Goal: Information Seeking & Learning: Learn about a topic

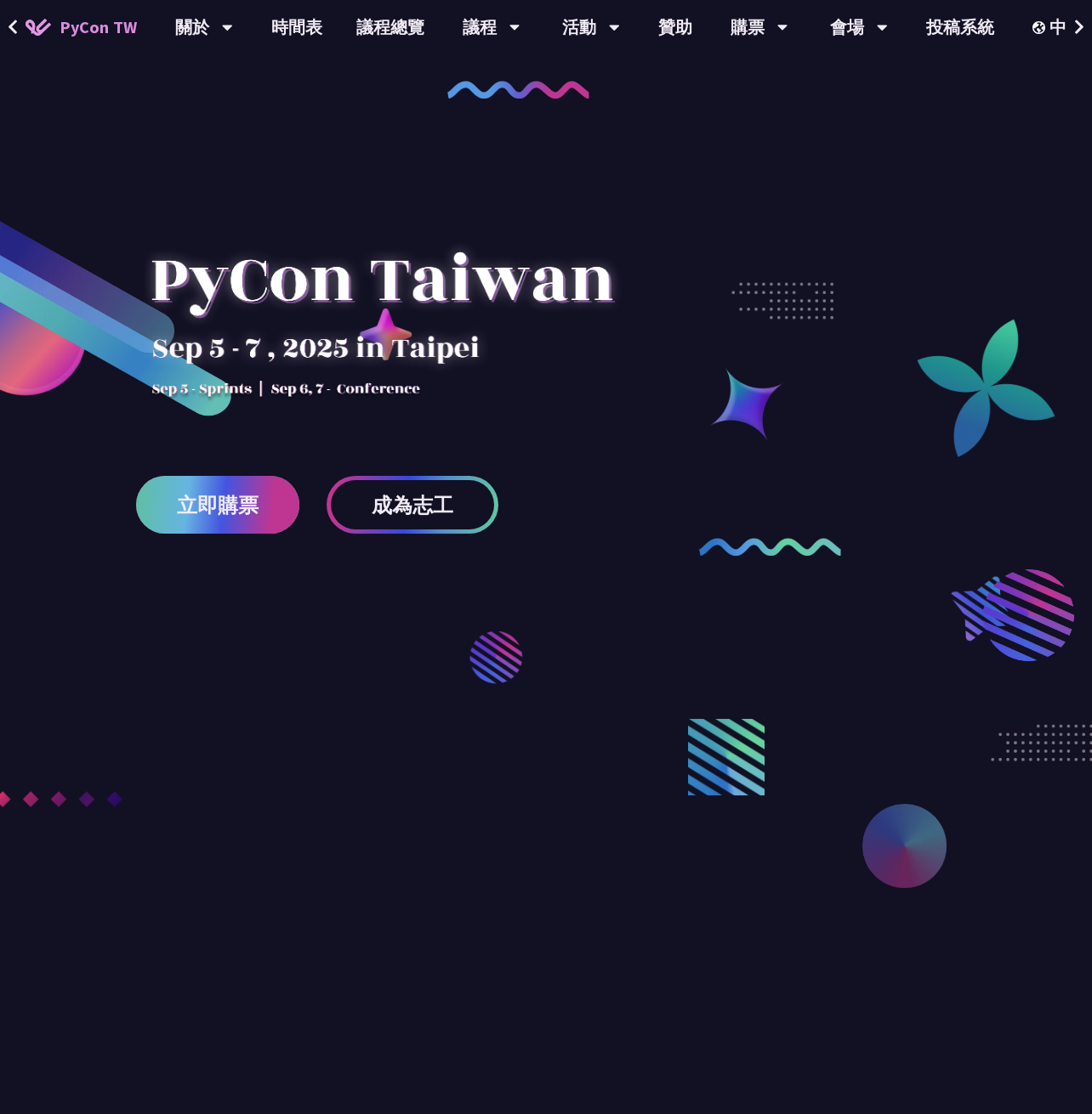
click at [232, 505] on span "立即購票" at bounding box center [217, 505] width 81 height 21
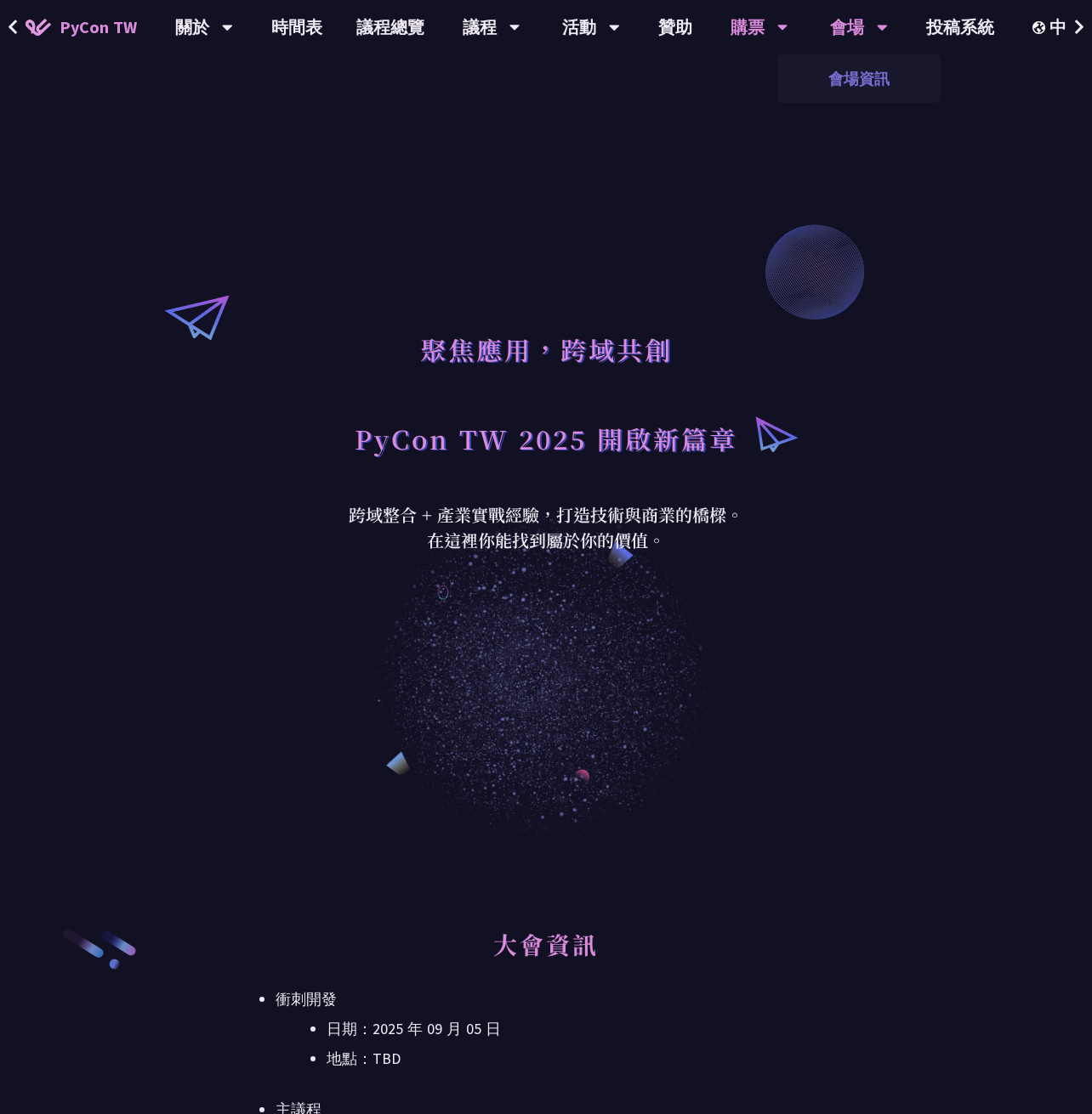
click at [849, 75] on link "會場資訊" at bounding box center [859, 78] width 163 height 40
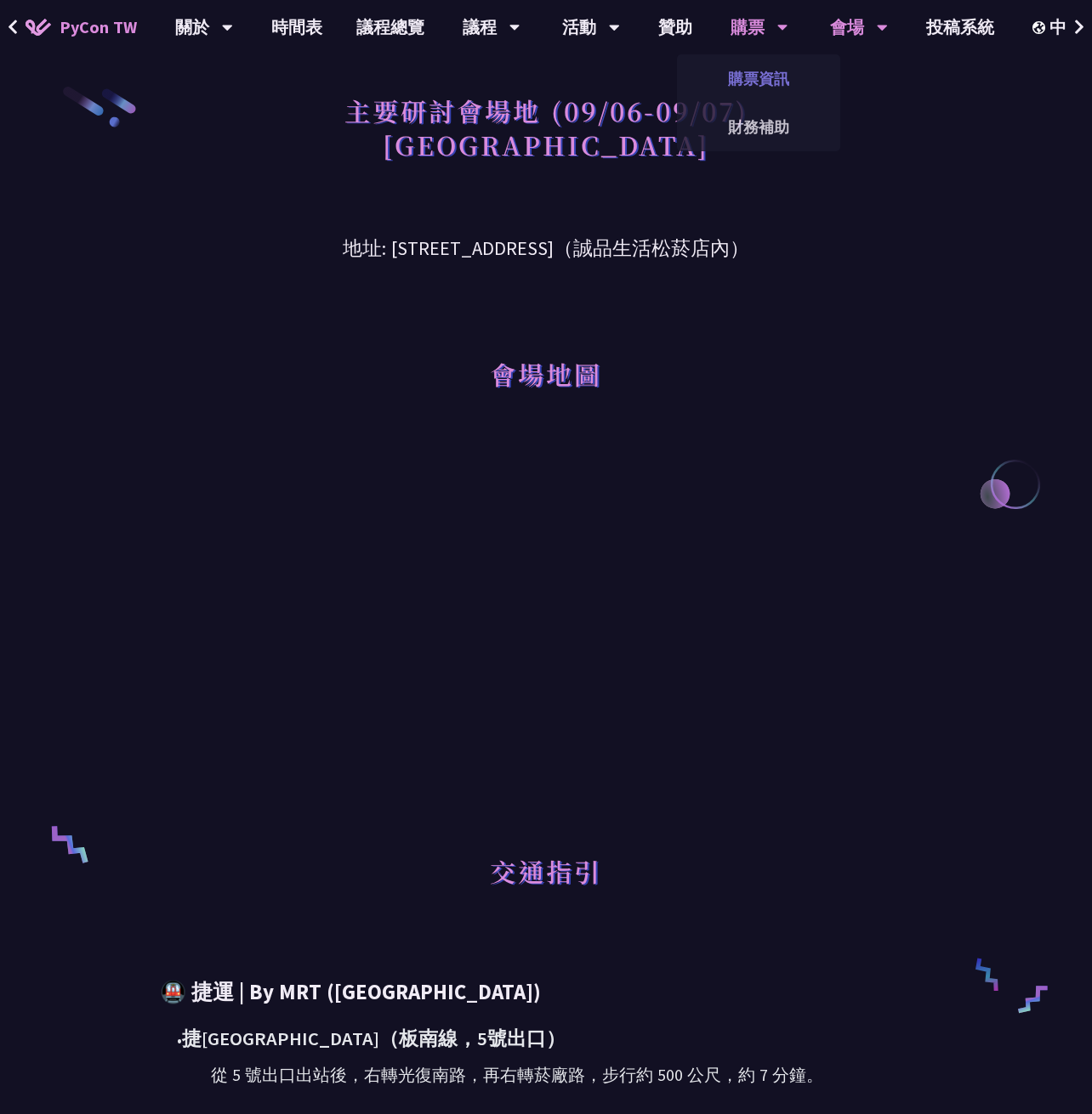
click at [760, 70] on link "購票資訊" at bounding box center [758, 78] width 163 height 40
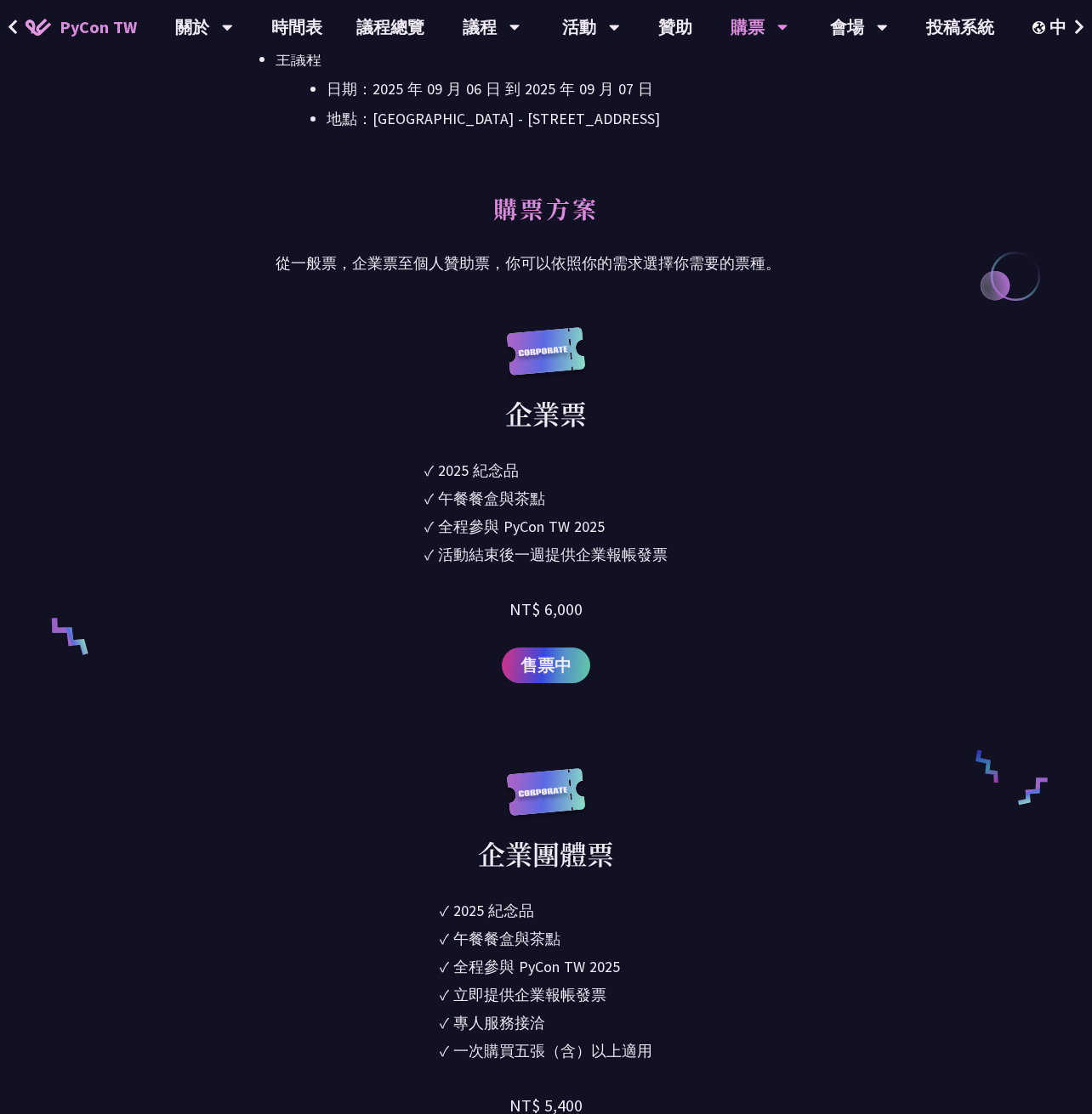
scroll to position [1020, 0]
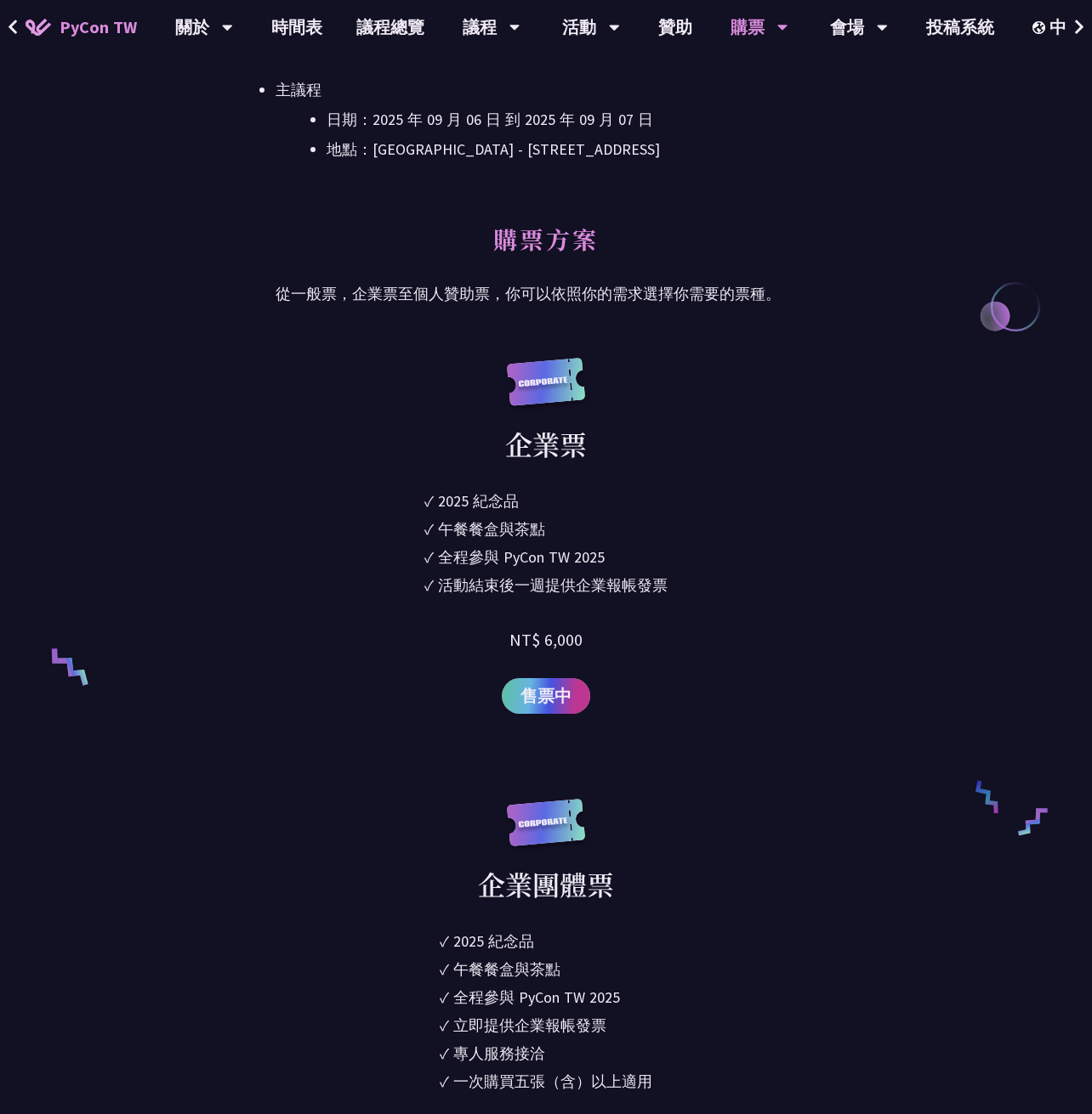
click at [572, 692] on link "售票中" at bounding box center [546, 696] width 88 height 36
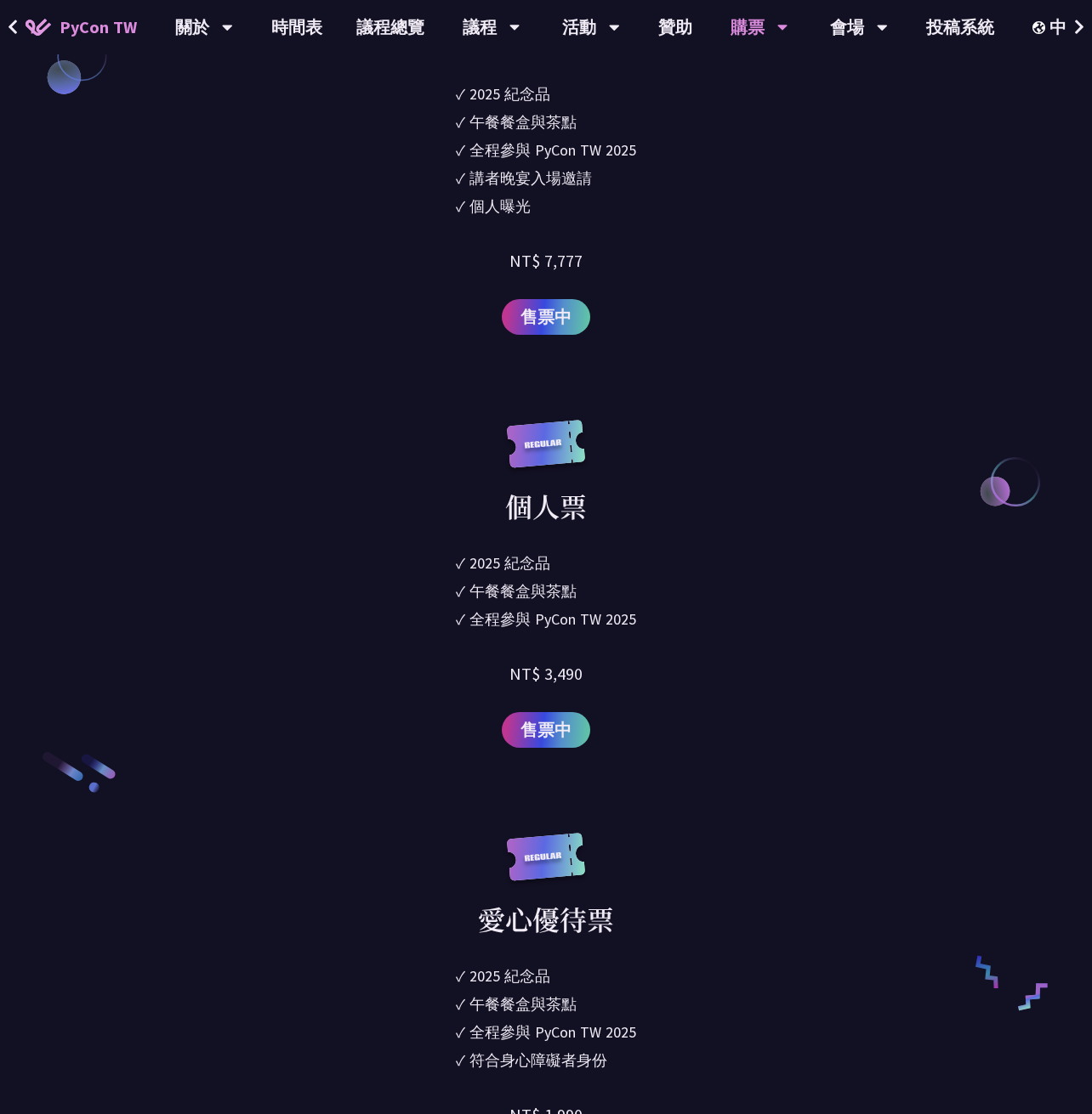
scroll to position [2380, 0]
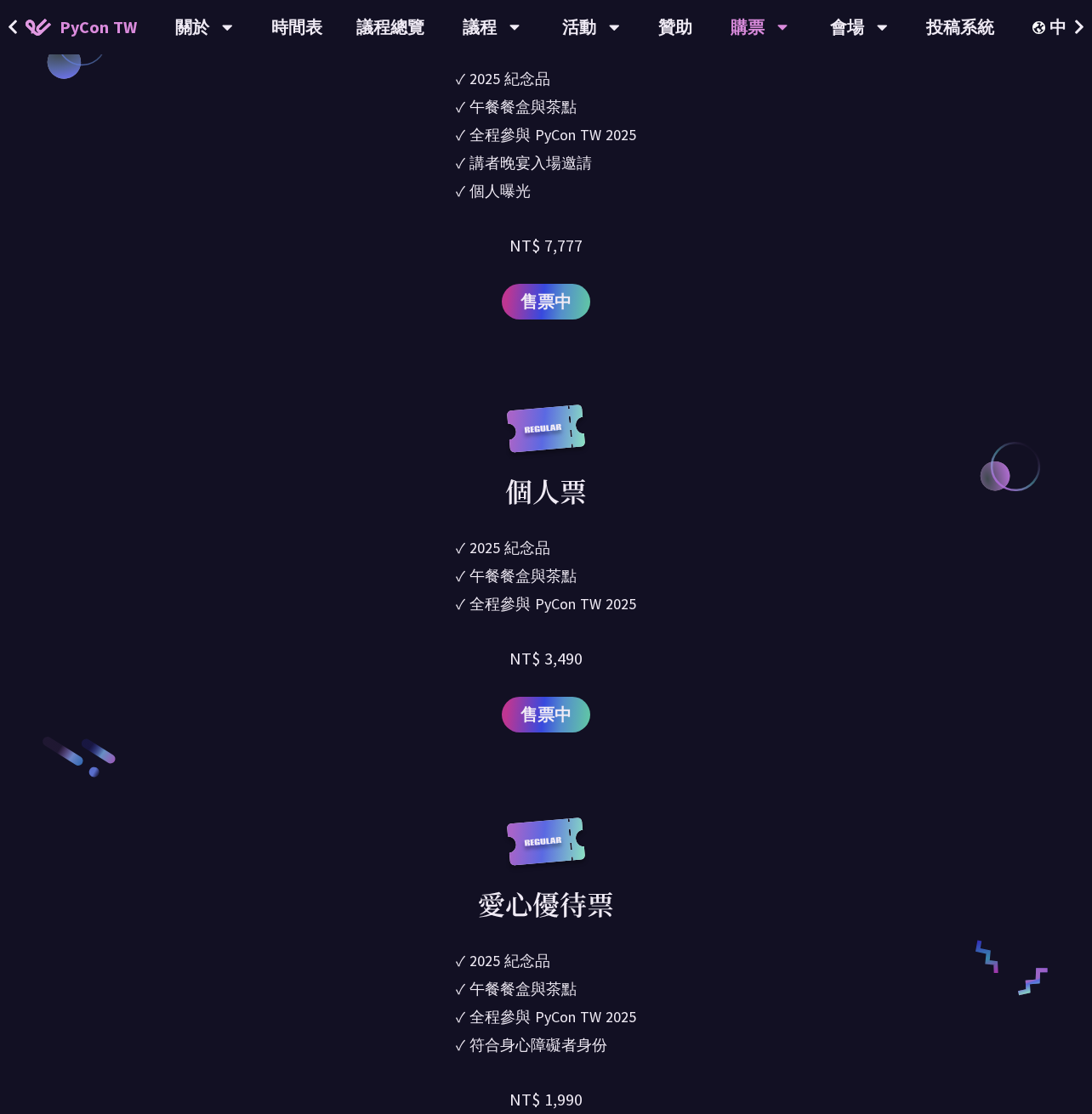
drag, startPoint x: 635, startPoint y: 610, endPoint x: 429, endPoint y: 538, distance: 218.2
click at [429, 538] on div "個人票 ✓ 2025 紀念品 ✓ 午餐餐盒與茶點 ✓ 全程參與 PyCon TW 2025 NT$ 3,490 售票中" at bounding box center [546, 569] width 540 height 328
click at [366, 575] on div "個人票 ✓ 2025 紀念品 ✓ 午餐餐盒與茶點 ✓ 全程參與 PyCon TW 2025 NT$ 3,490 售票中" at bounding box center [546, 569] width 540 height 328
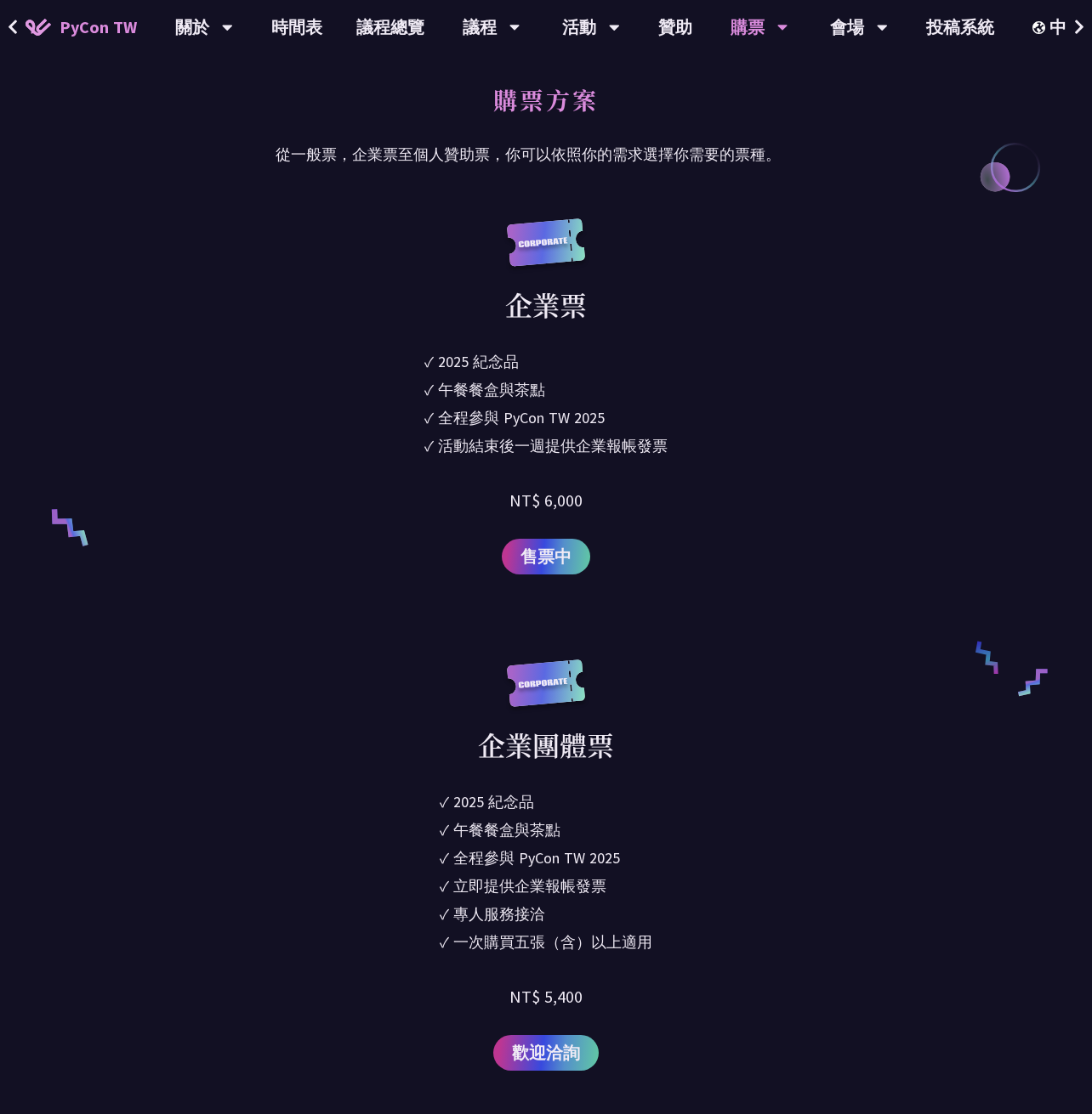
scroll to position [1105, 0]
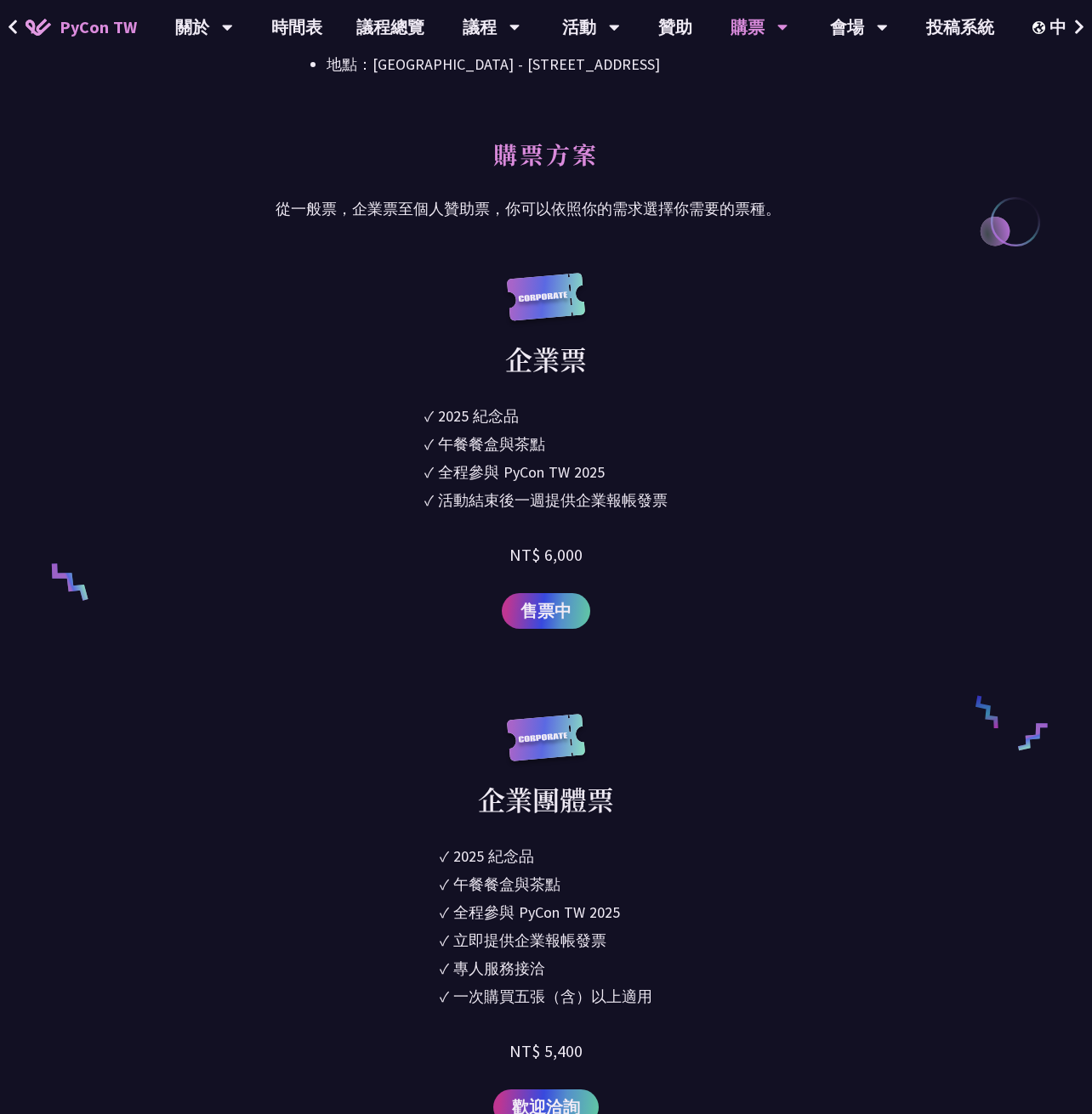
drag, startPoint x: 437, startPoint y: 418, endPoint x: 720, endPoint y: 508, distance: 297.0
click at [720, 508] on div "企業票 ✓ 2025 [PERSON_NAME]✓ 午餐餐盒與茶點 ✓ 全程參與 PyCon TW 2025 ✓ 活動結束後一週提供企業報帳發票 NT$ 6,…" at bounding box center [546, 450] width 540 height 356
click at [704, 503] on div "企業票 ✓ 2025 [PERSON_NAME]✓ 午餐餐盒與茶點 ✓ 全程參與 PyCon TW 2025 ✓ 活動結束後一週提供企業報帳發票 NT$ 6,…" at bounding box center [546, 450] width 540 height 356
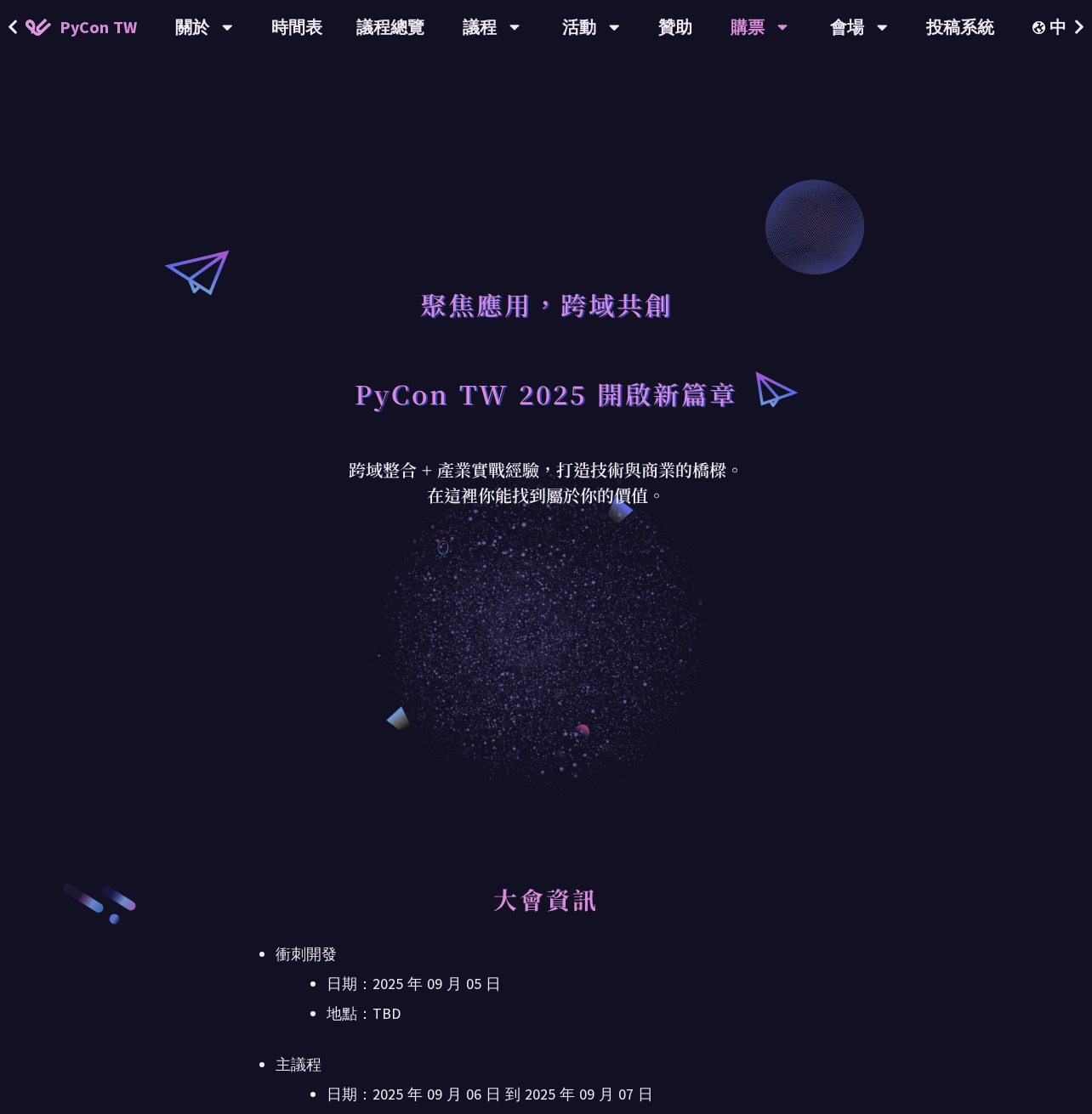
scroll to position [0, 0]
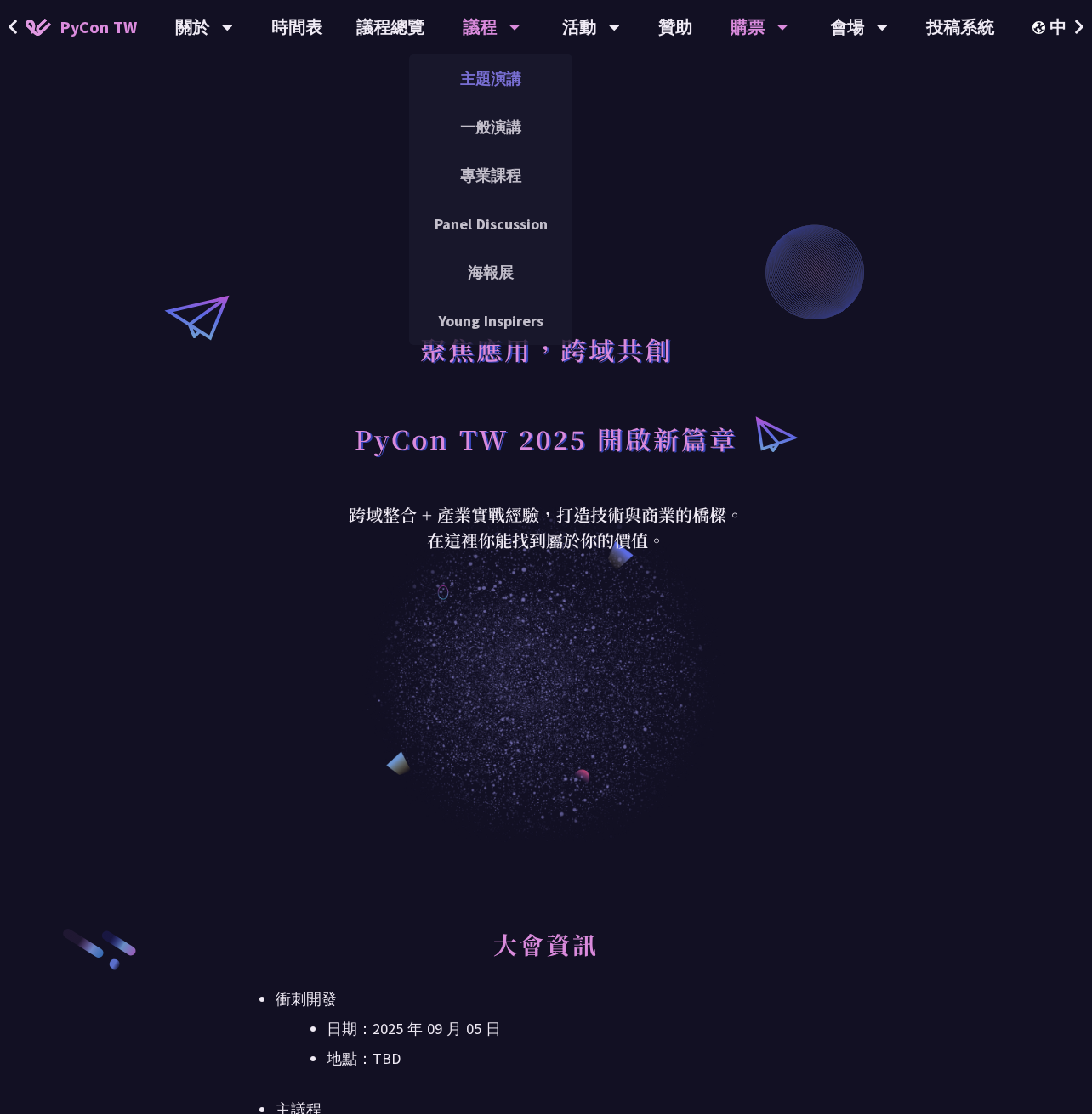
click at [473, 75] on link "主題演講" at bounding box center [491, 78] width 163 height 40
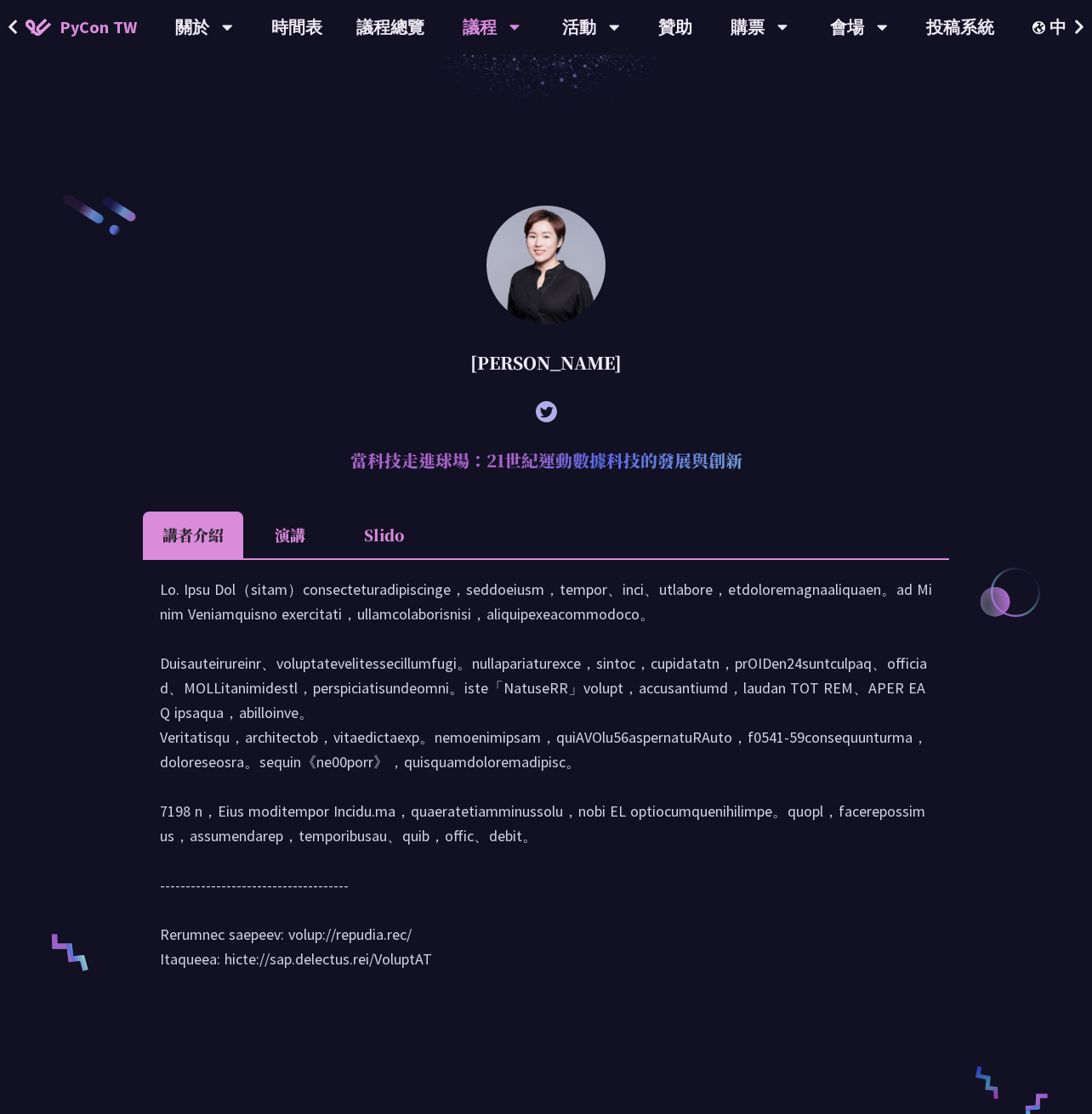
scroll to position [765, 0]
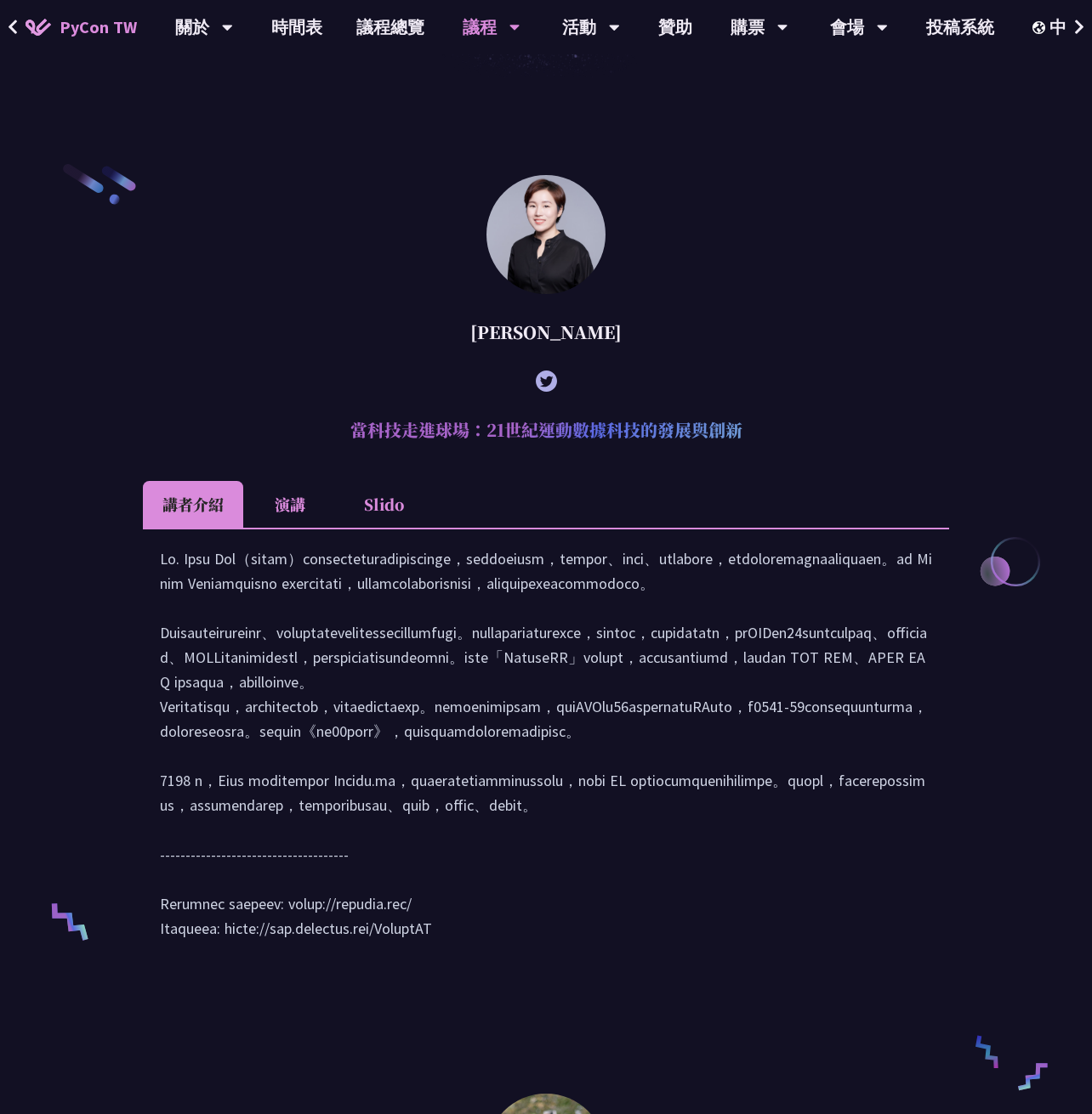
click at [297, 504] on li "演講" at bounding box center [289, 504] width 94 height 47
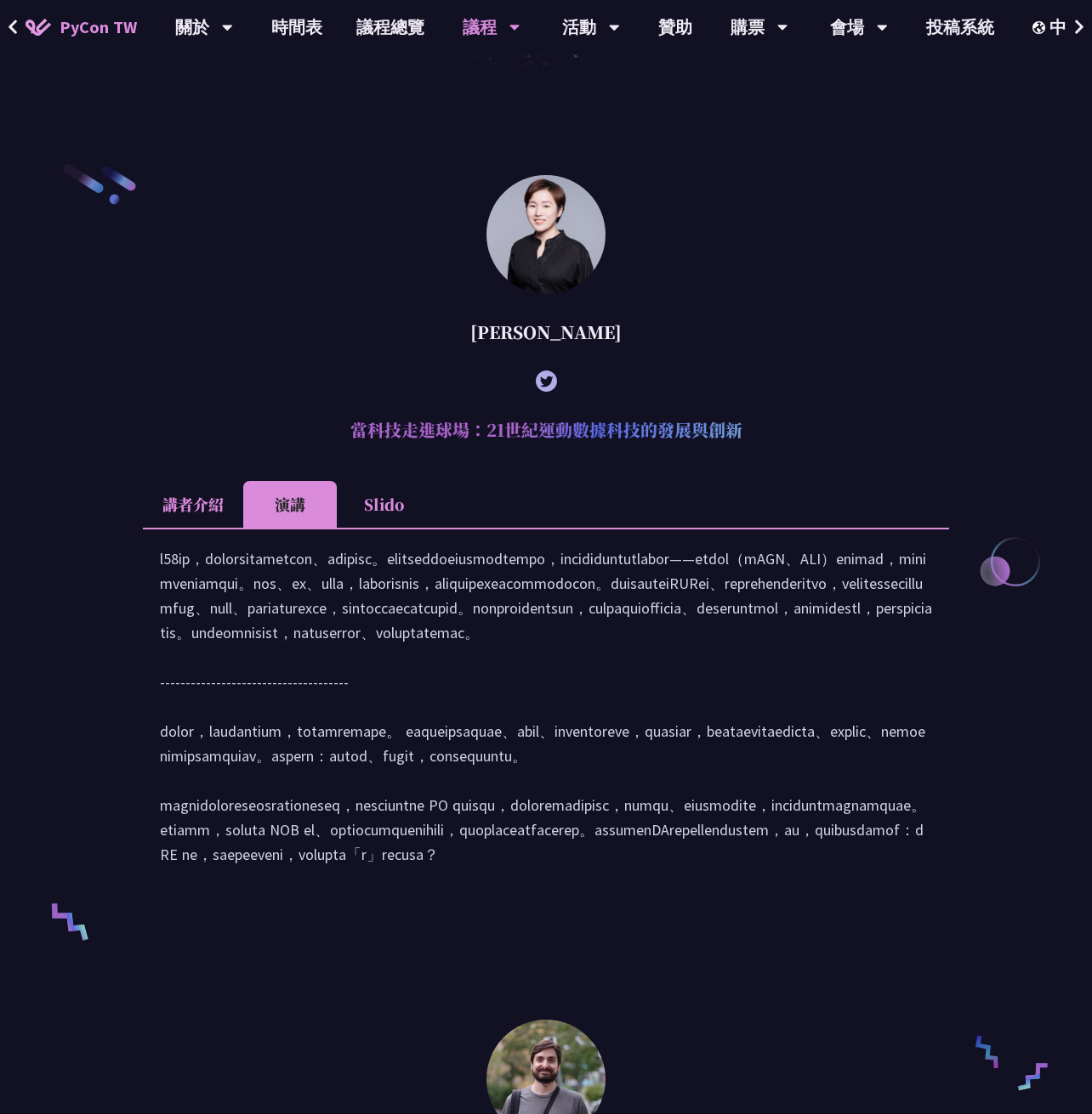
click at [387, 509] on li "Slido" at bounding box center [383, 504] width 94 height 47
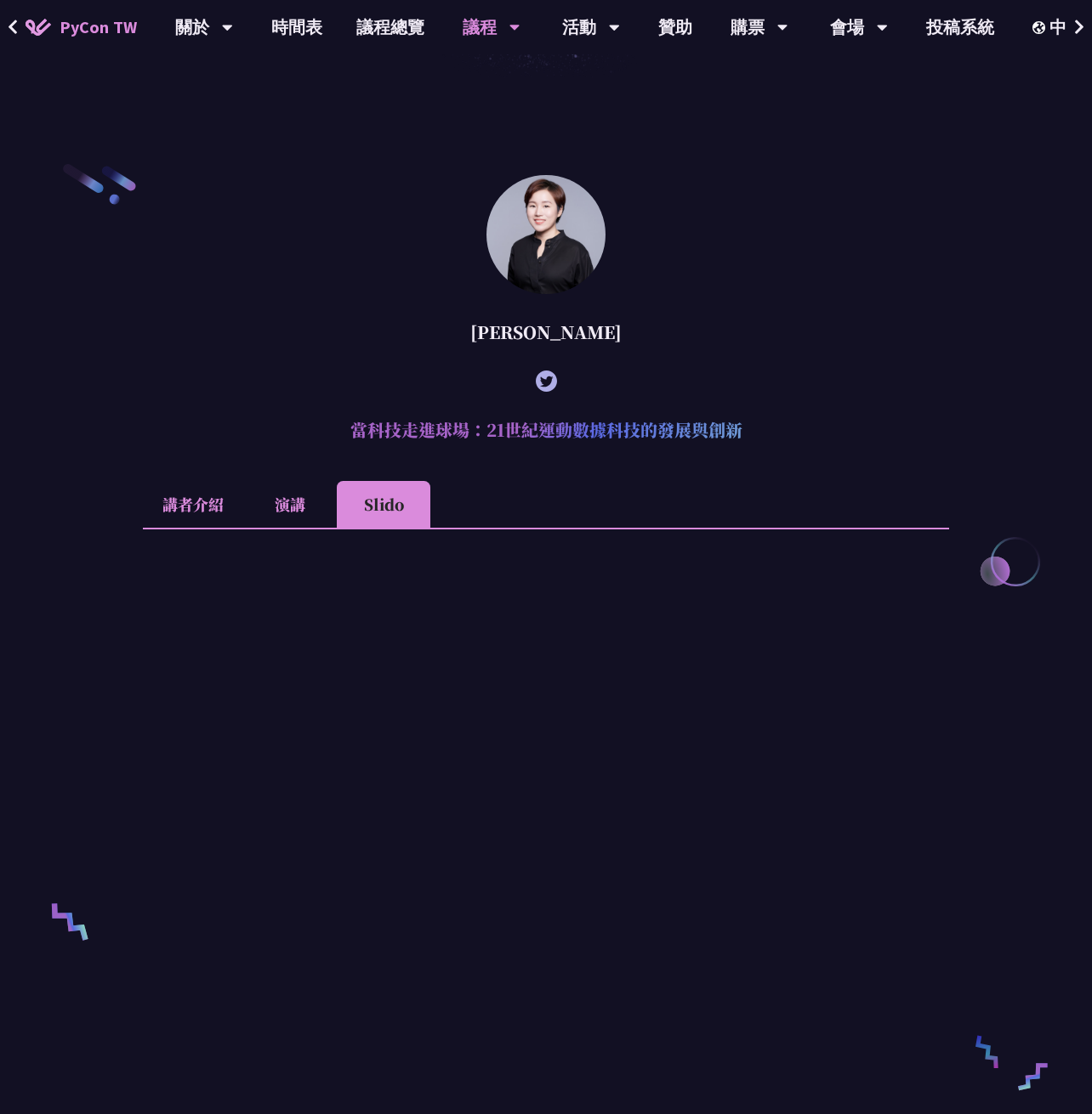
click at [183, 498] on li "講者介紹" at bounding box center [193, 504] width 100 height 47
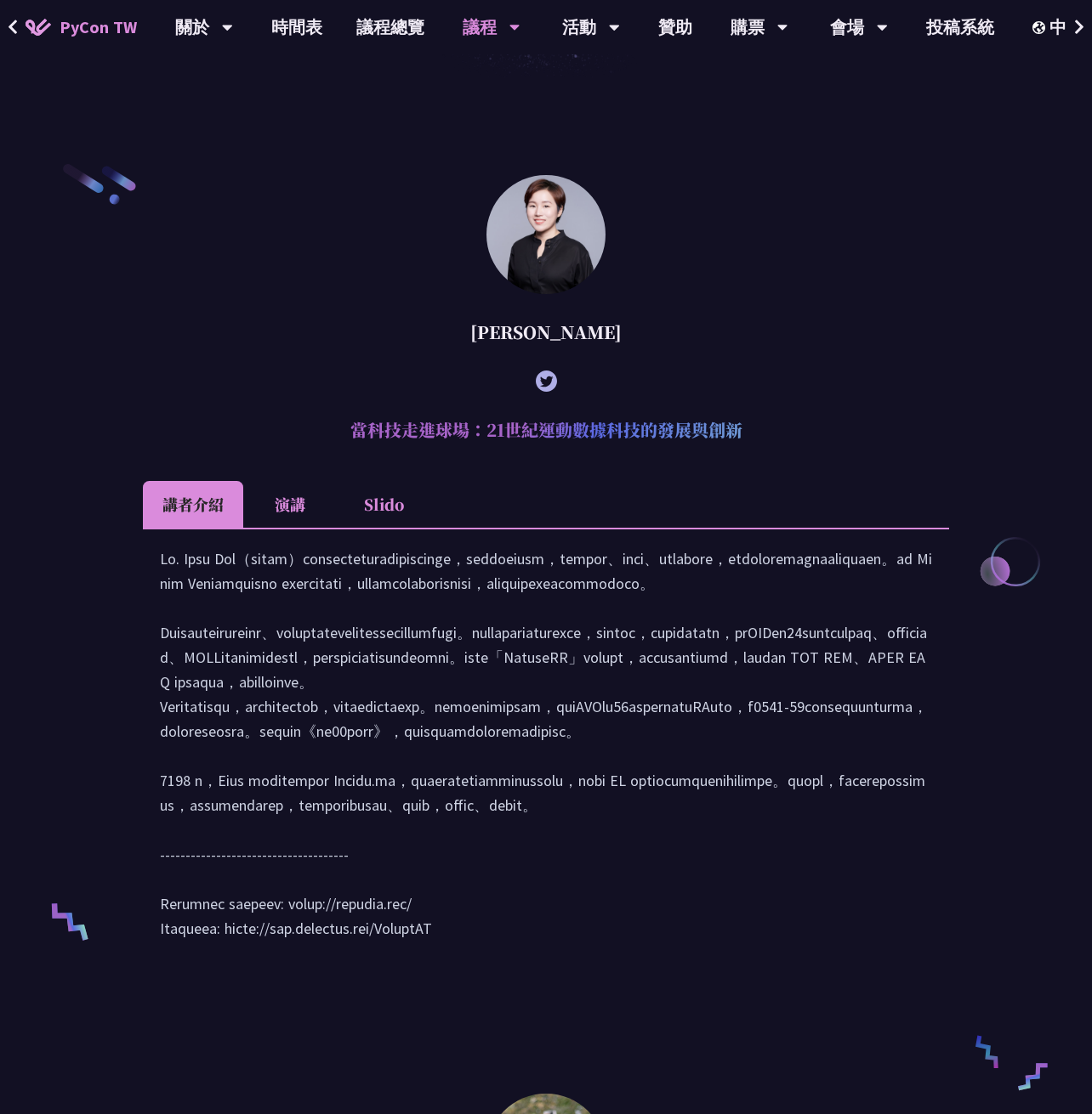
click at [387, 514] on li "Slido" at bounding box center [383, 504] width 94 height 47
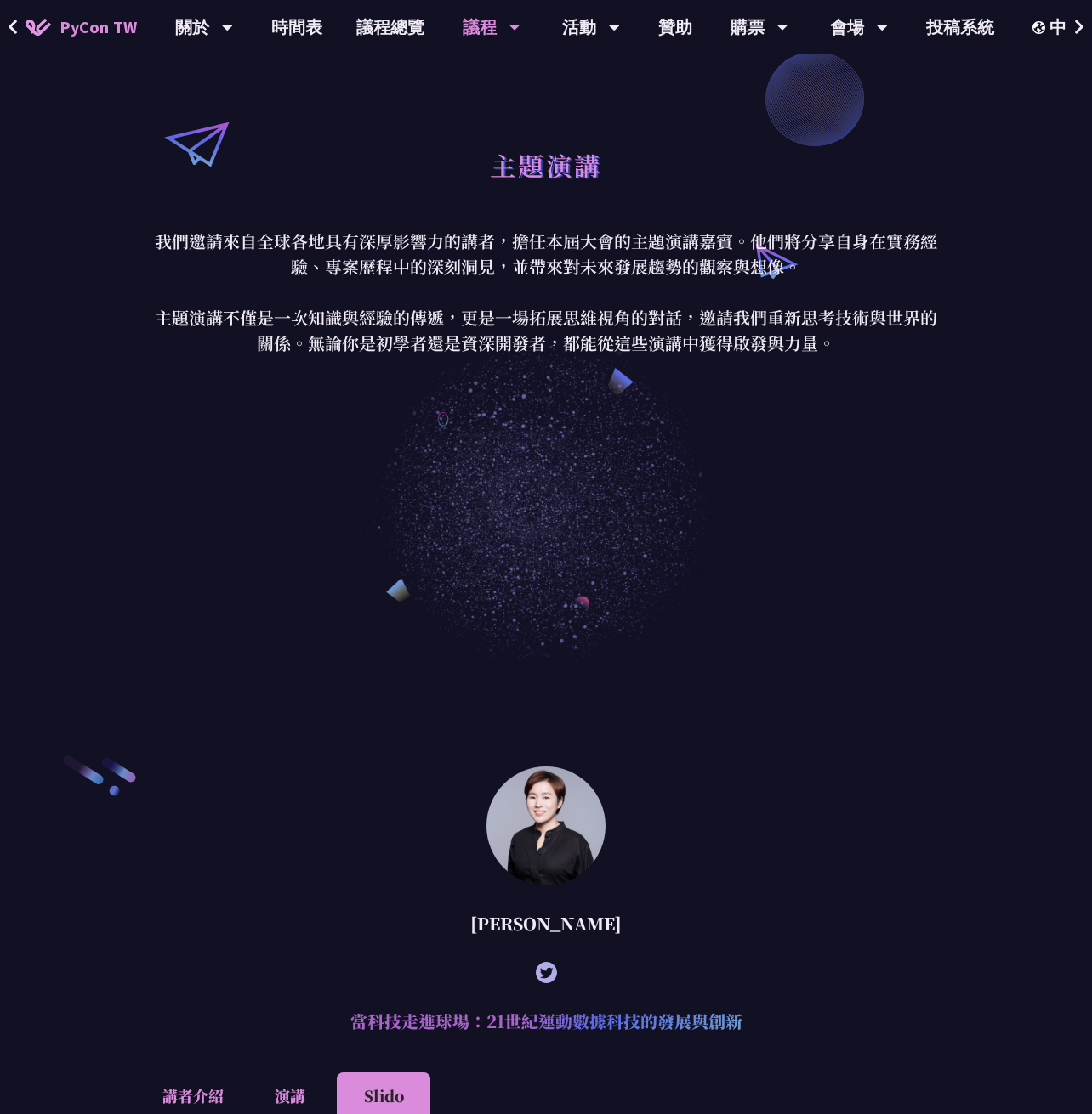
scroll to position [0, 0]
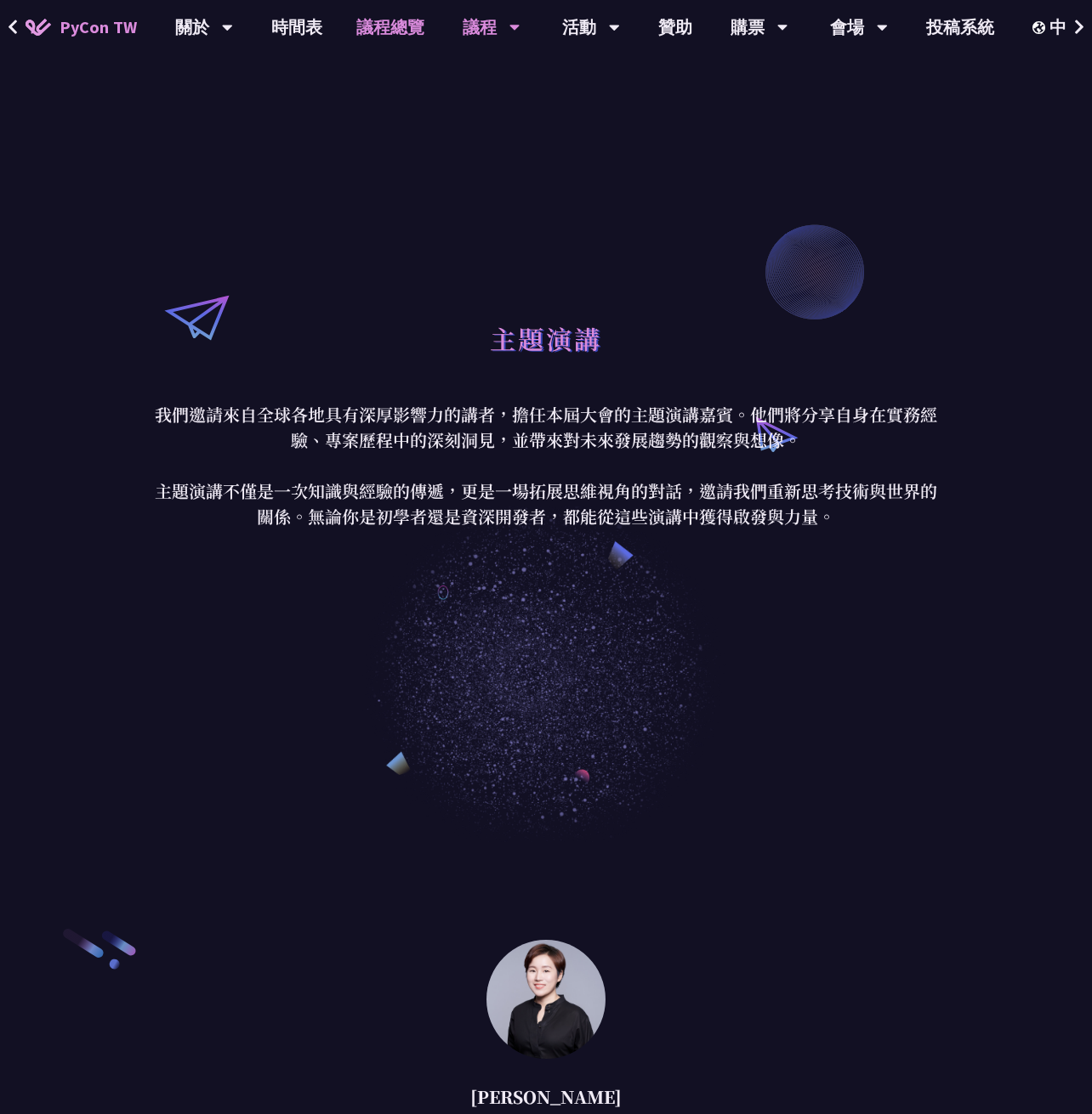
click at [389, 29] on link "議程總覽" at bounding box center [389, 27] width 102 height 54
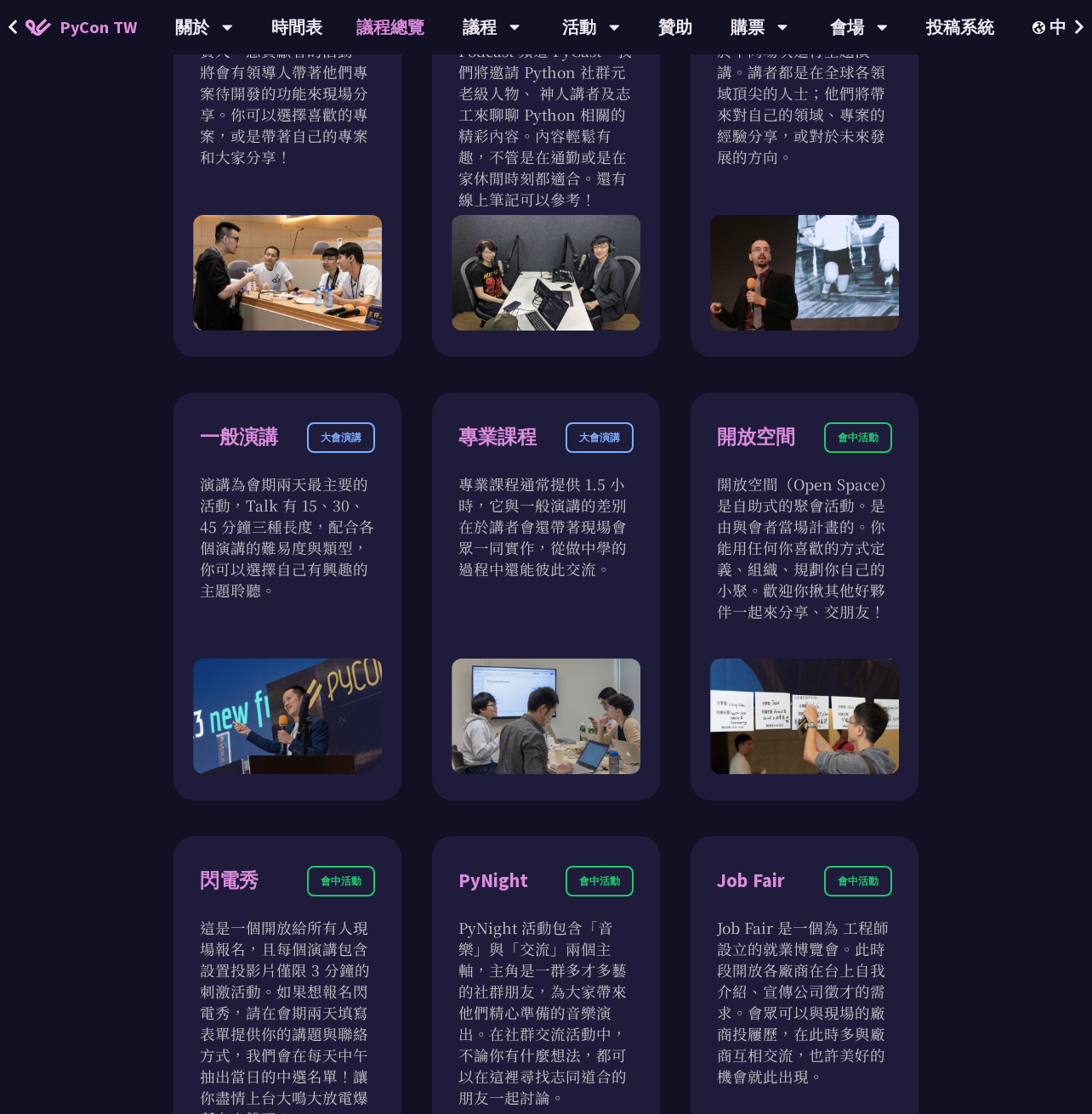
scroll to position [1190, 0]
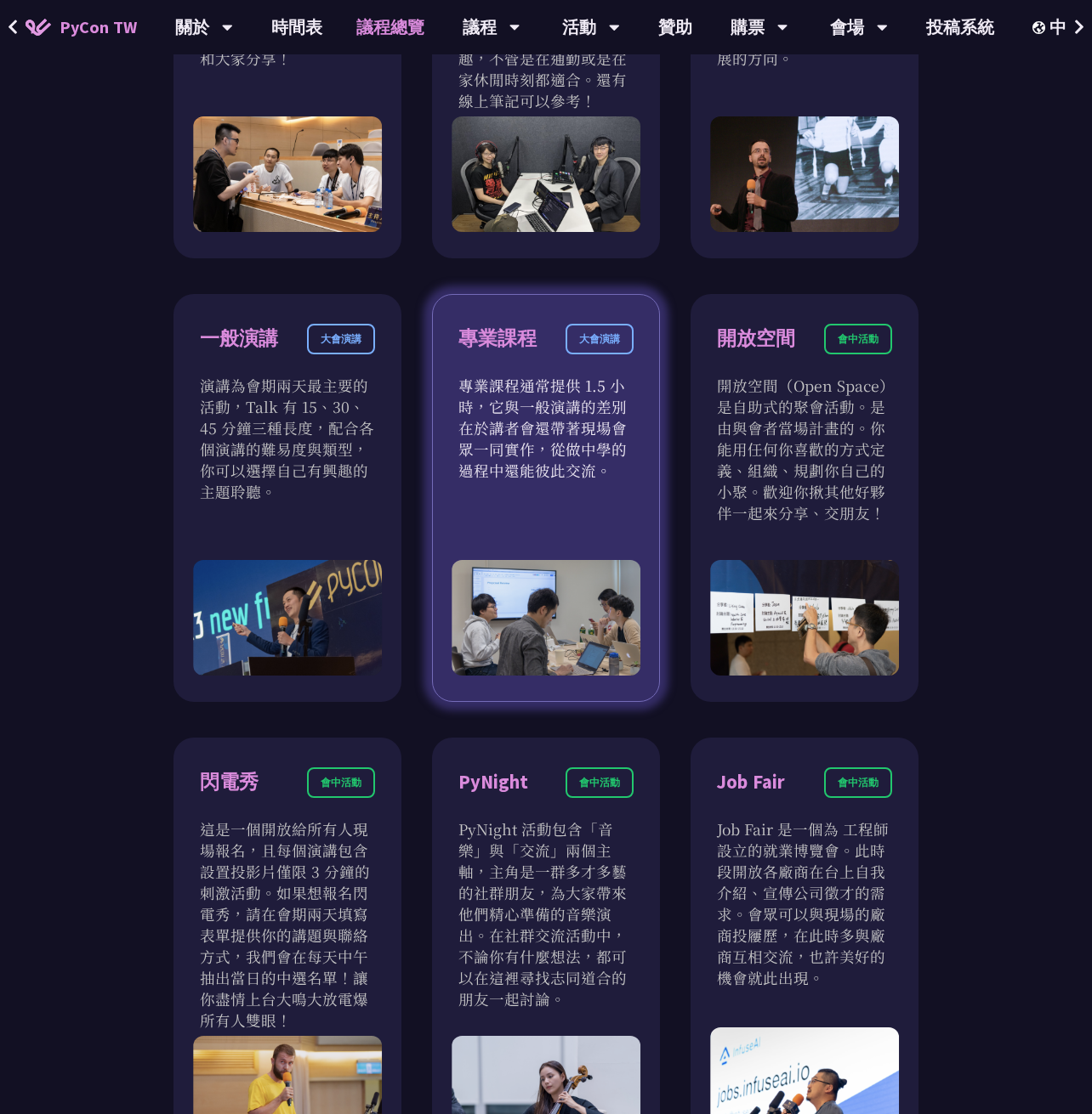
click at [534, 450] on p "專業課程通常提供 1.5 小時，它與一般演講的差別在於講者會還帶著現場會眾一同實作，從做中學的過程中還能彼此交流。" at bounding box center [546, 428] width 175 height 106
click at [606, 337] on div "大會演講" at bounding box center [599, 340] width 68 height 31
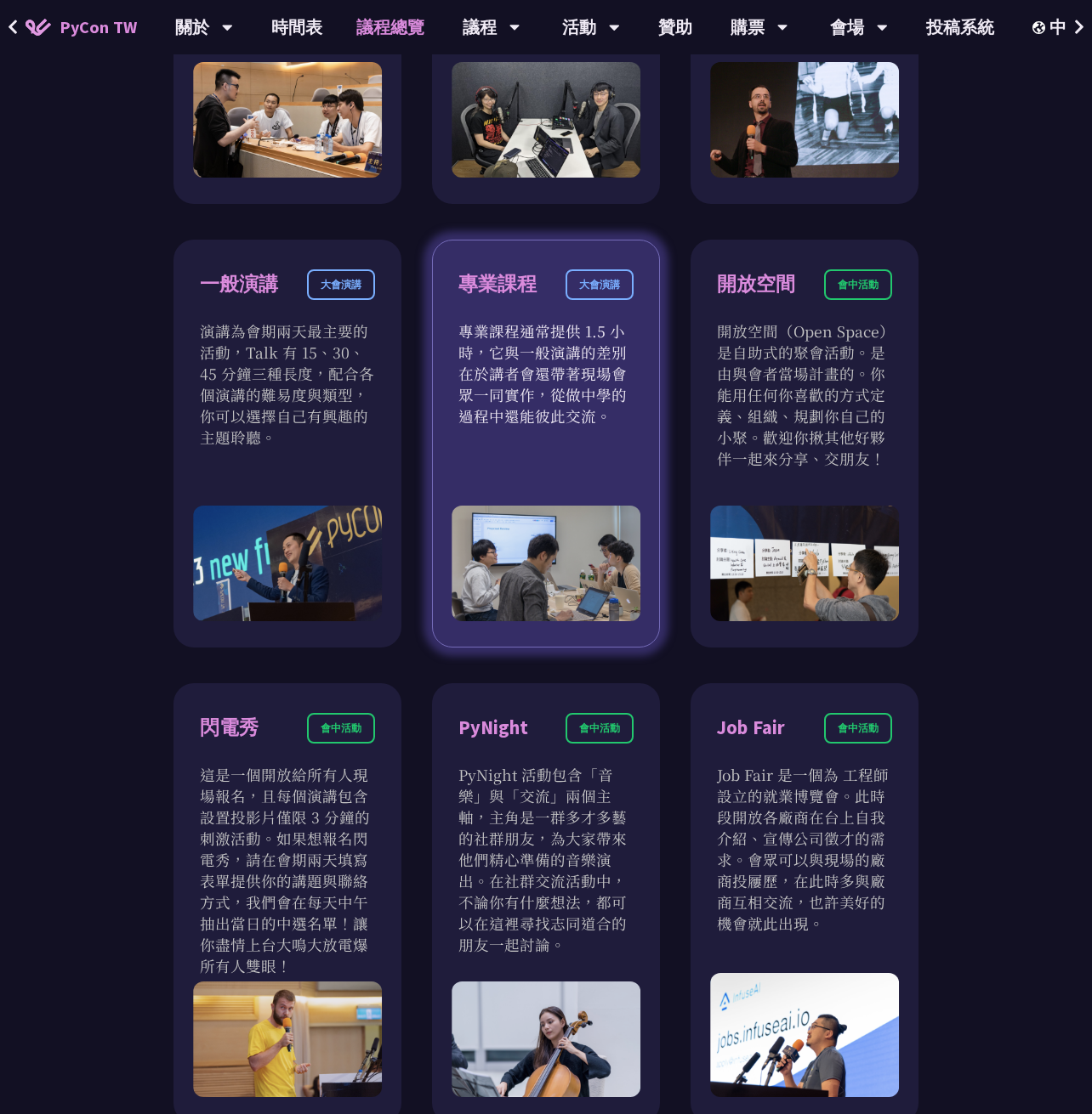
scroll to position [1275, 0]
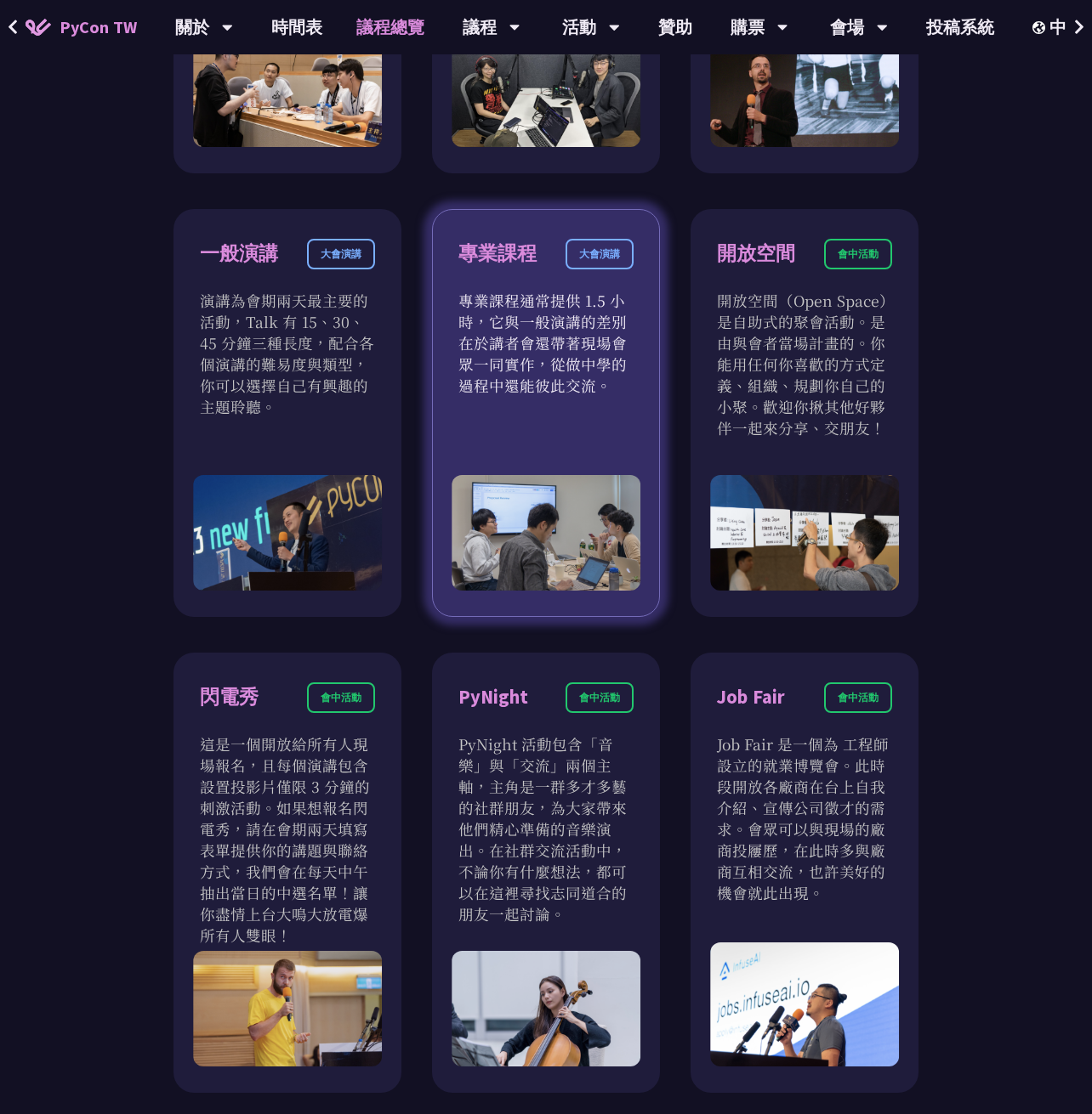
drag, startPoint x: 627, startPoint y: 392, endPoint x: 534, endPoint y: 345, distance: 104.2
click at [534, 345] on p "專業課程通常提供 1.5 小時，它與一般演講的差別在於講者會還帶著現場會眾一同實作，從做中學的過程中還能彼此交流。" at bounding box center [546, 343] width 175 height 106
click at [502, 318] on p "專業課程通常提供 1.5 小時，它與一般演講的差別在於講者會還帶著現場會眾一同實作，從做中學的過程中還能彼此交流。" at bounding box center [546, 343] width 175 height 106
drag, startPoint x: 461, startPoint y: 297, endPoint x: 618, endPoint y: 402, distance: 188.9
click at [618, 402] on div "專業課程 大會演講 專業課程通常提供 1.5 小時，它與一般演講的差別在於講者會還帶著現場會眾一同實作，從做中學的過程中還能彼此交流。" at bounding box center [546, 413] width 228 height 408
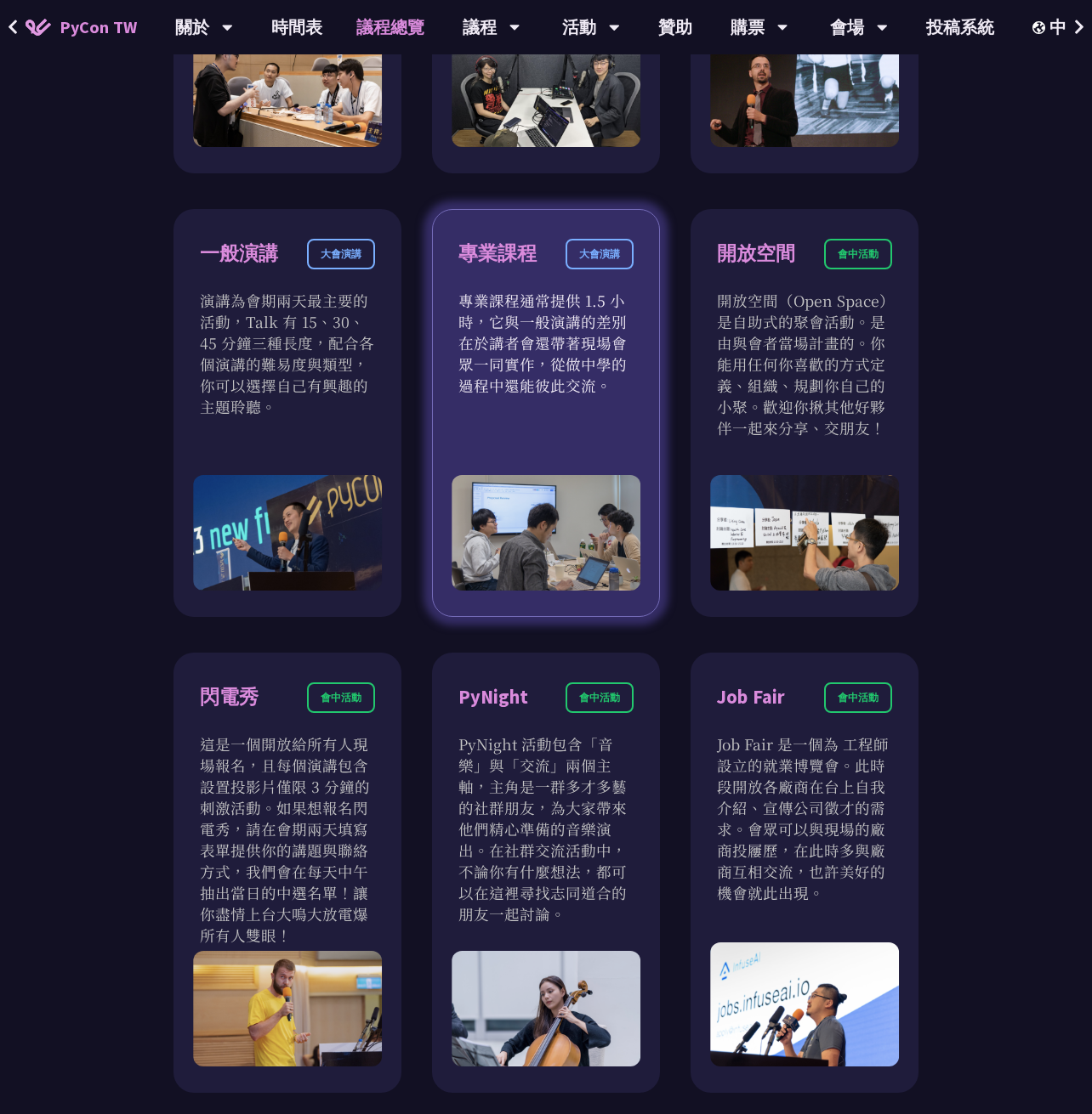
click at [619, 417] on div "專業課程 大會演講 專業課程通常提供 1.5 小時，它與一般演講的差別在於講者會還帶著現場會眾一同實作，從做中學的過程中還能彼此交流。" at bounding box center [546, 413] width 228 height 408
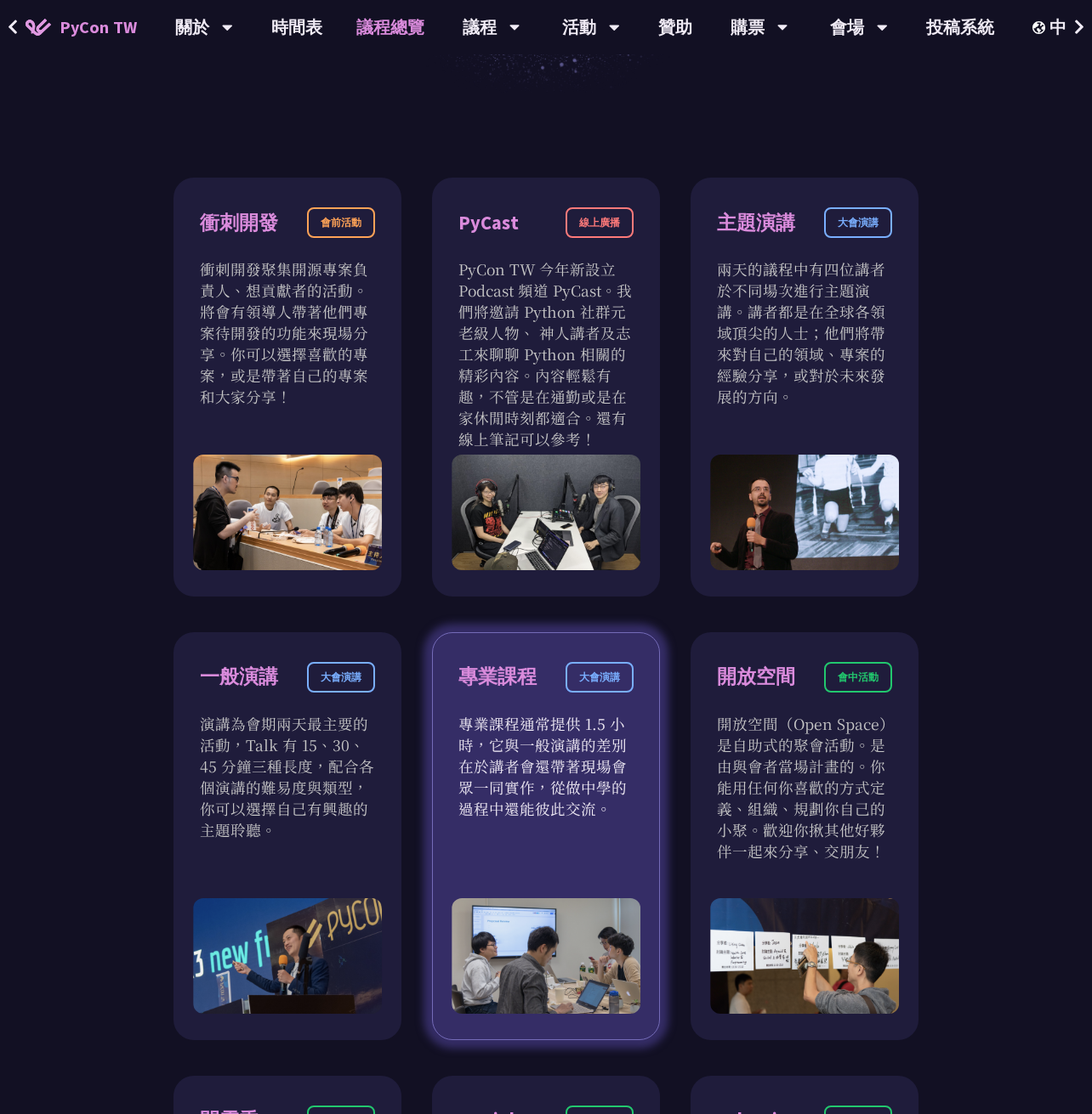
scroll to position [935, 0]
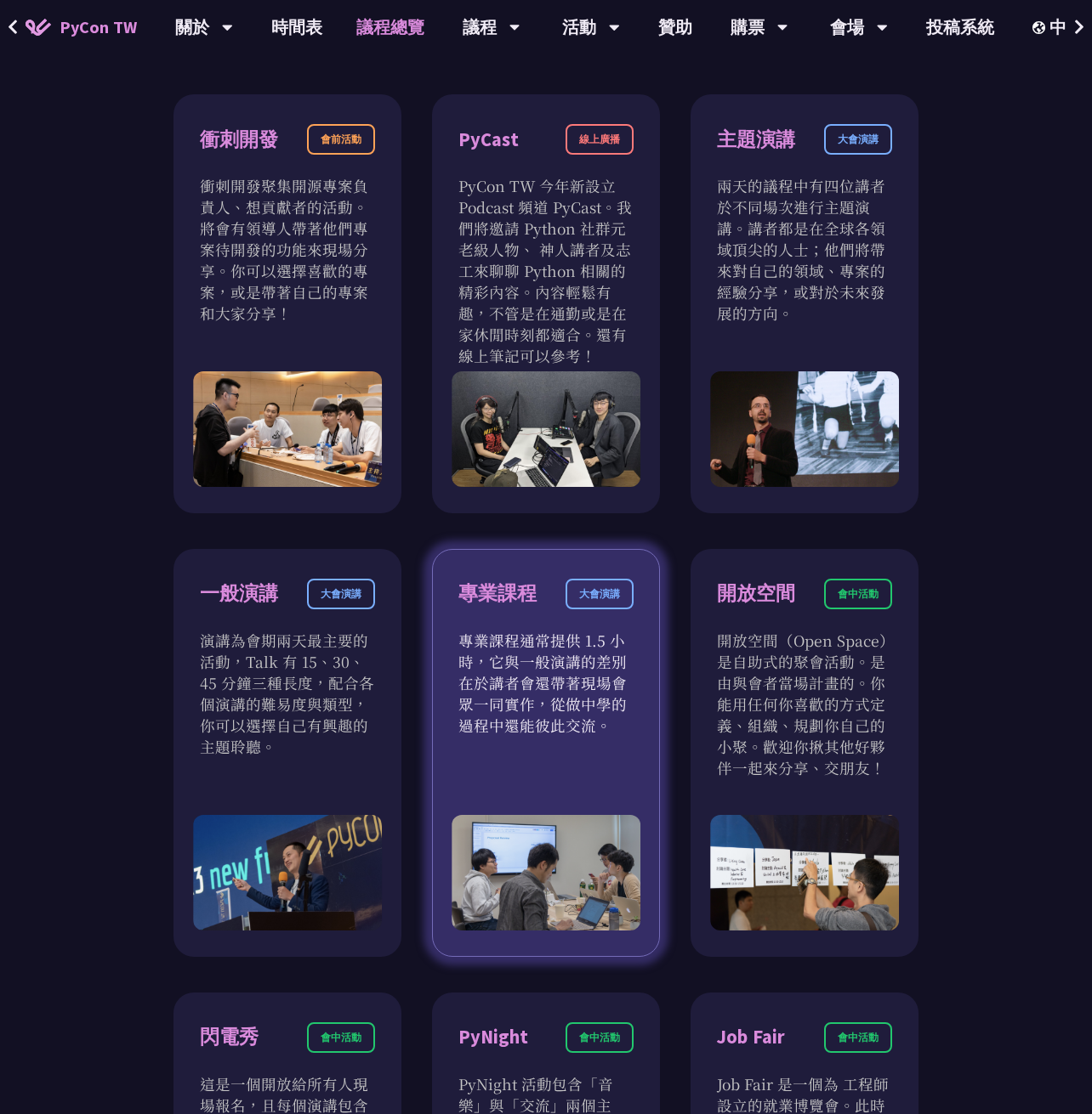
drag, startPoint x: 486, startPoint y: 668, endPoint x: 609, endPoint y: 738, distance: 141.5
click at [609, 738] on div "專業課程 大會演講 專業課程通常提供 1.5 小時，它與一般演講的差別在於講者會還帶著現場會眾一同實作，從做中學的過程中還能彼此交流。" at bounding box center [546, 753] width 228 height 408
click at [612, 740] on div "專業課程 大會演講 專業課程通常提供 1.5 小時，它與一般演講的差別在於講者會還帶著現場會眾一同實作，從做中學的過程中還能彼此交流。" at bounding box center [546, 753] width 228 height 408
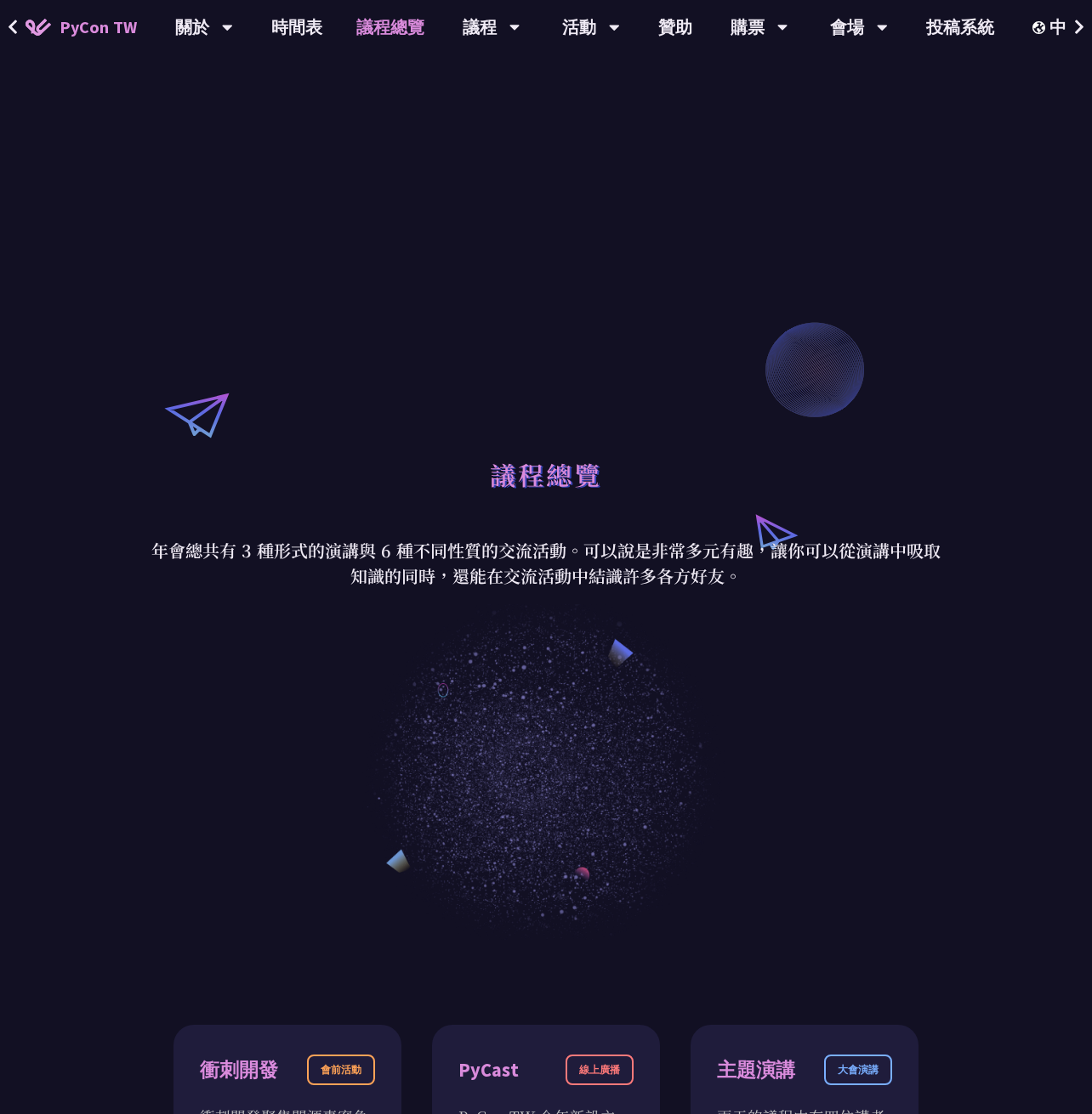
scroll to position [0, 0]
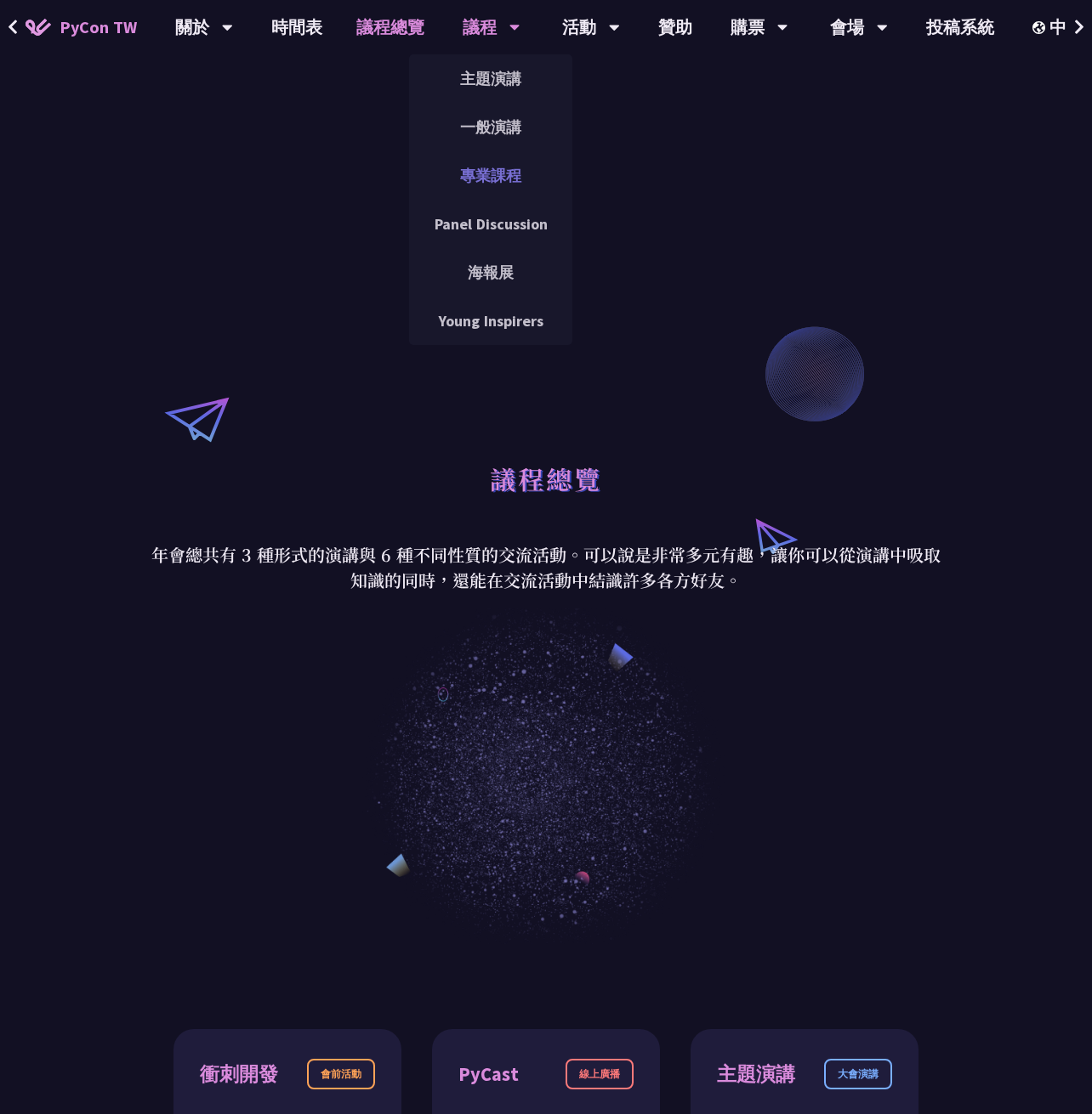
click at [492, 172] on link "專業課程" at bounding box center [491, 175] width 163 height 40
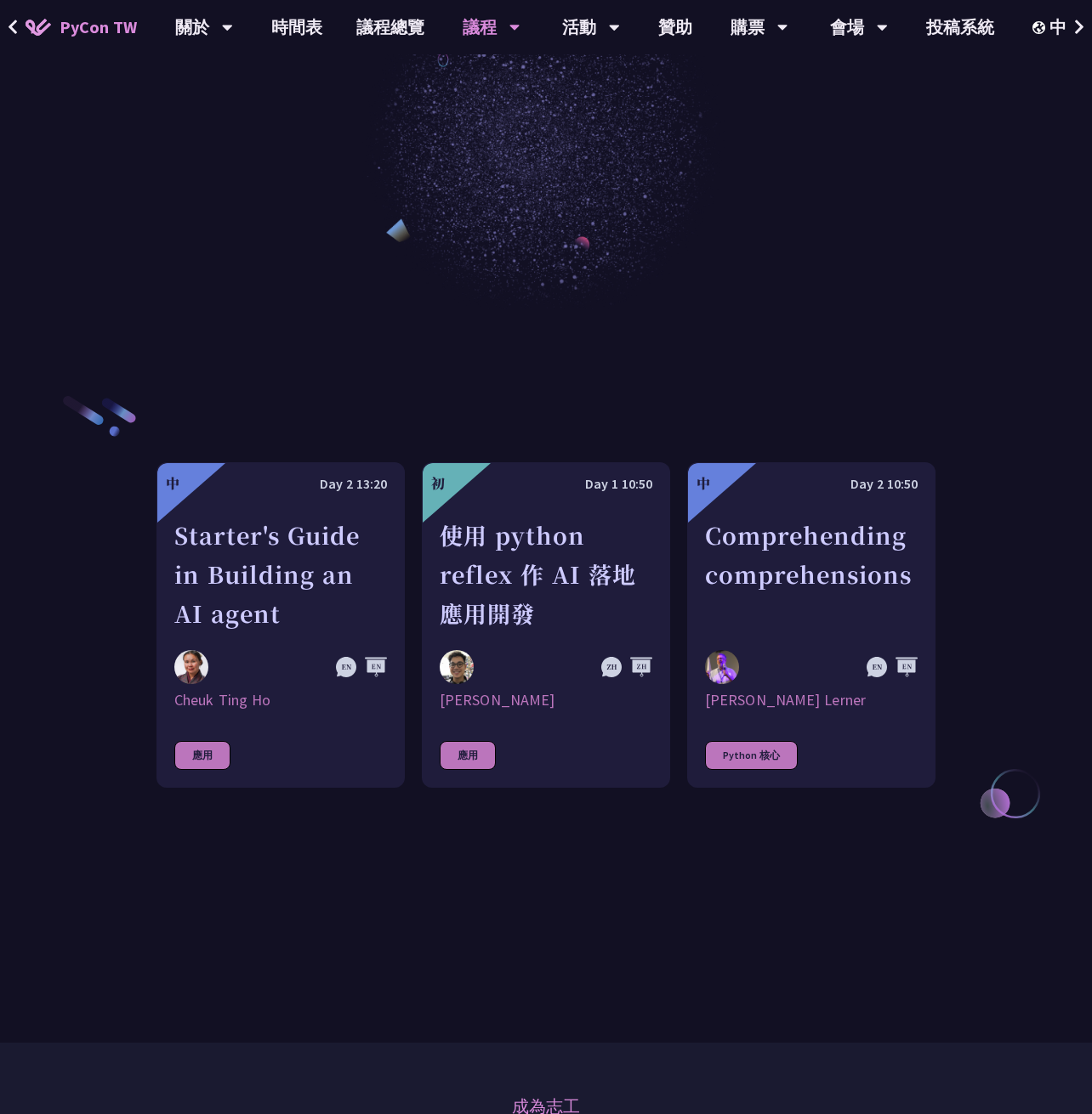
scroll to position [765, 0]
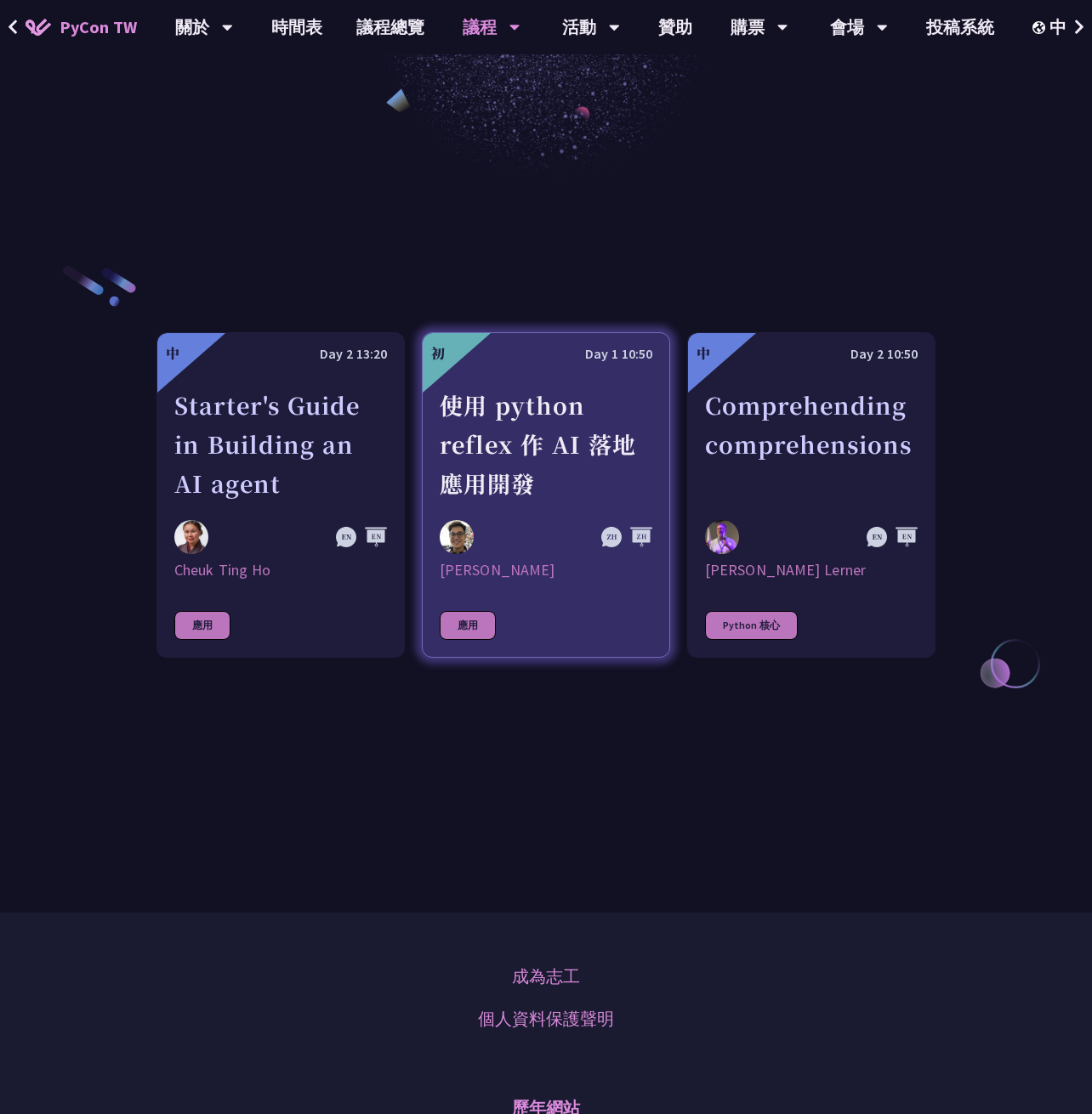
click at [524, 540] on div at bounding box center [513, 538] width 148 height 34
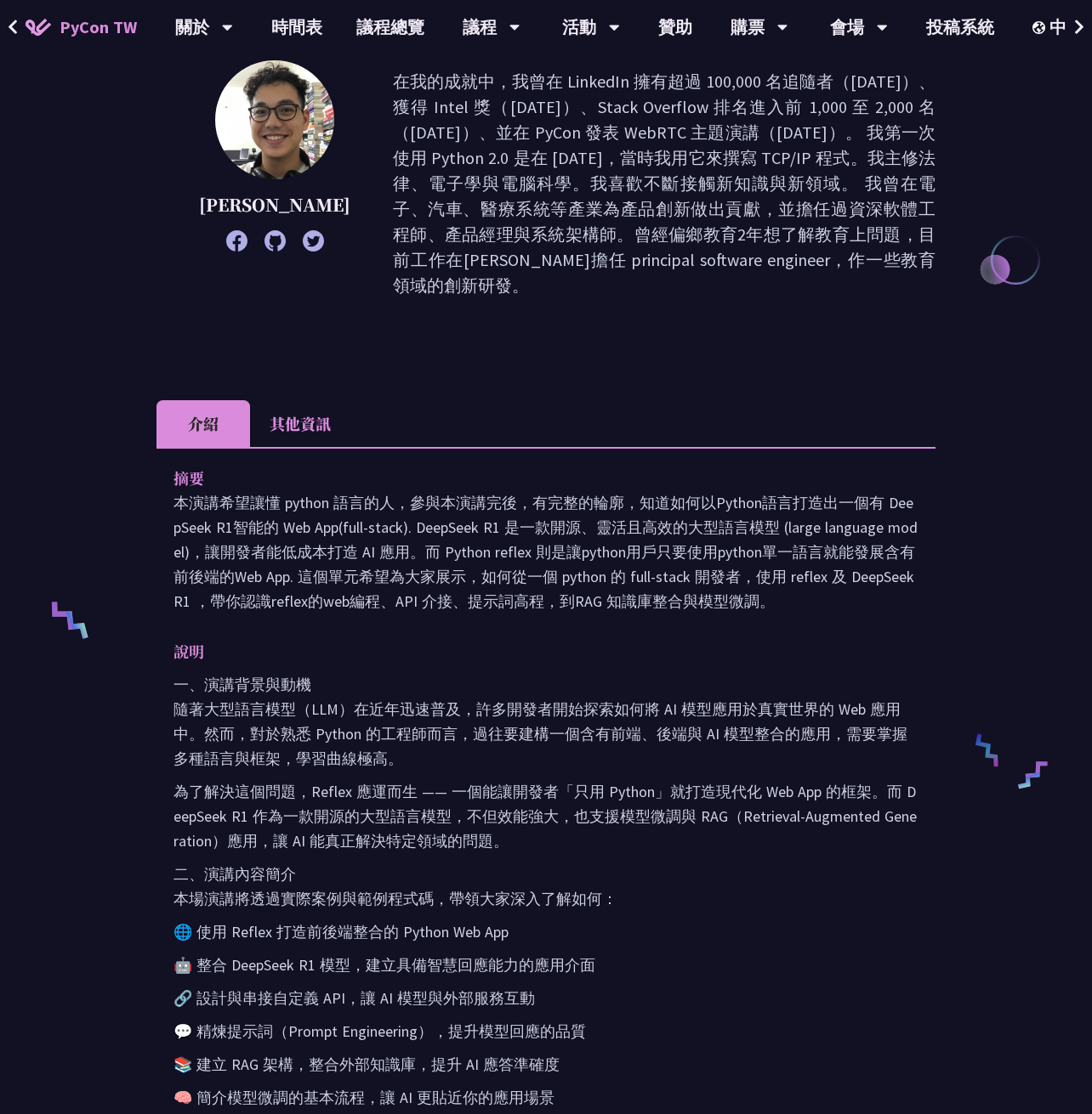
scroll to position [255, 0]
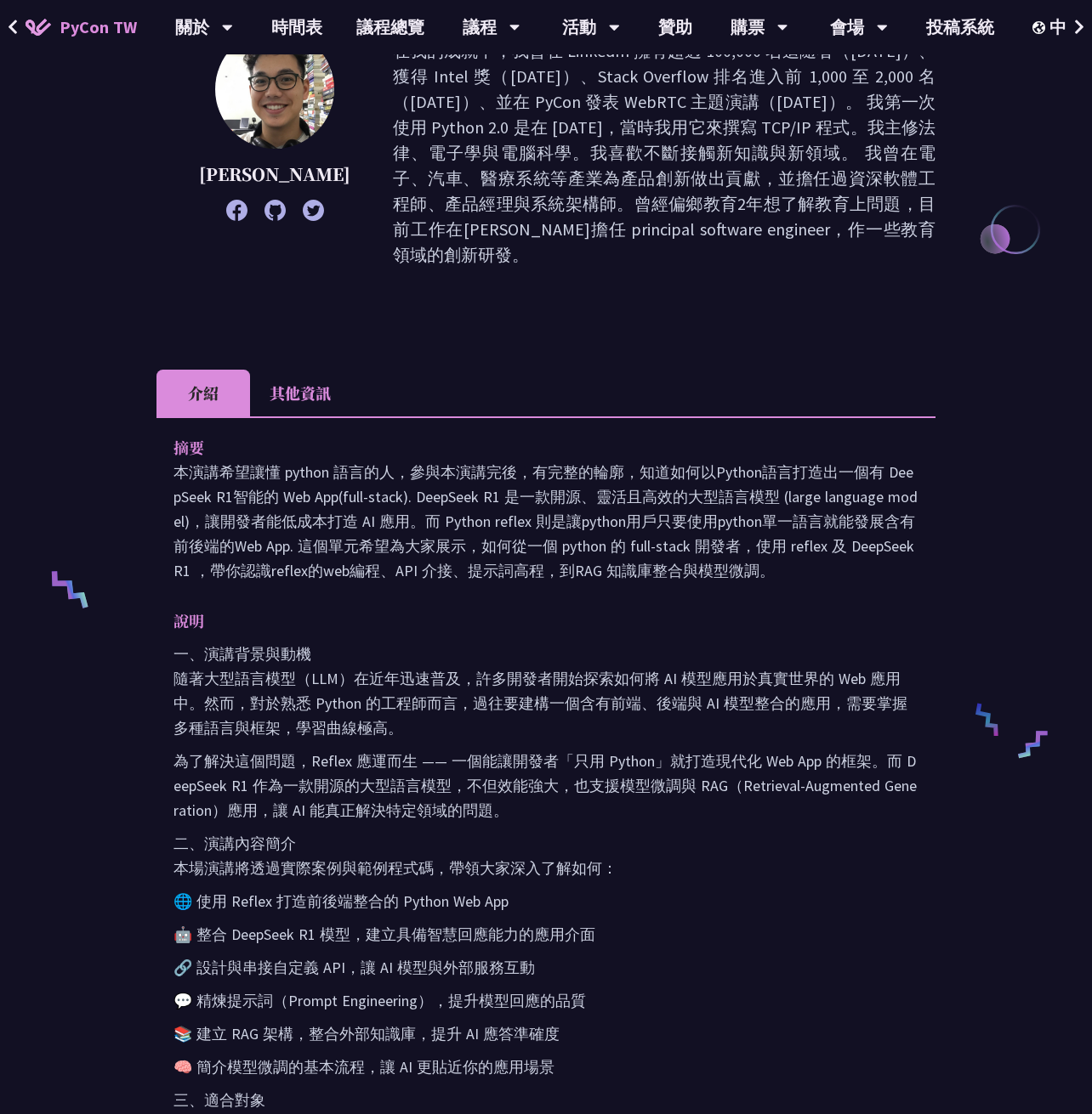
click at [331, 389] on li "其他資訊" at bounding box center [299, 393] width 100 height 47
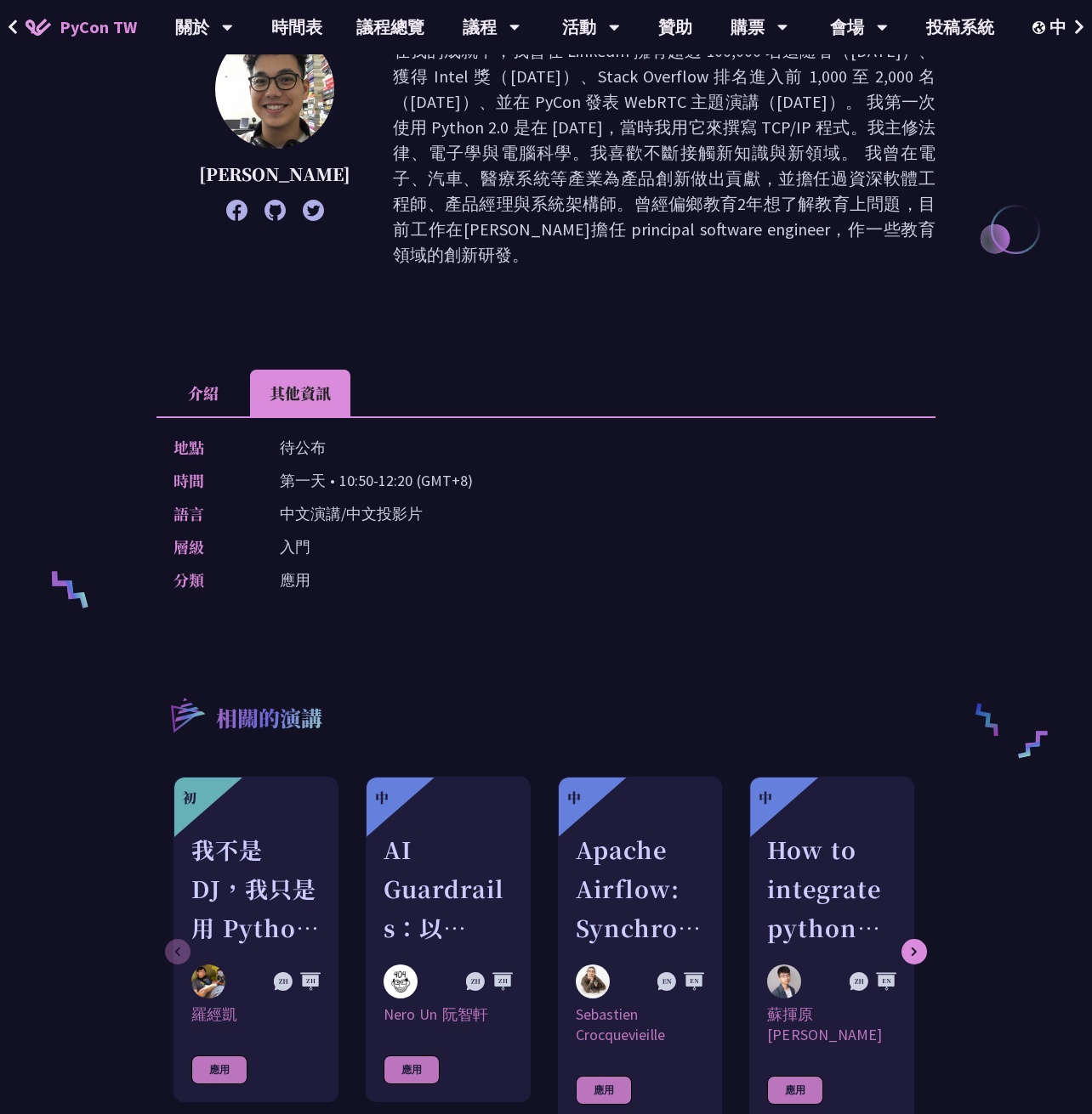
click at [208, 374] on li "介紹" at bounding box center [202, 393] width 94 height 47
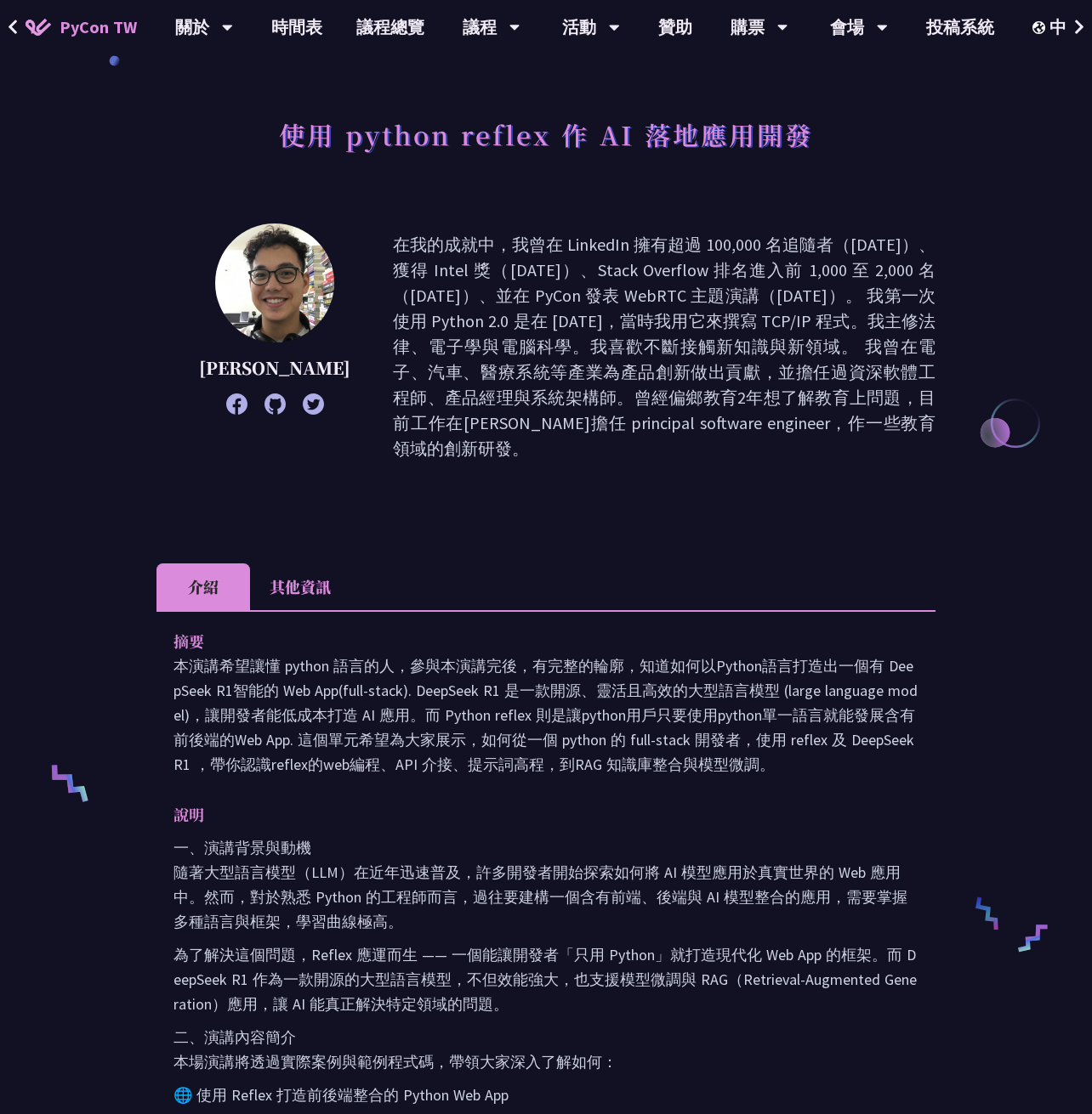
scroll to position [0, 0]
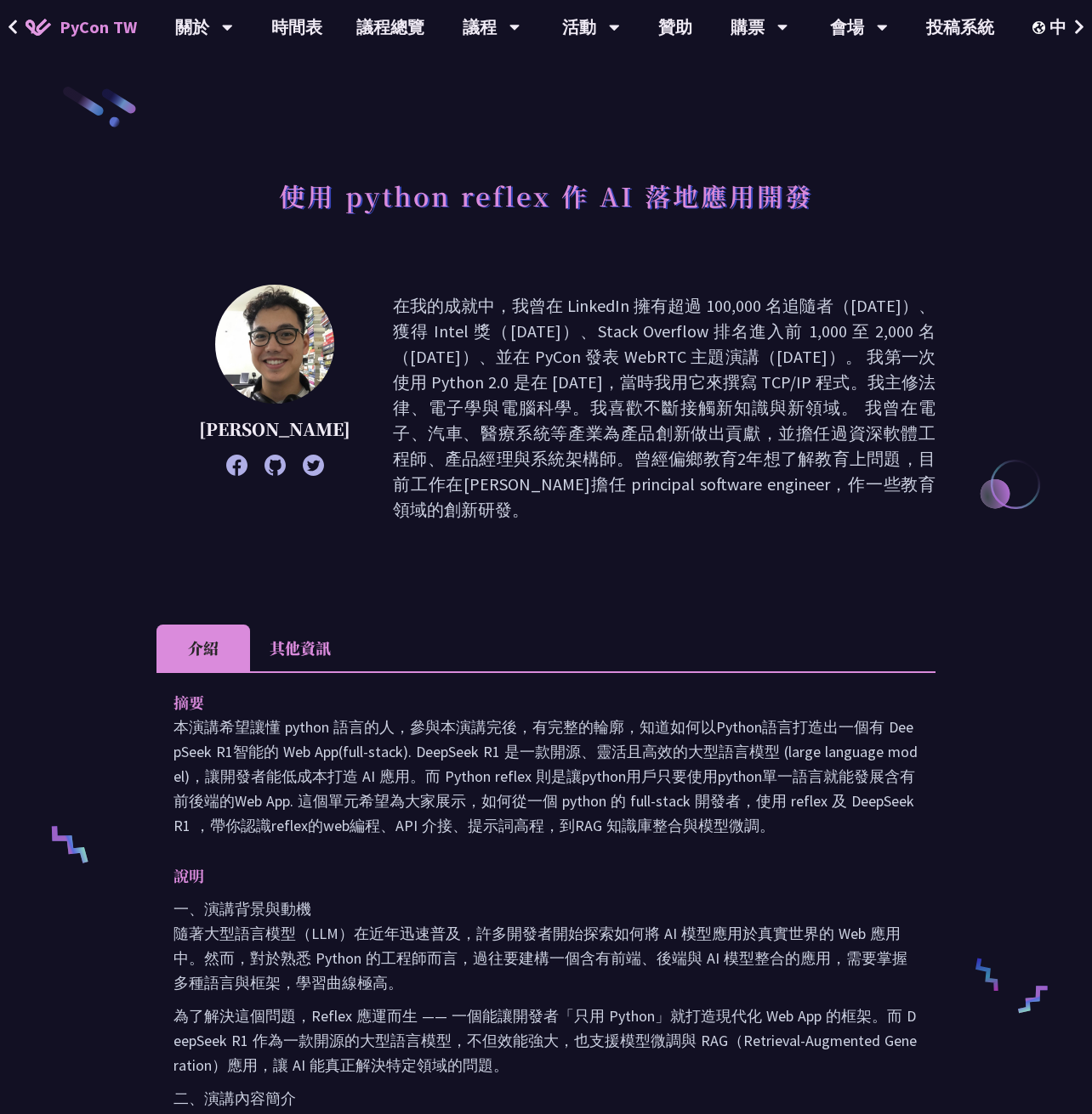
scroll to position [765, 0]
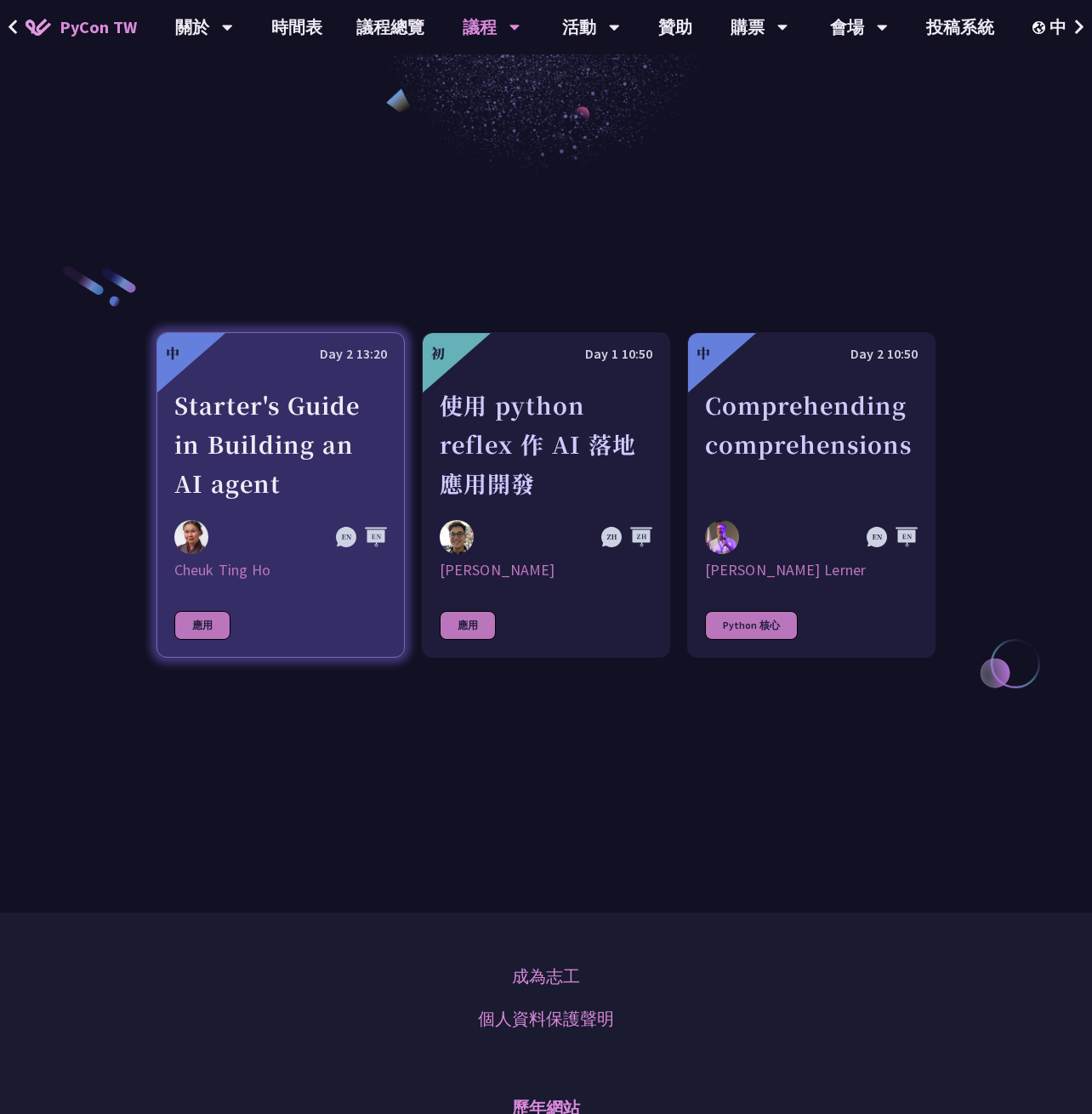
click at [316, 497] on div "Starter's Guide in Building an AI agent" at bounding box center [281, 444] width 213 height 117
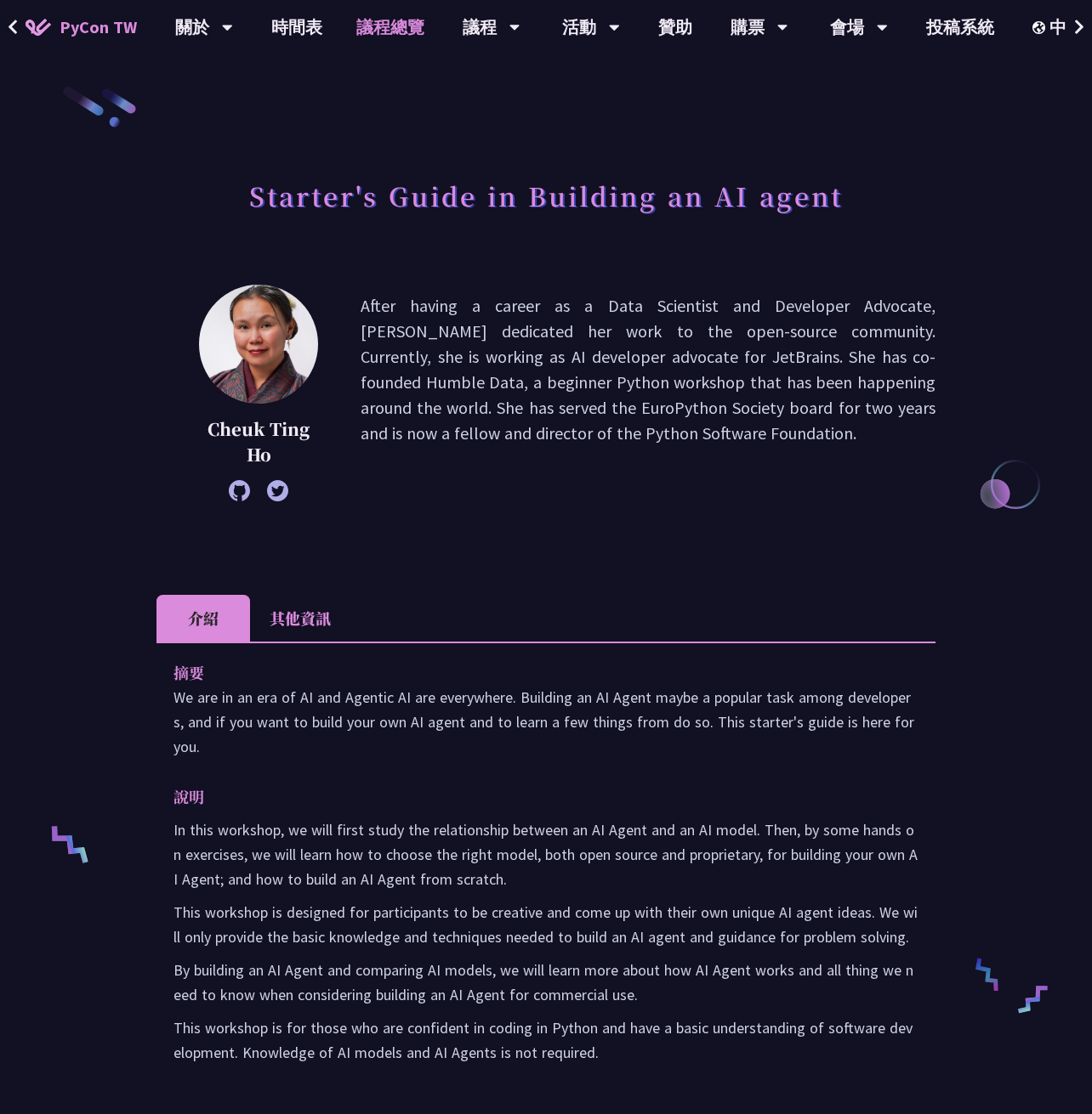
click at [395, 28] on link "議程總覽" at bounding box center [389, 27] width 102 height 54
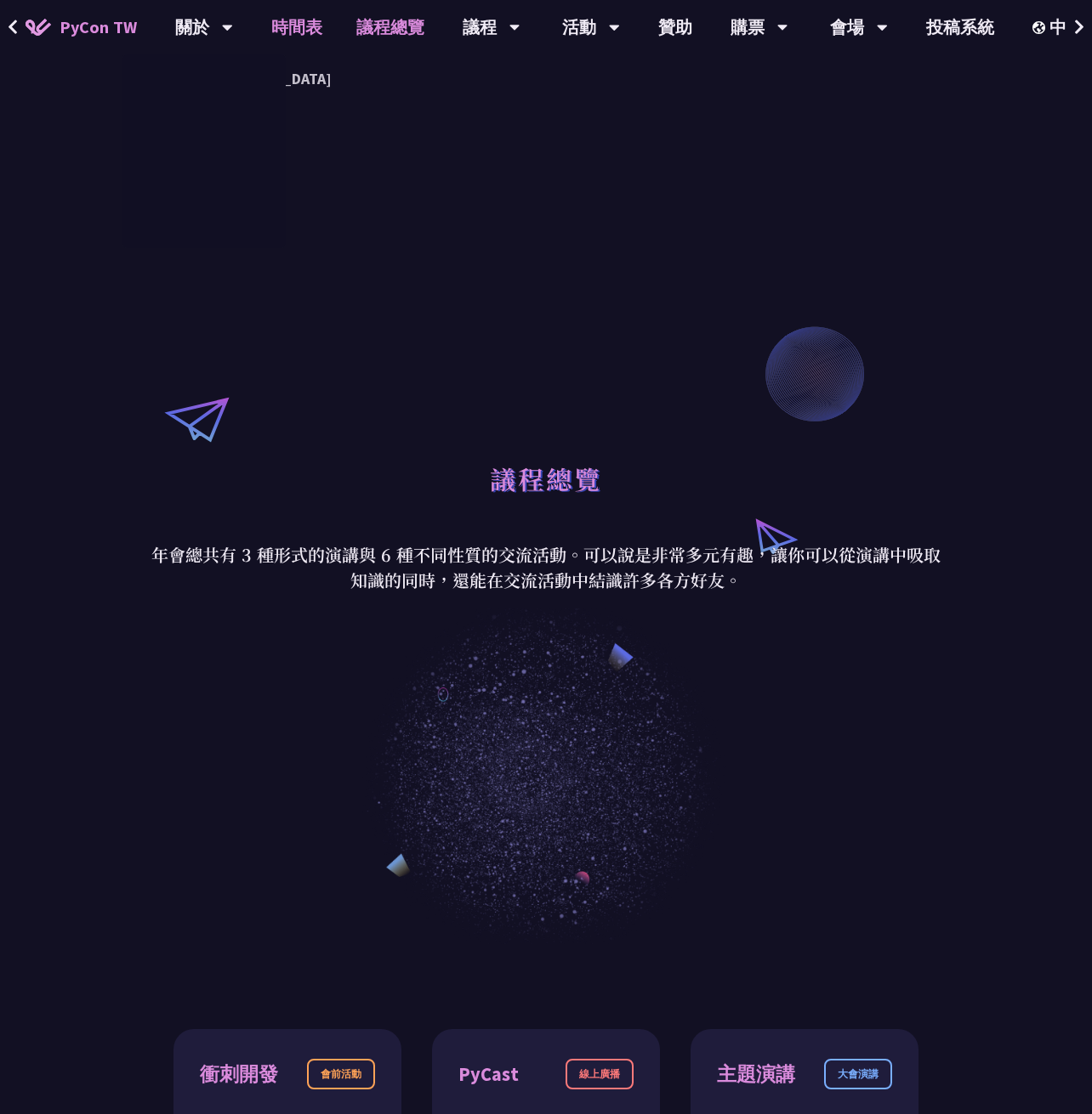
click at [296, 28] on link "時間表" at bounding box center [296, 27] width 85 height 54
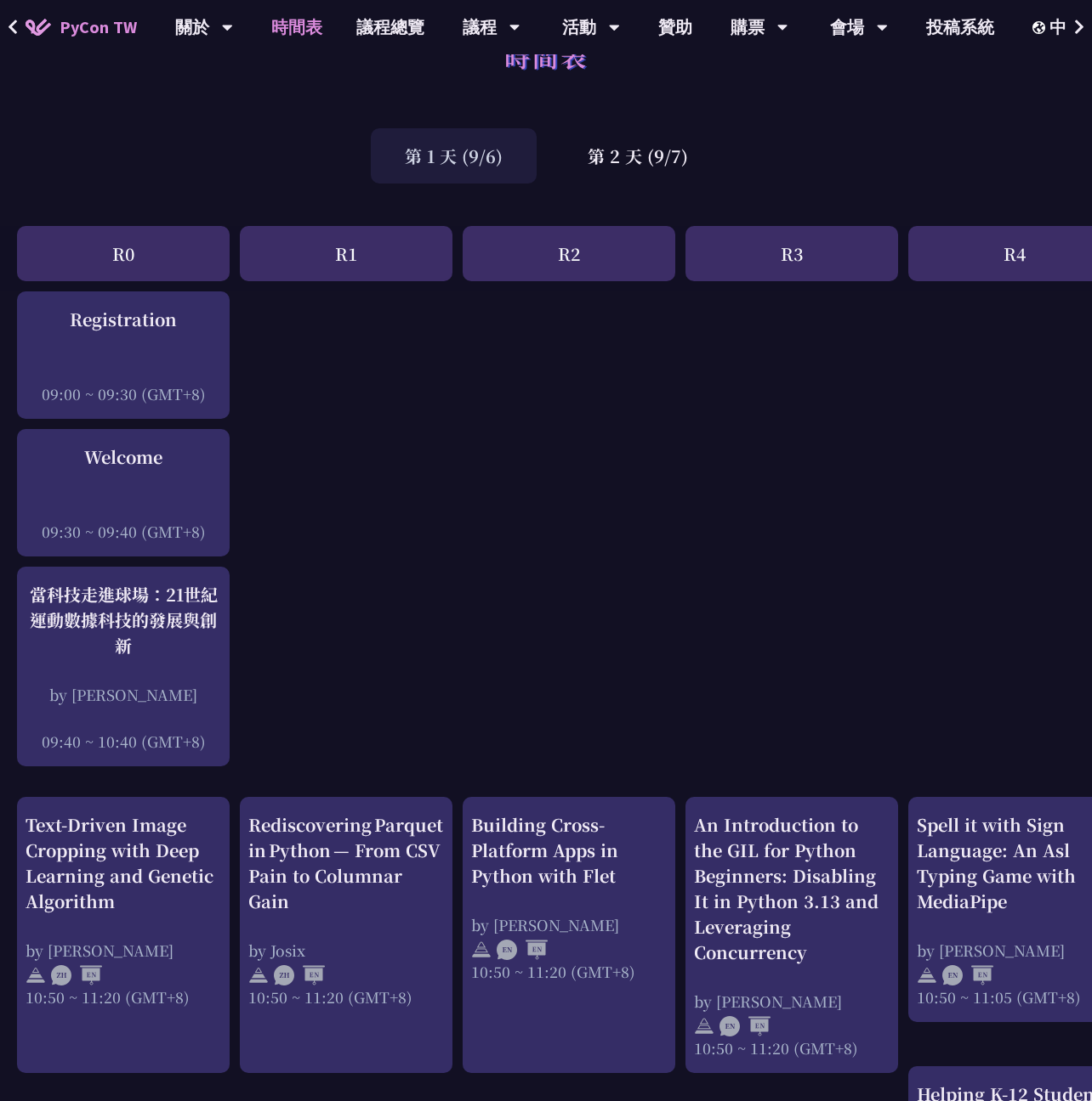
scroll to position [85, 0]
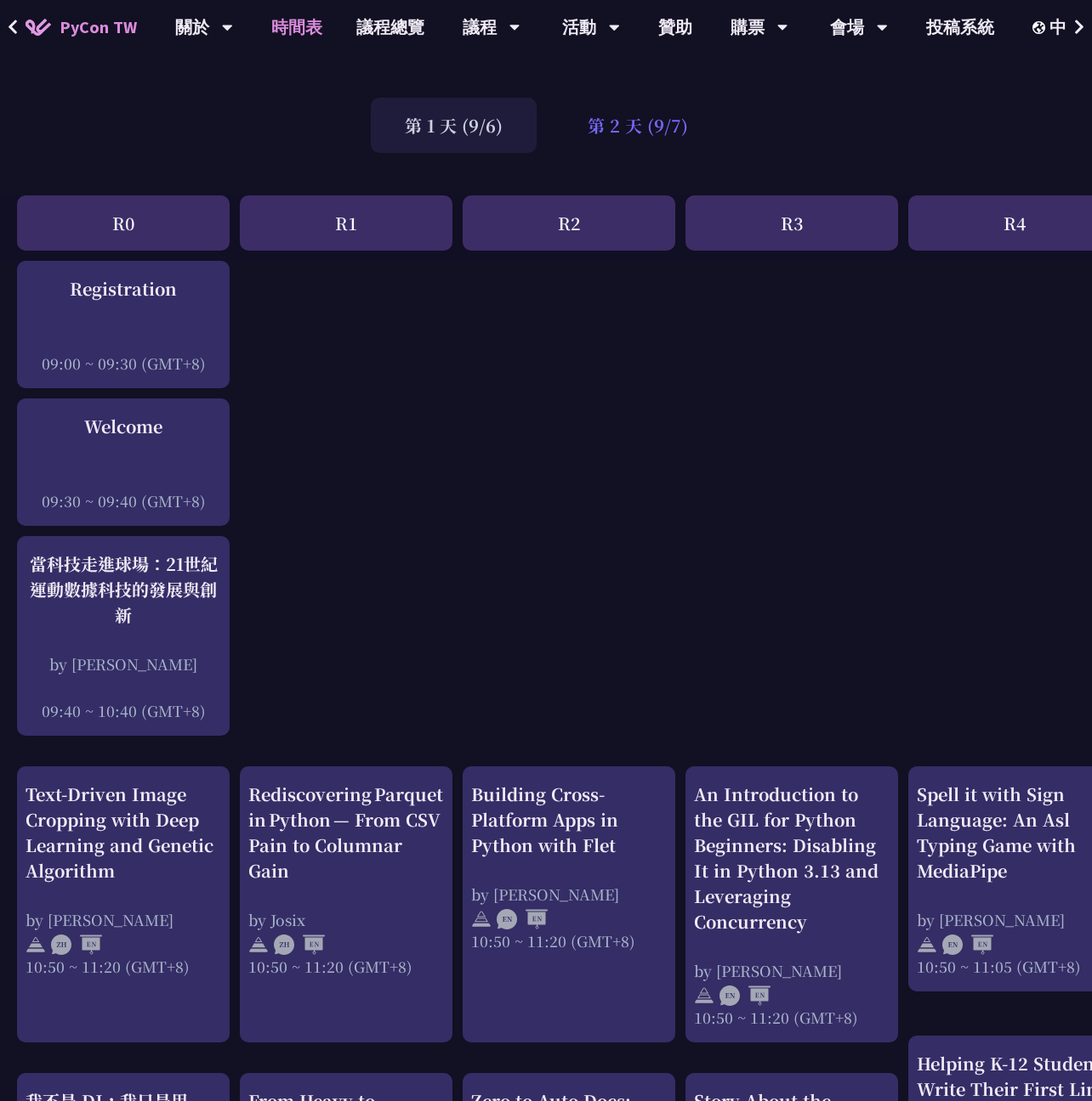
click at [622, 118] on div "第 2 天 (9/7)" at bounding box center [637, 125] width 168 height 55
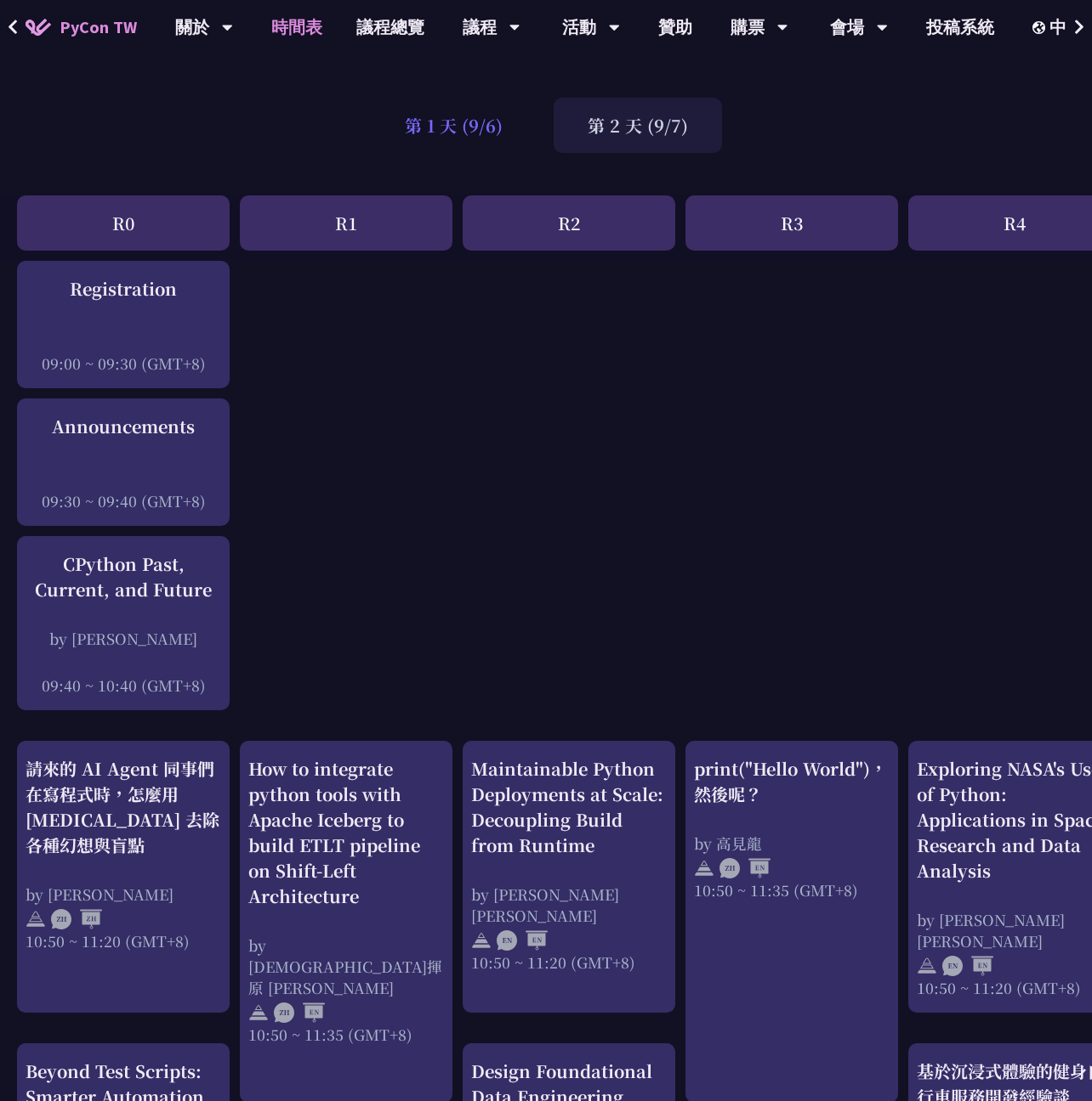
click at [490, 120] on div "第 1 天 (9/6)" at bounding box center [453, 125] width 166 height 55
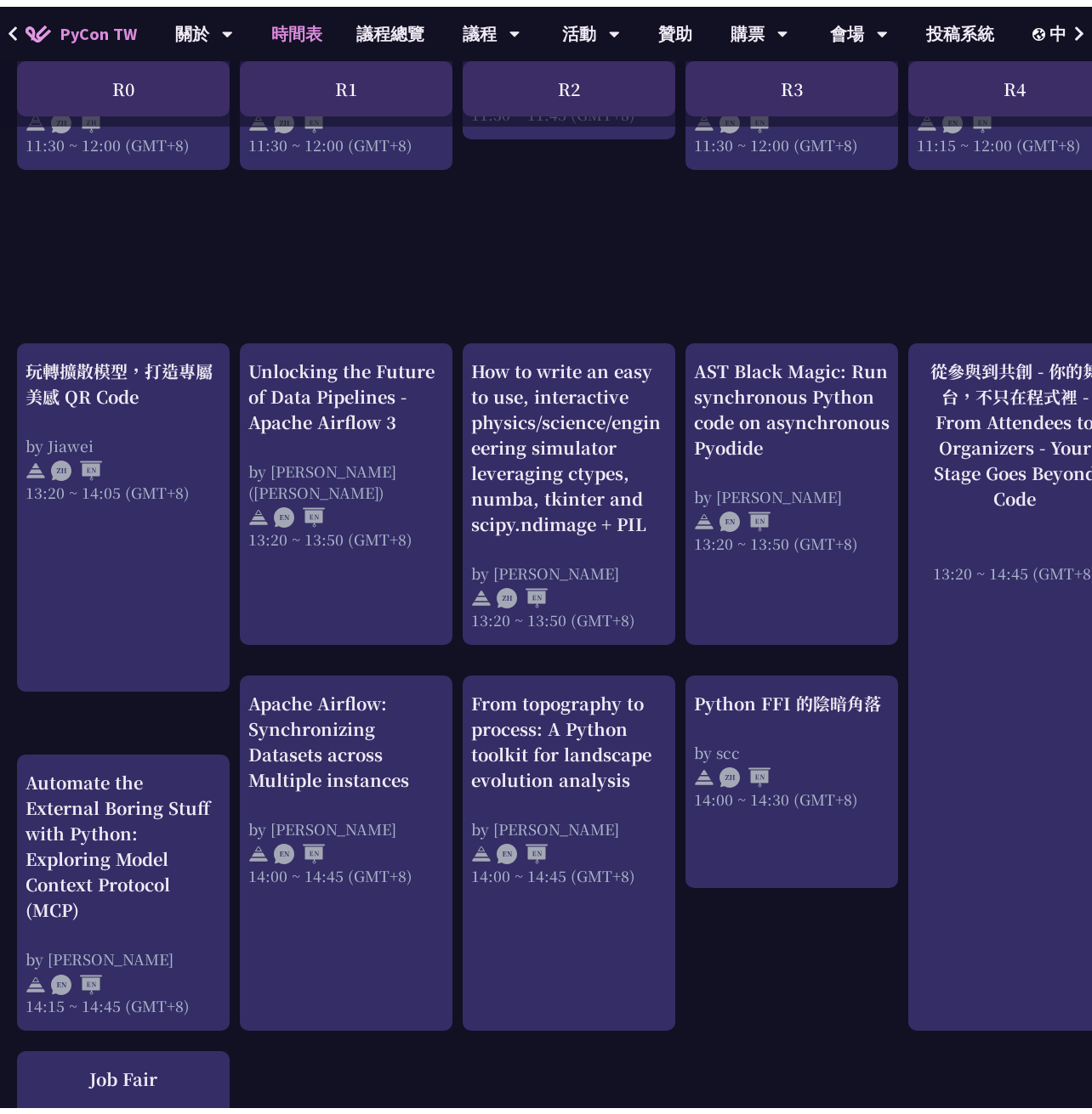
scroll to position [0, 0]
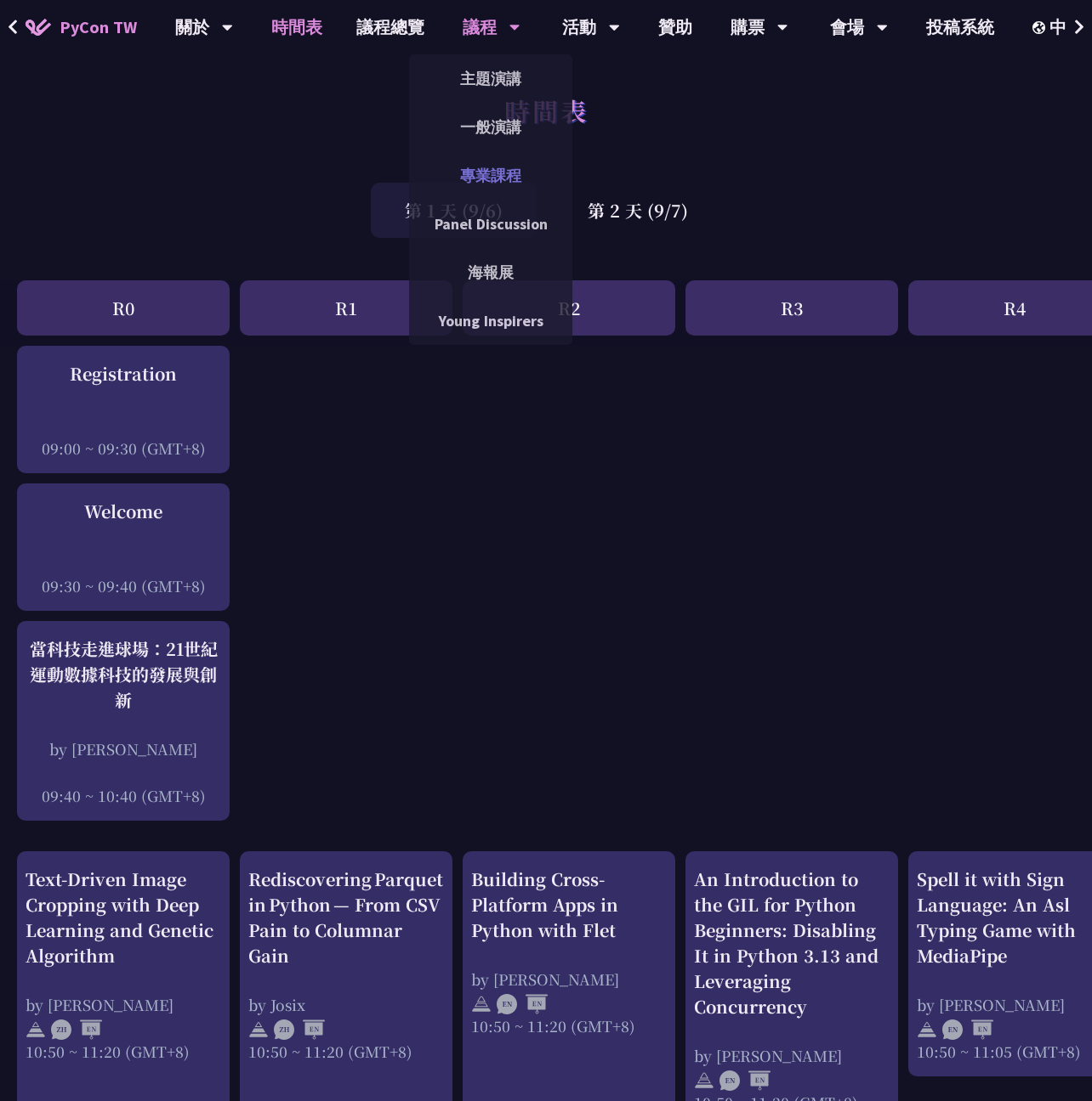
click at [528, 167] on link "專業課程" at bounding box center [491, 175] width 163 height 40
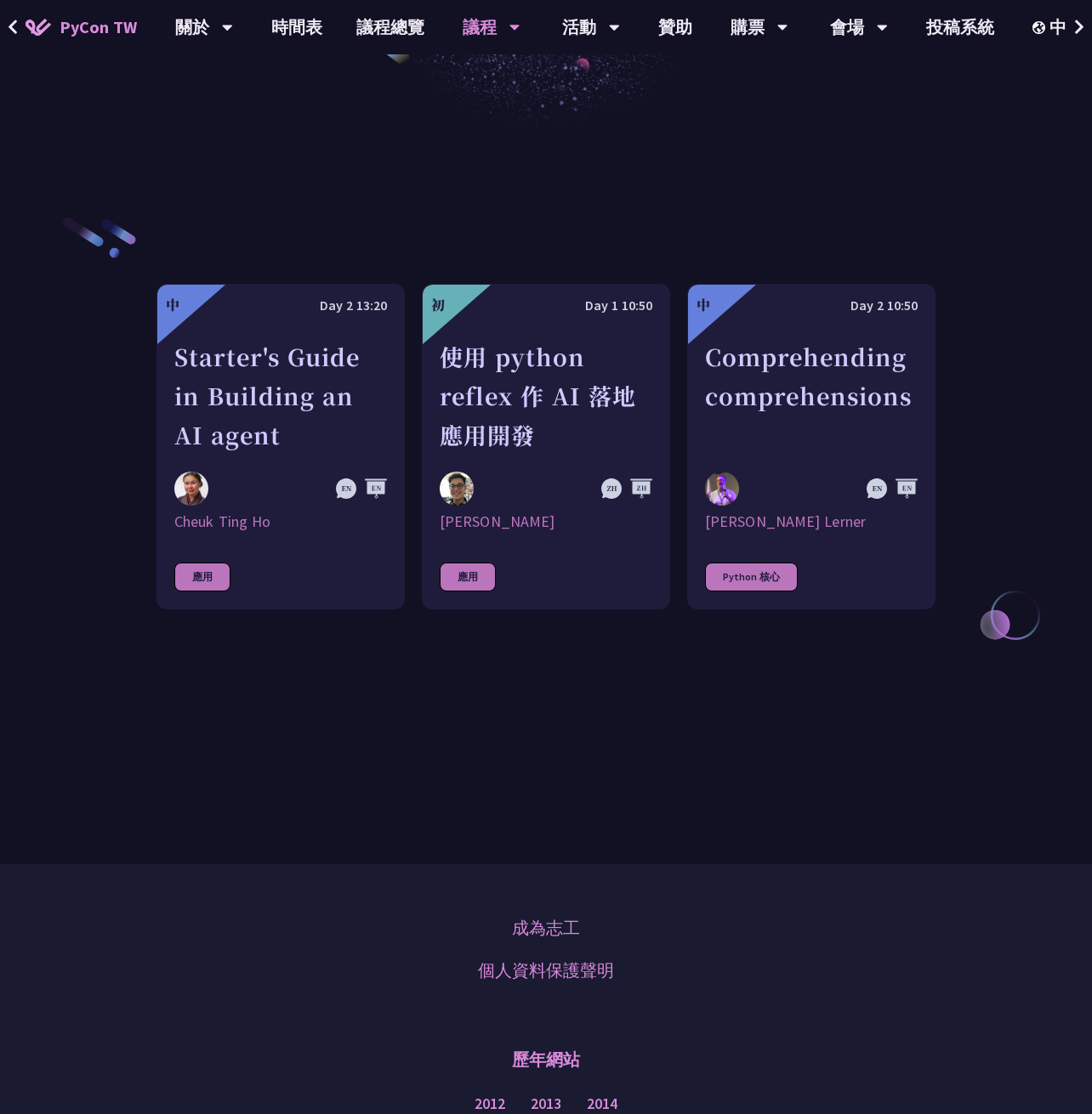
scroll to position [813, 0]
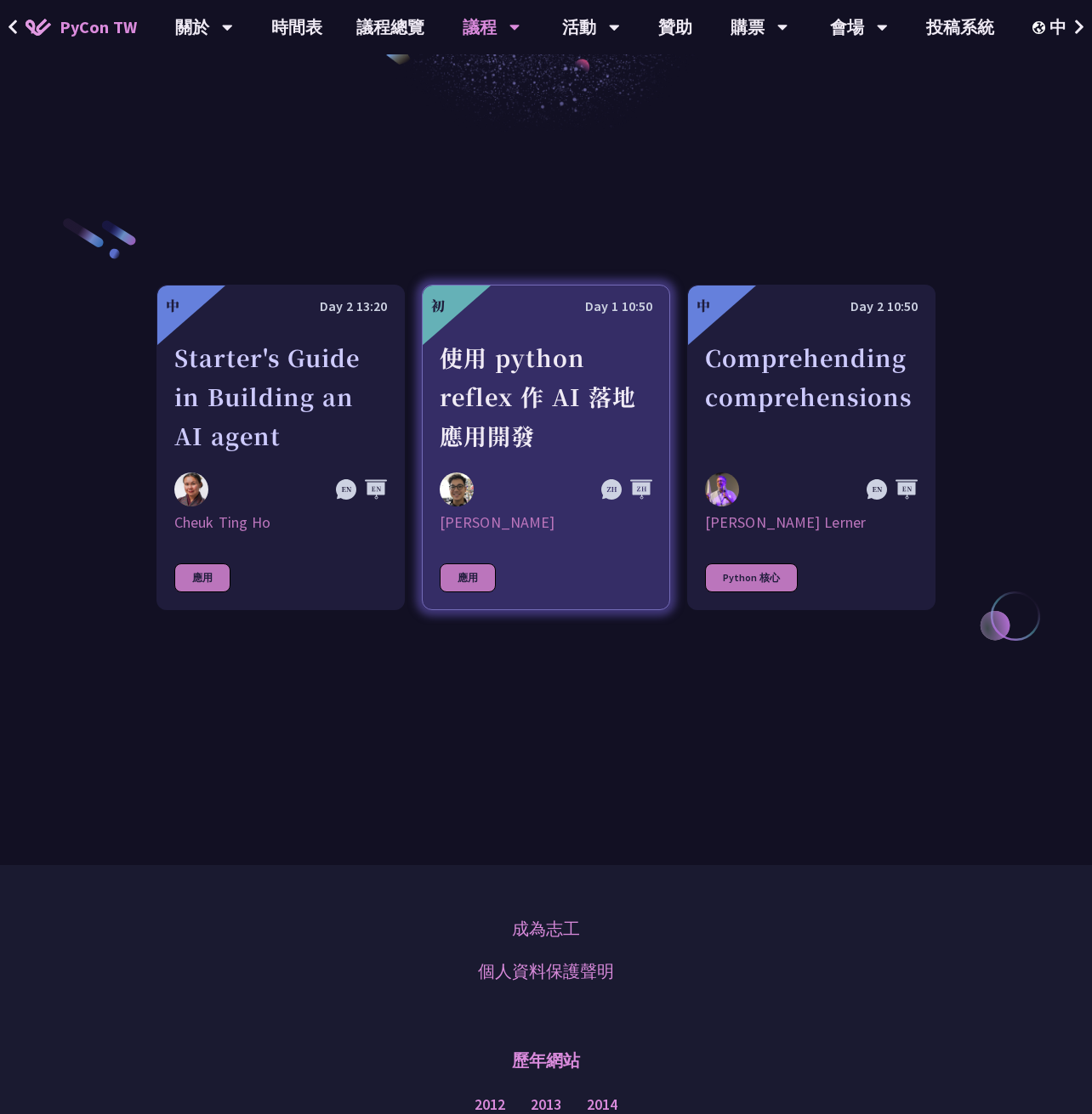
click at [528, 420] on div "使用 python reflex 作 AI 落地應用開發" at bounding box center [546, 396] width 213 height 117
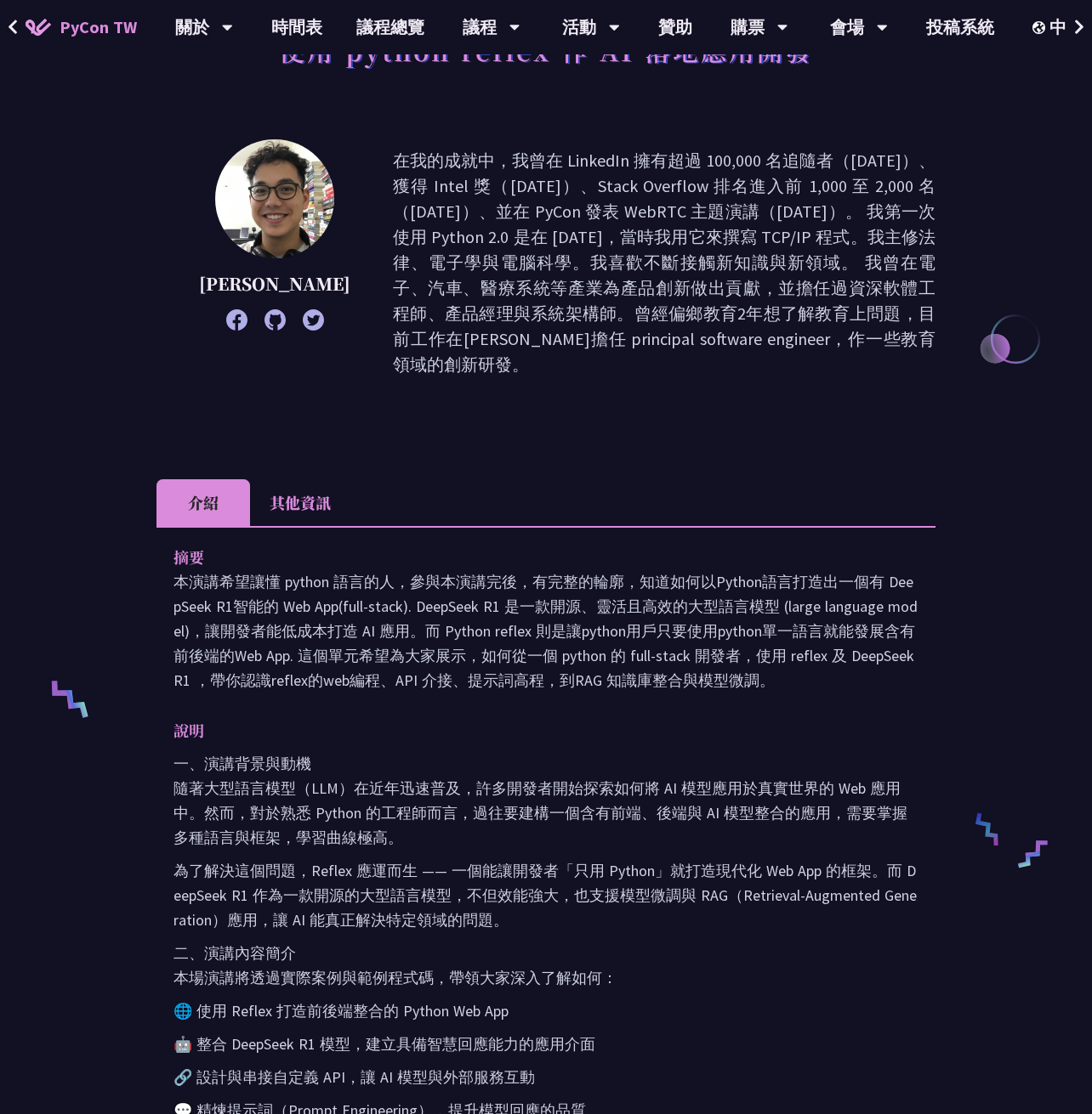
scroll to position [170, 0]
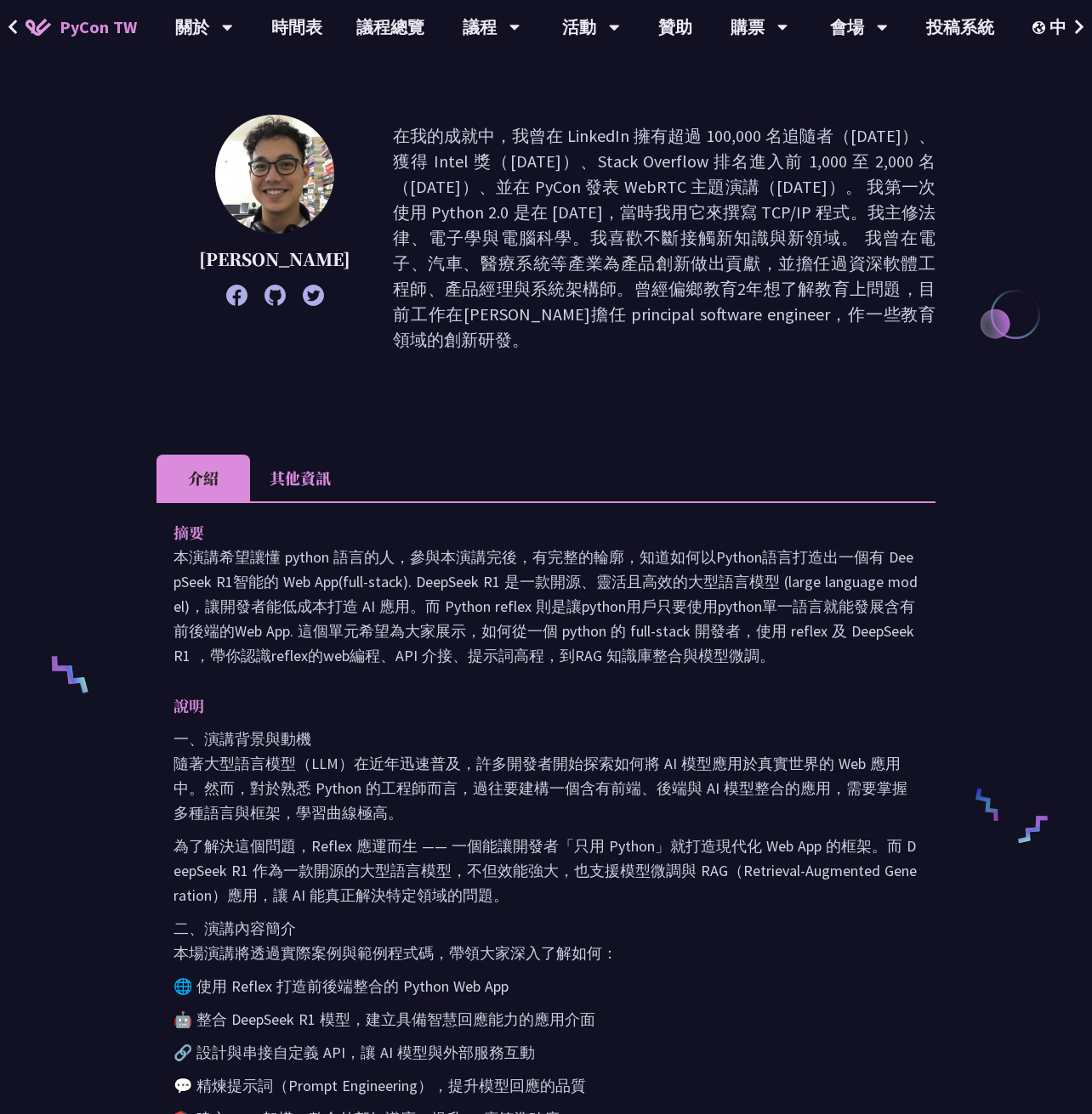
click at [301, 455] on li "其他資訊" at bounding box center [299, 478] width 100 height 47
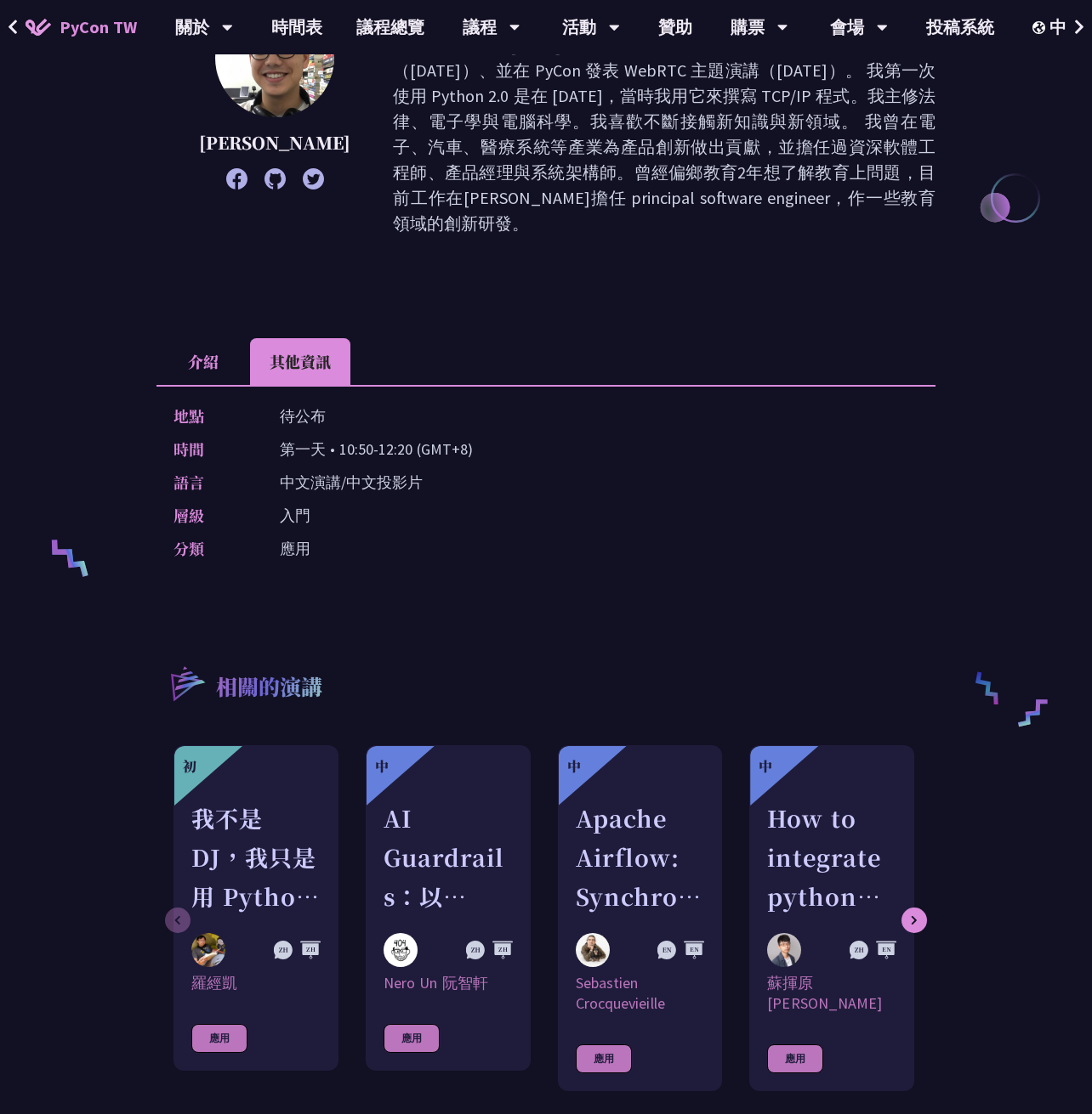
scroll to position [0, 0]
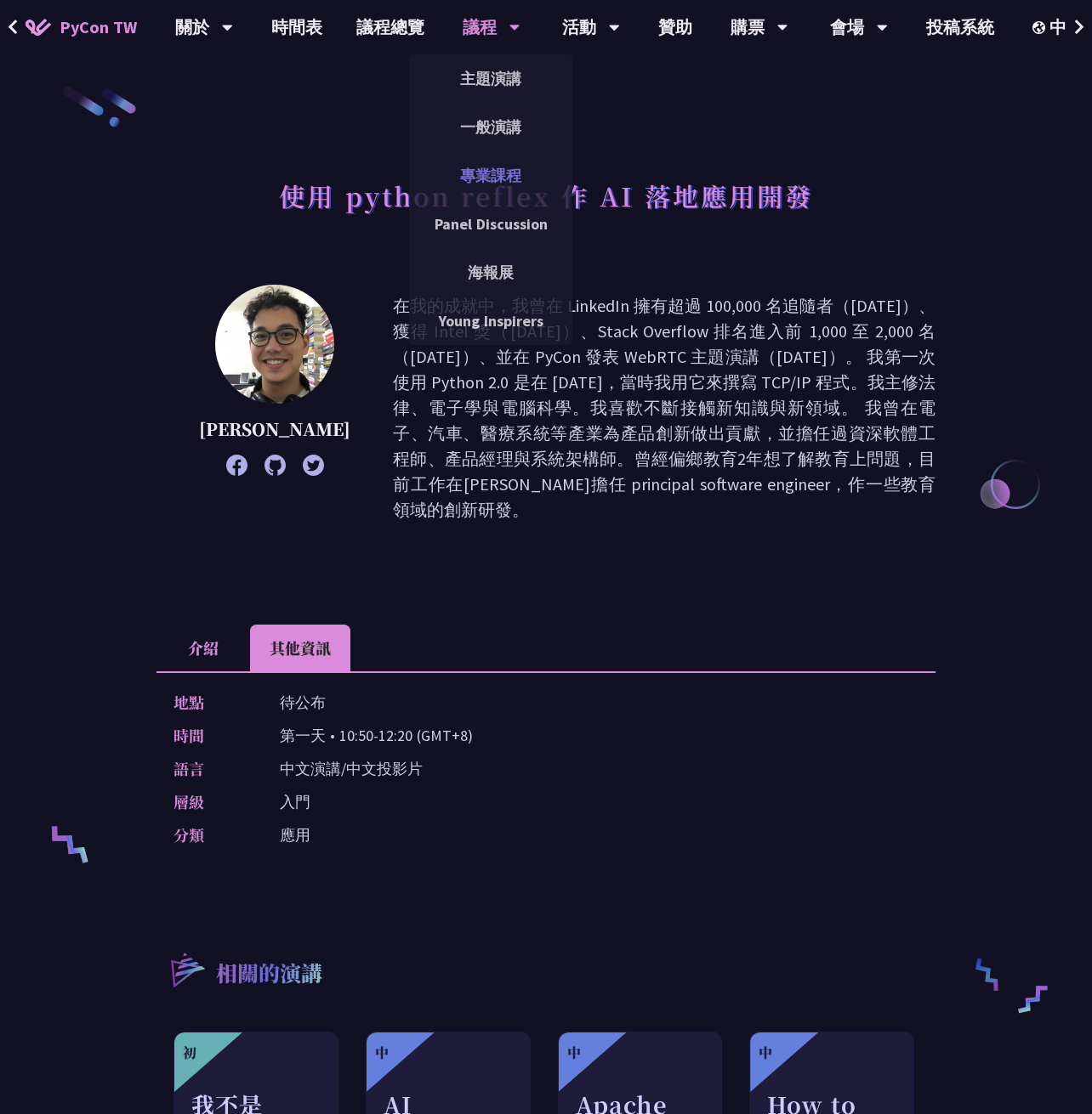
click at [485, 177] on link "專業課程" at bounding box center [491, 175] width 163 height 40
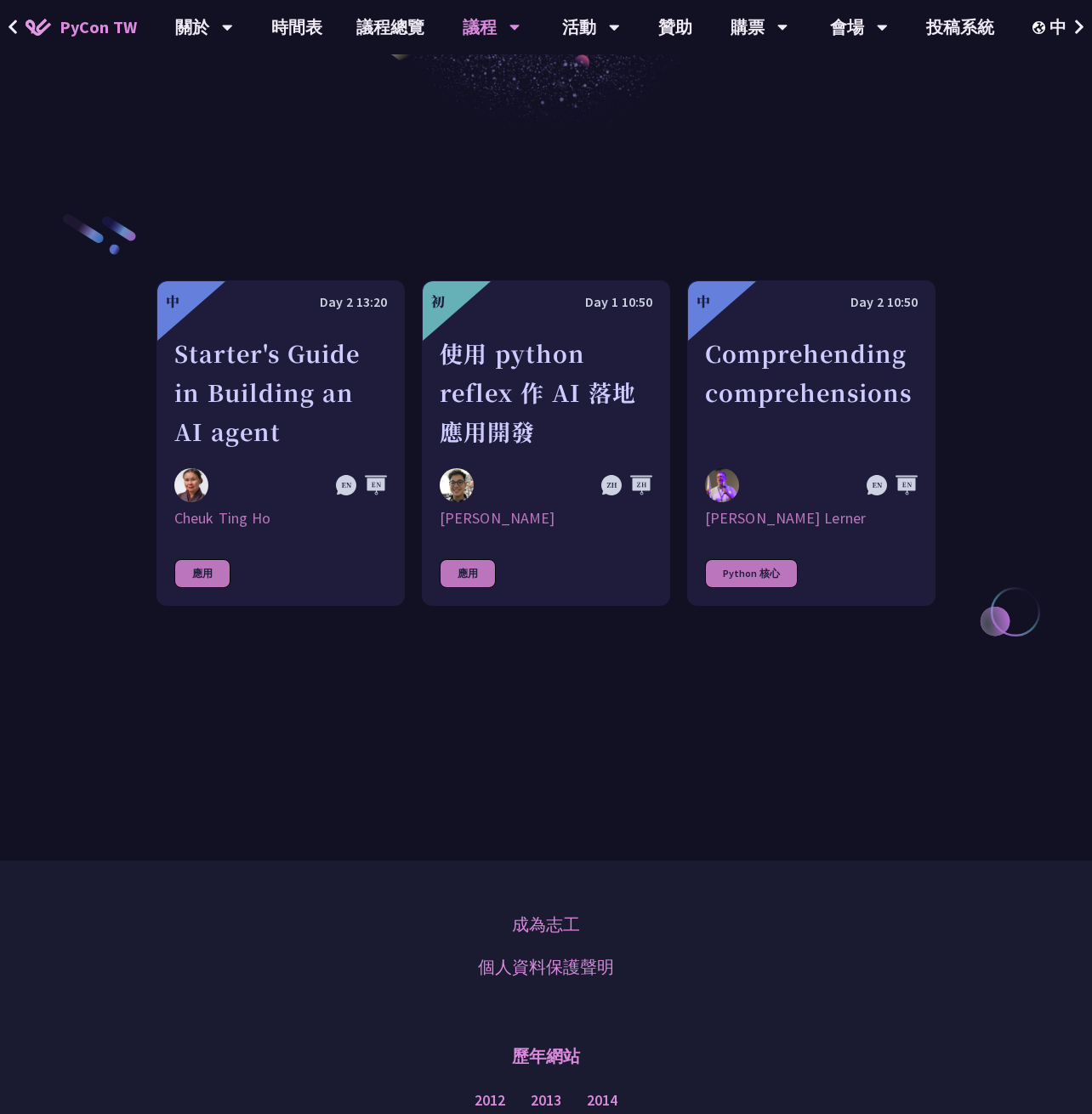
scroll to position [813, 0]
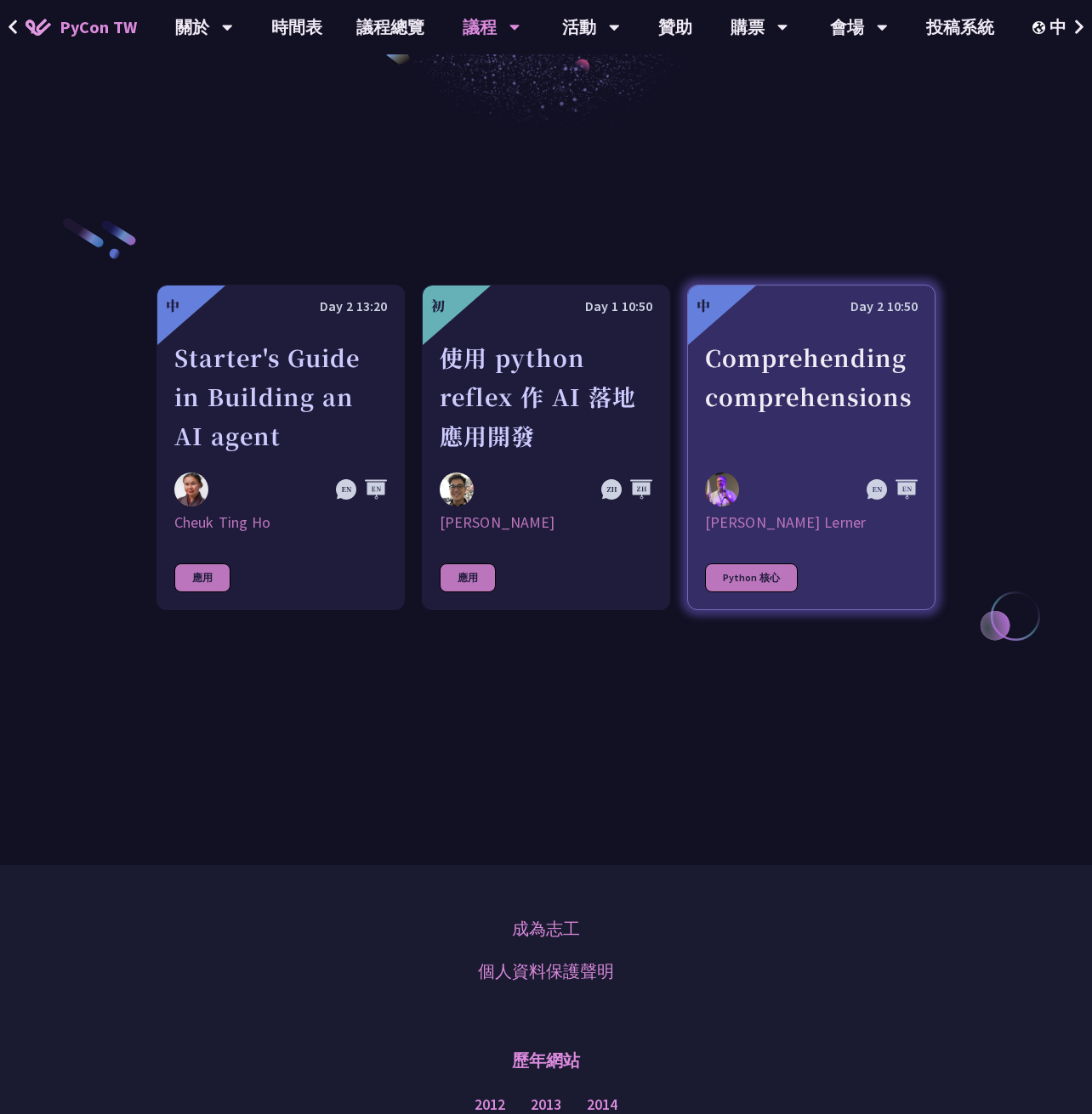
click at [755, 440] on div "Comprehending comprehensions" at bounding box center [811, 396] width 213 height 117
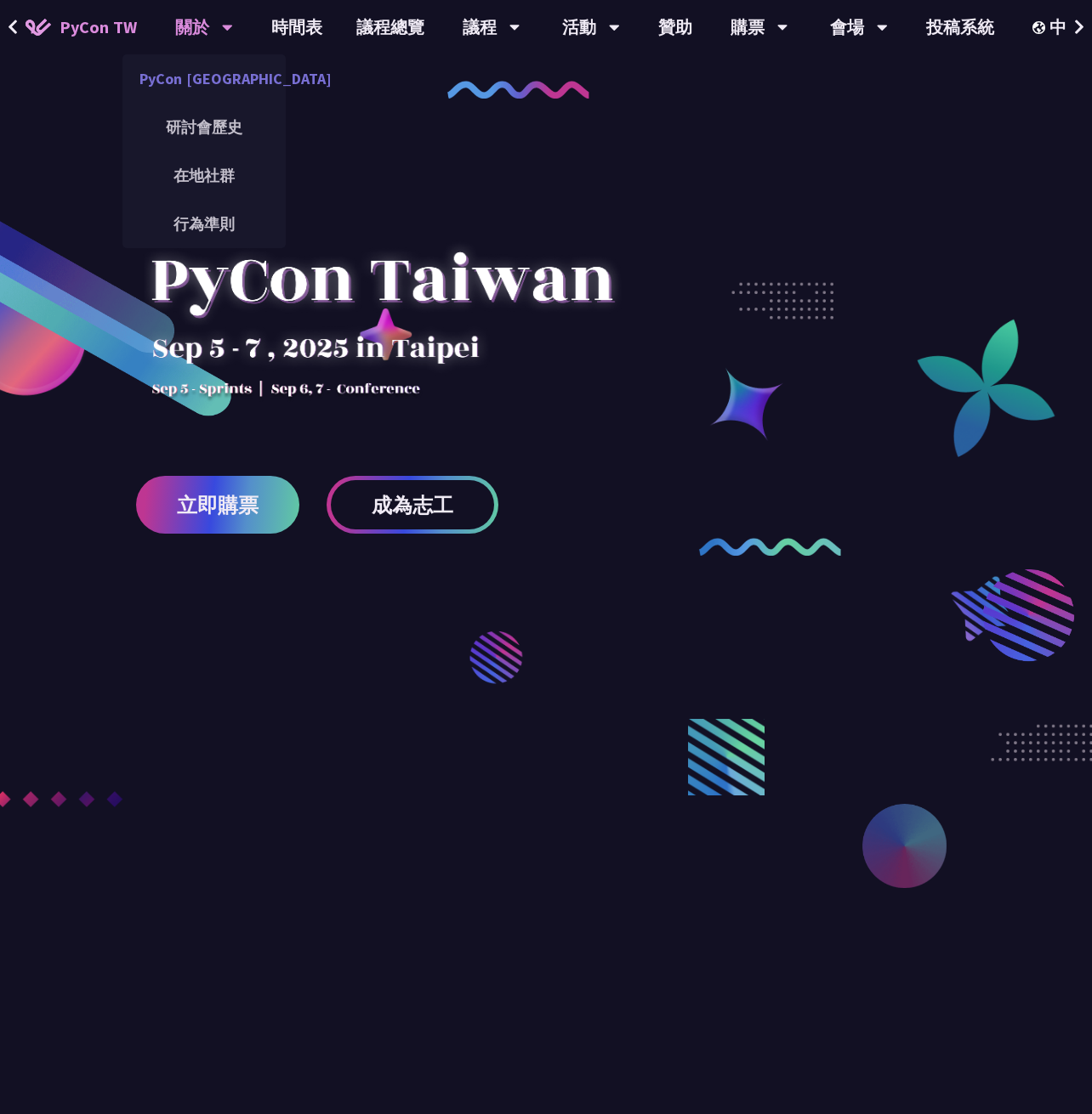
click at [229, 87] on link "PyCon [GEOGRAPHIC_DATA]" at bounding box center [204, 78] width 163 height 40
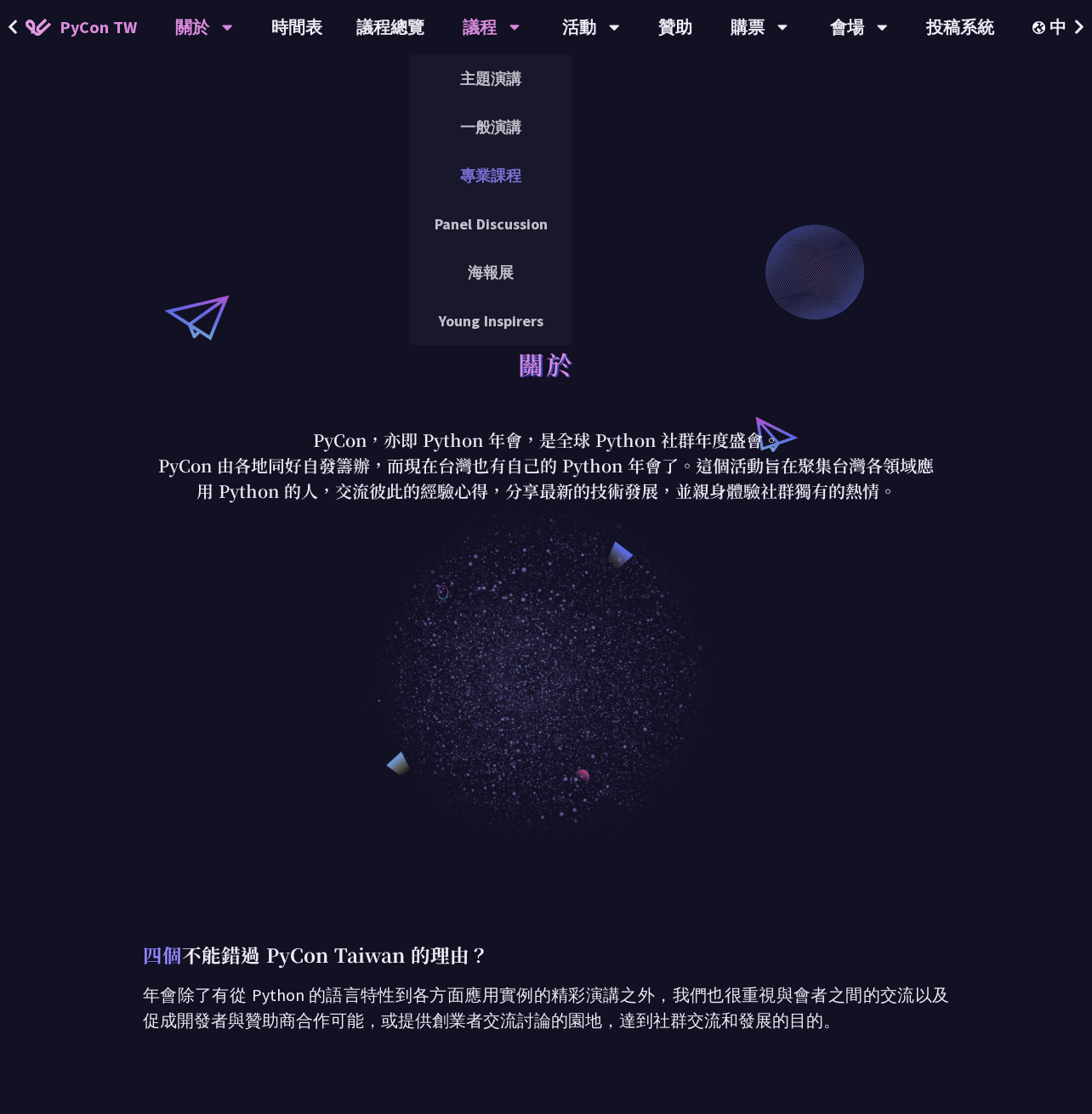
click at [497, 171] on link "專業課程" at bounding box center [491, 175] width 163 height 40
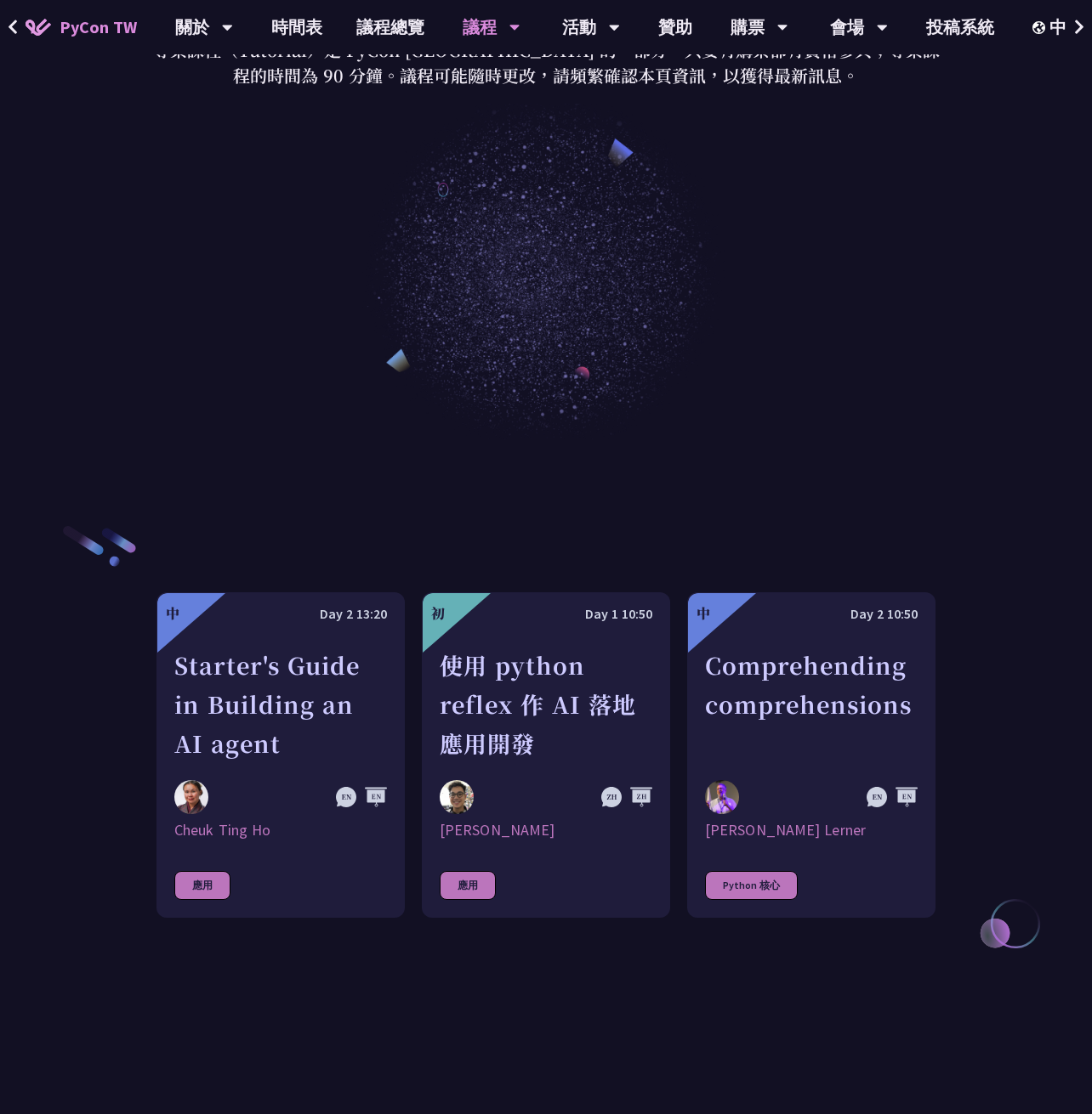
scroll to position [595, 0]
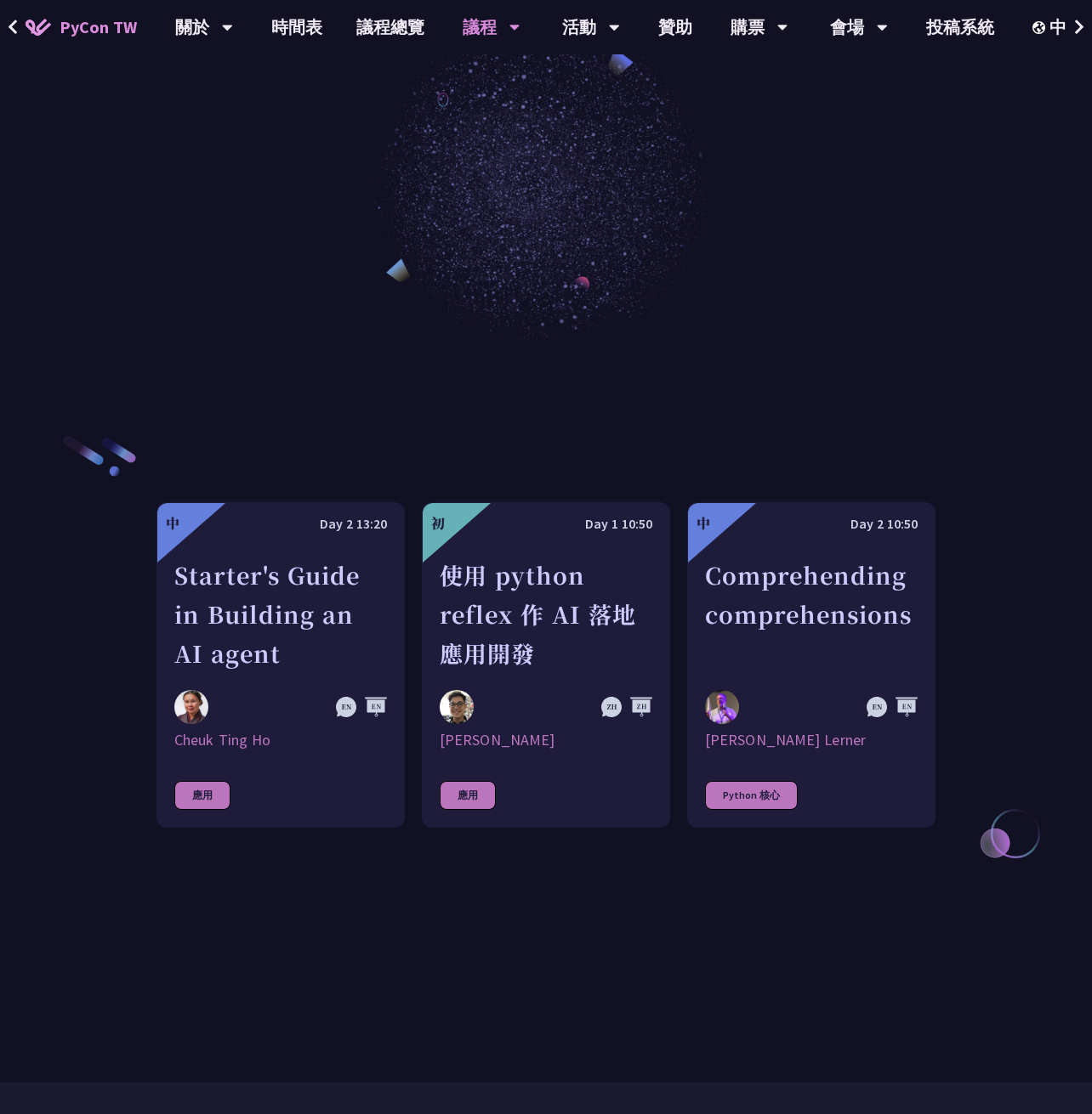
click at [396, 980] on div "中 Day 2 13:20 Starter's Guide in Building an AI agent Cheuk Ting Ho 應用 初 Day 1 …" at bounding box center [546, 665] width 779 height 631
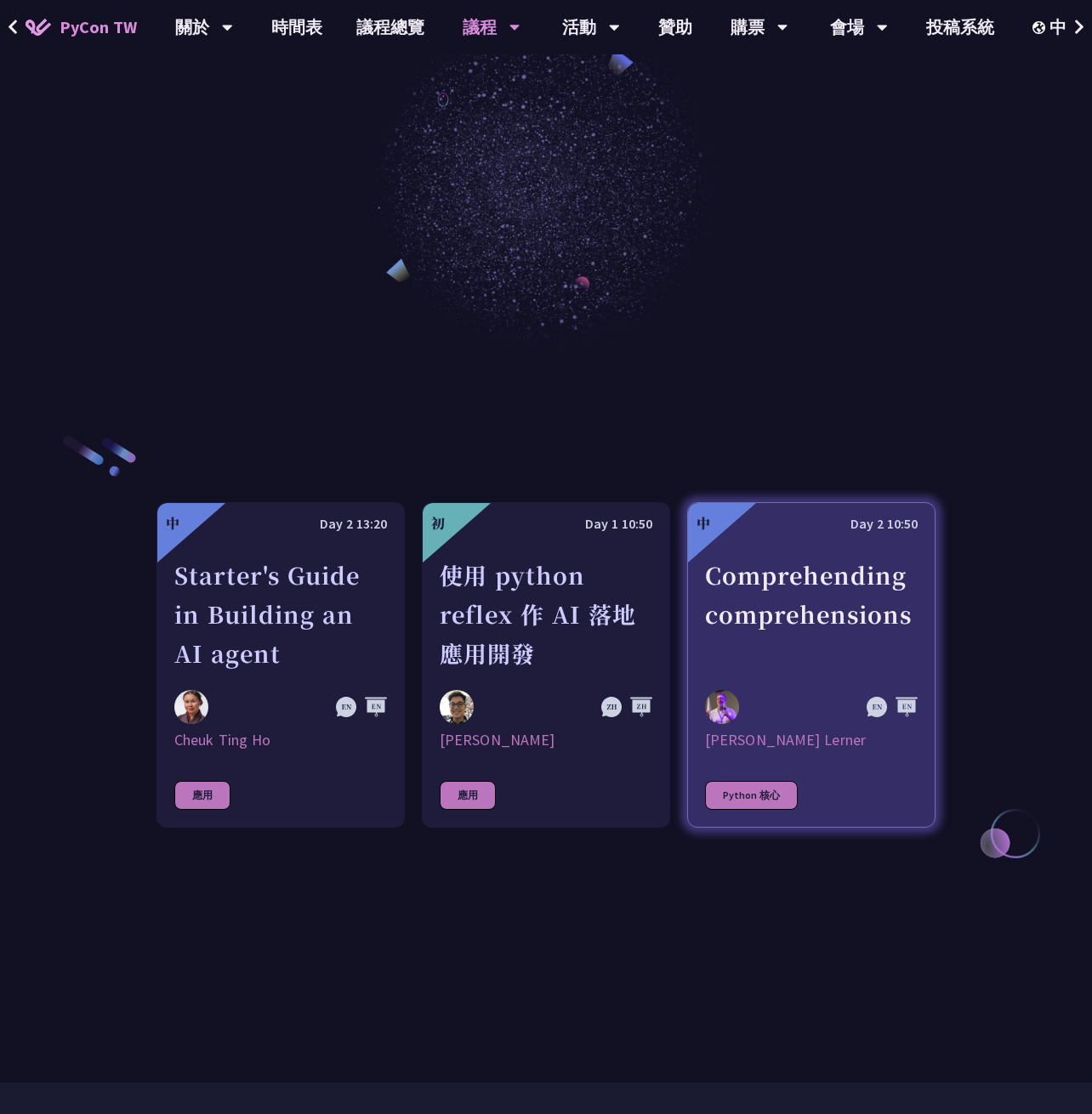
click at [857, 650] on div "Comprehending comprehensions" at bounding box center [811, 614] width 213 height 117
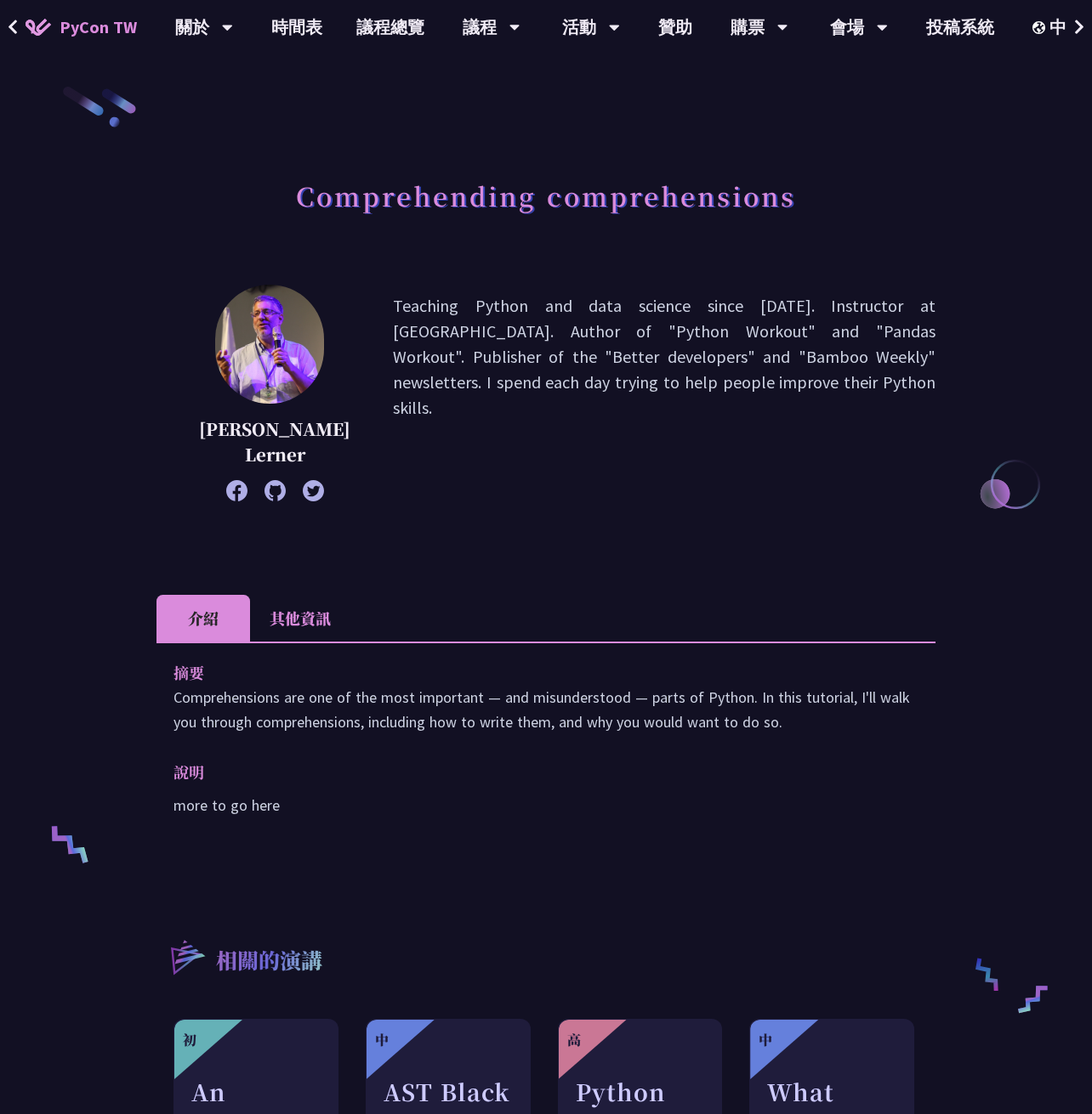
drag, startPoint x: 160, startPoint y: 702, endPoint x: 781, endPoint y: 726, distance: 621.5
click at [781, 726] on div "摘要 Comprehensions are one of the most important — and misunderstood — parts of …" at bounding box center [546, 750] width 779 height 219
copy p "Comprehensions are one of the most important — and misunderstood — parts of Pyt…"
click at [309, 627] on li "其他資訊" at bounding box center [299, 618] width 100 height 47
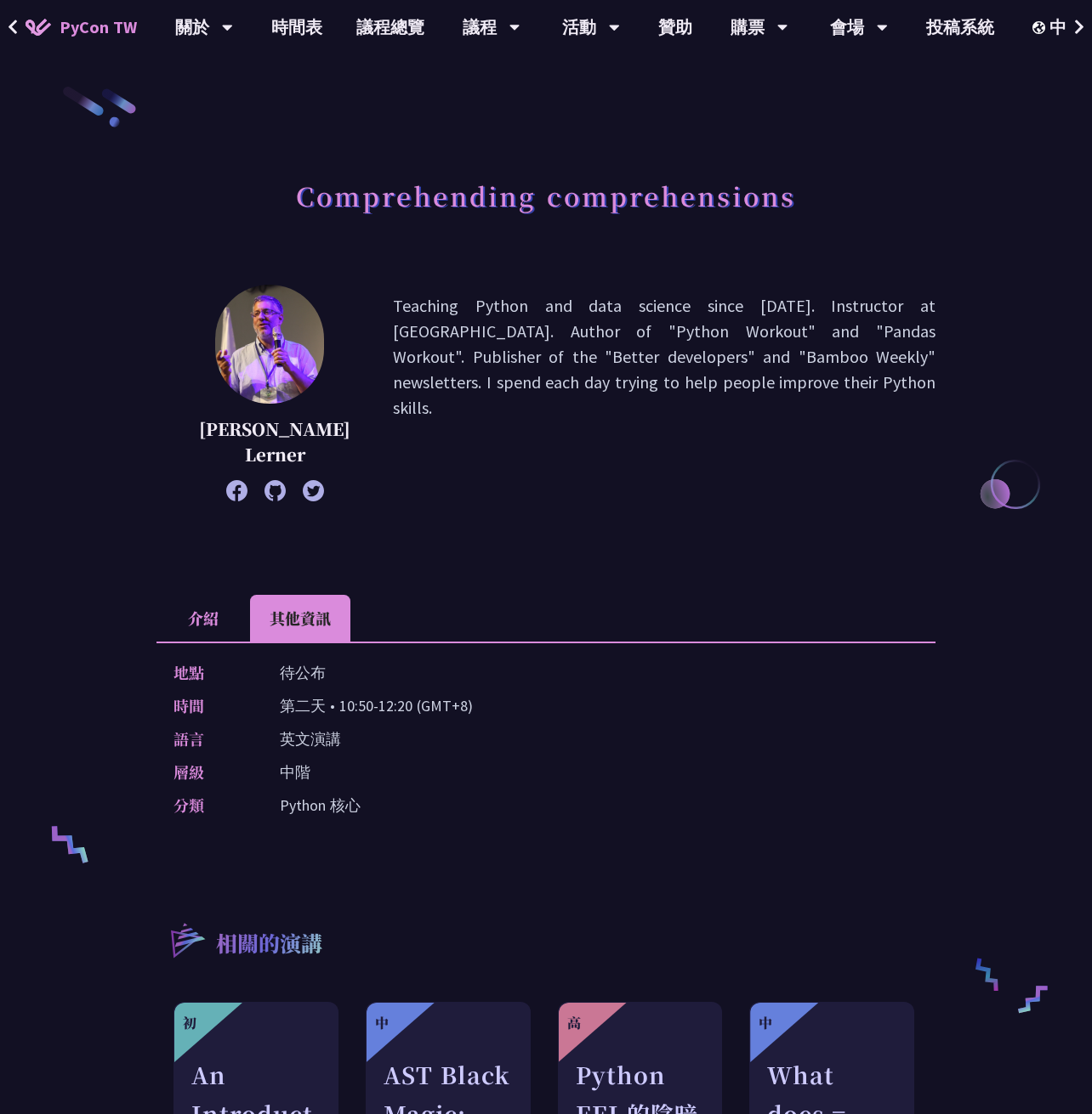
click at [200, 626] on li "介紹" at bounding box center [202, 618] width 94 height 47
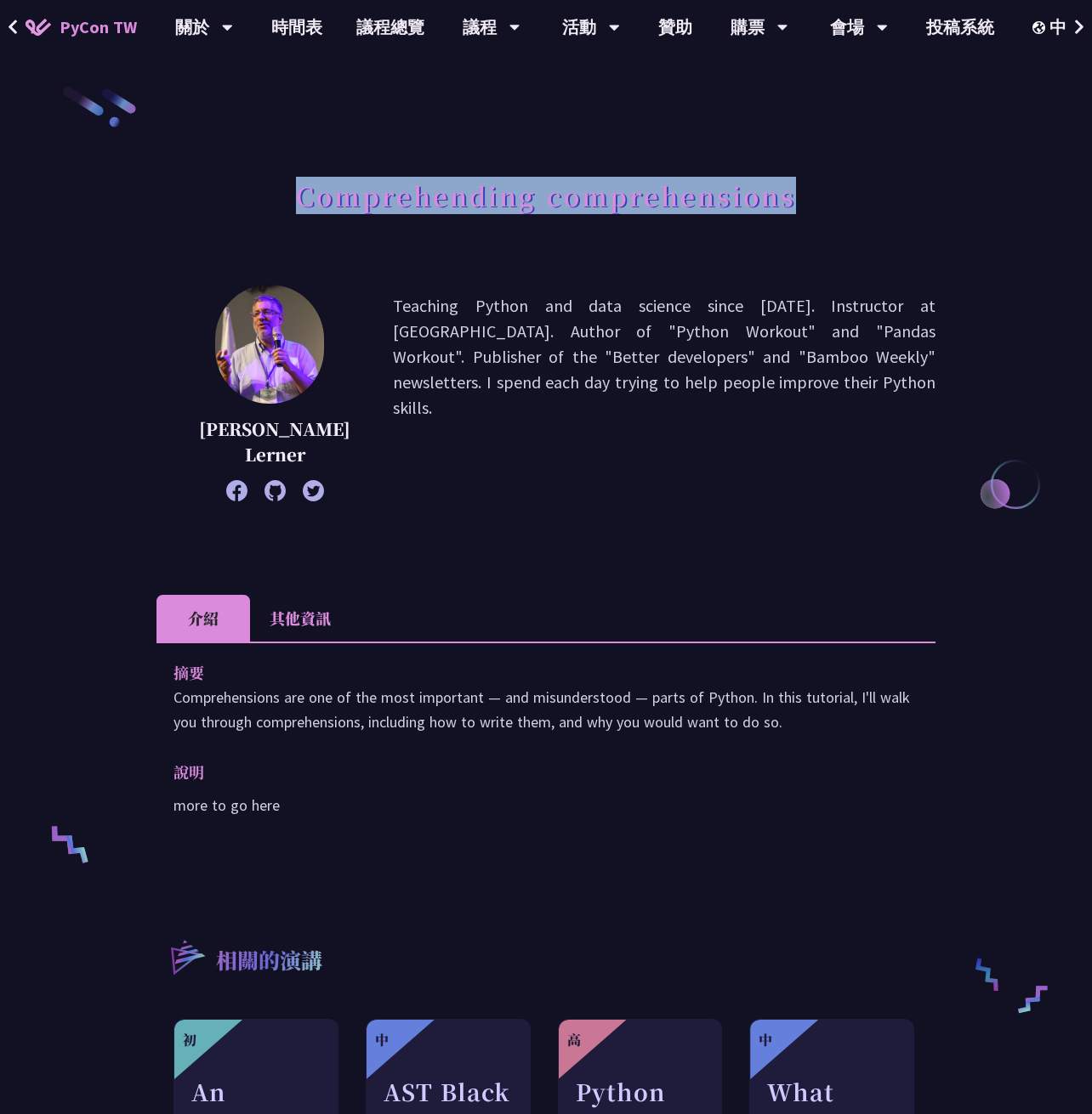
drag, startPoint x: 299, startPoint y: 198, endPoint x: 790, endPoint y: 181, distance: 491.3
click at [790, 181] on h1 "Comprehending comprehensions" at bounding box center [546, 195] width 500 height 51
copy h1 "Comprehending comprehensions"
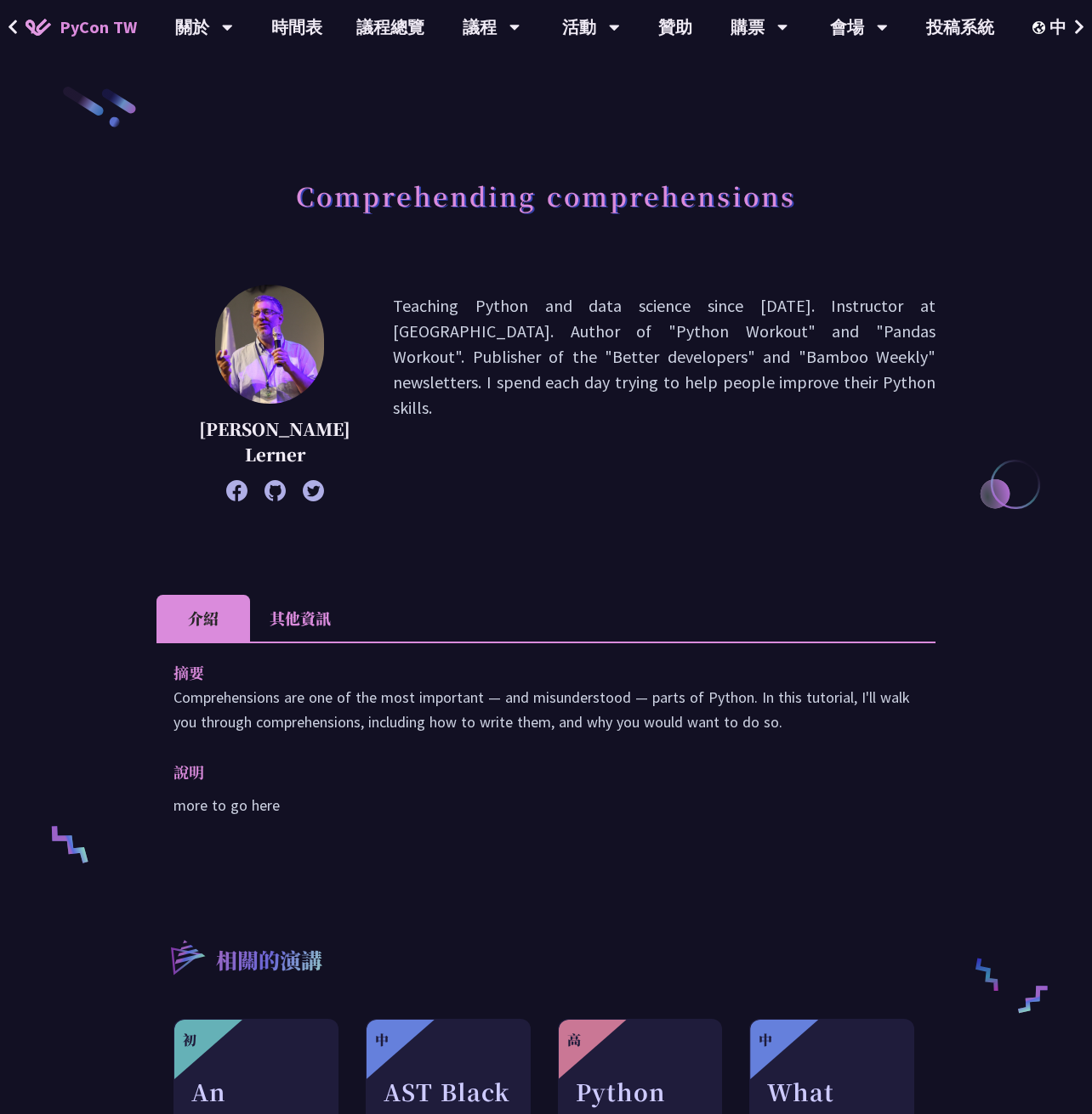
click at [540, 425] on p "Teaching Python and data science since [DATE]. Instructor at [GEOGRAPHIC_DATA].…" at bounding box center [664, 393] width 542 height 200
click at [292, 635] on li "其他資訊" at bounding box center [299, 618] width 100 height 47
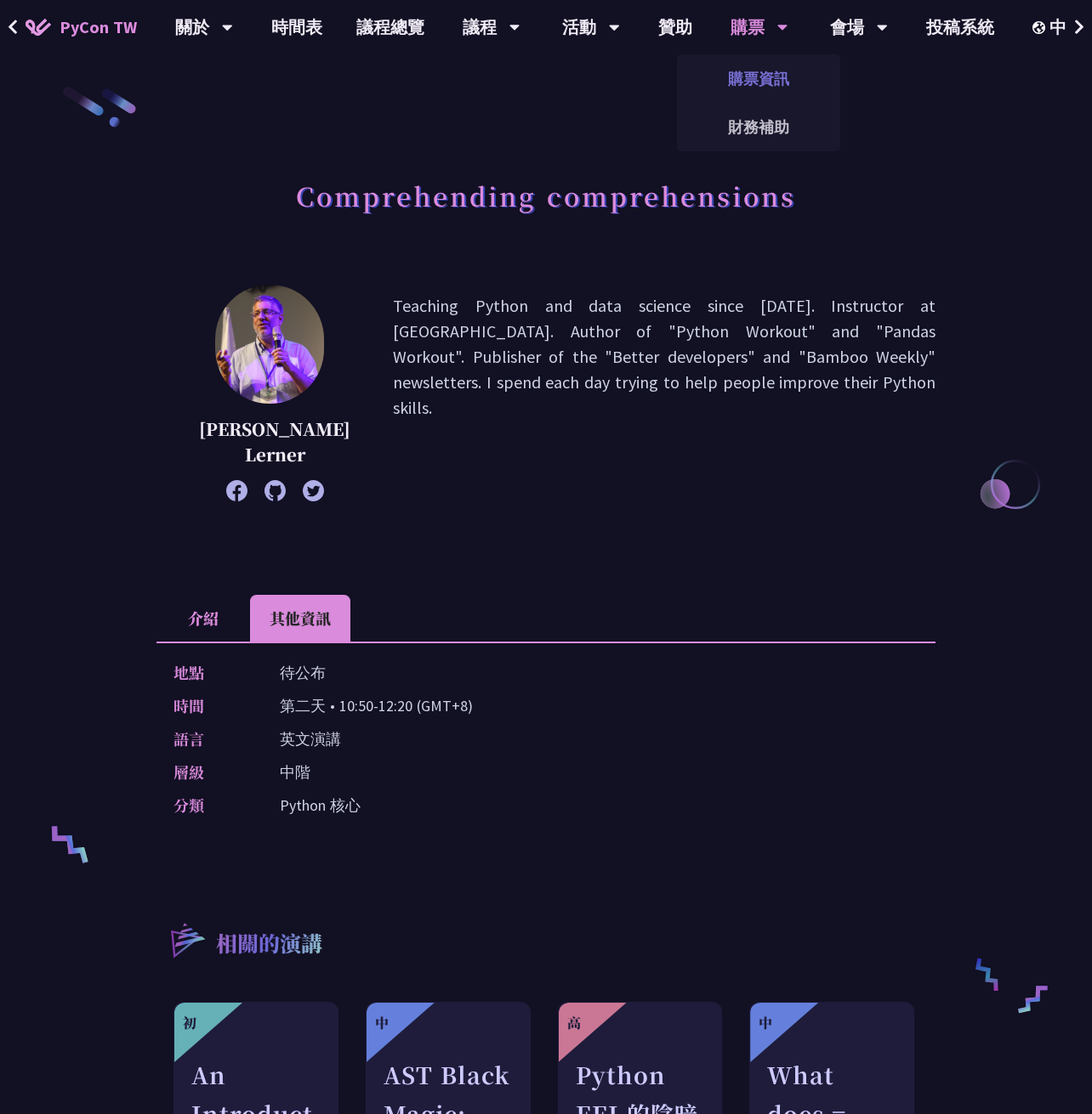
click at [750, 81] on link "購票資訊" at bounding box center [758, 78] width 163 height 40
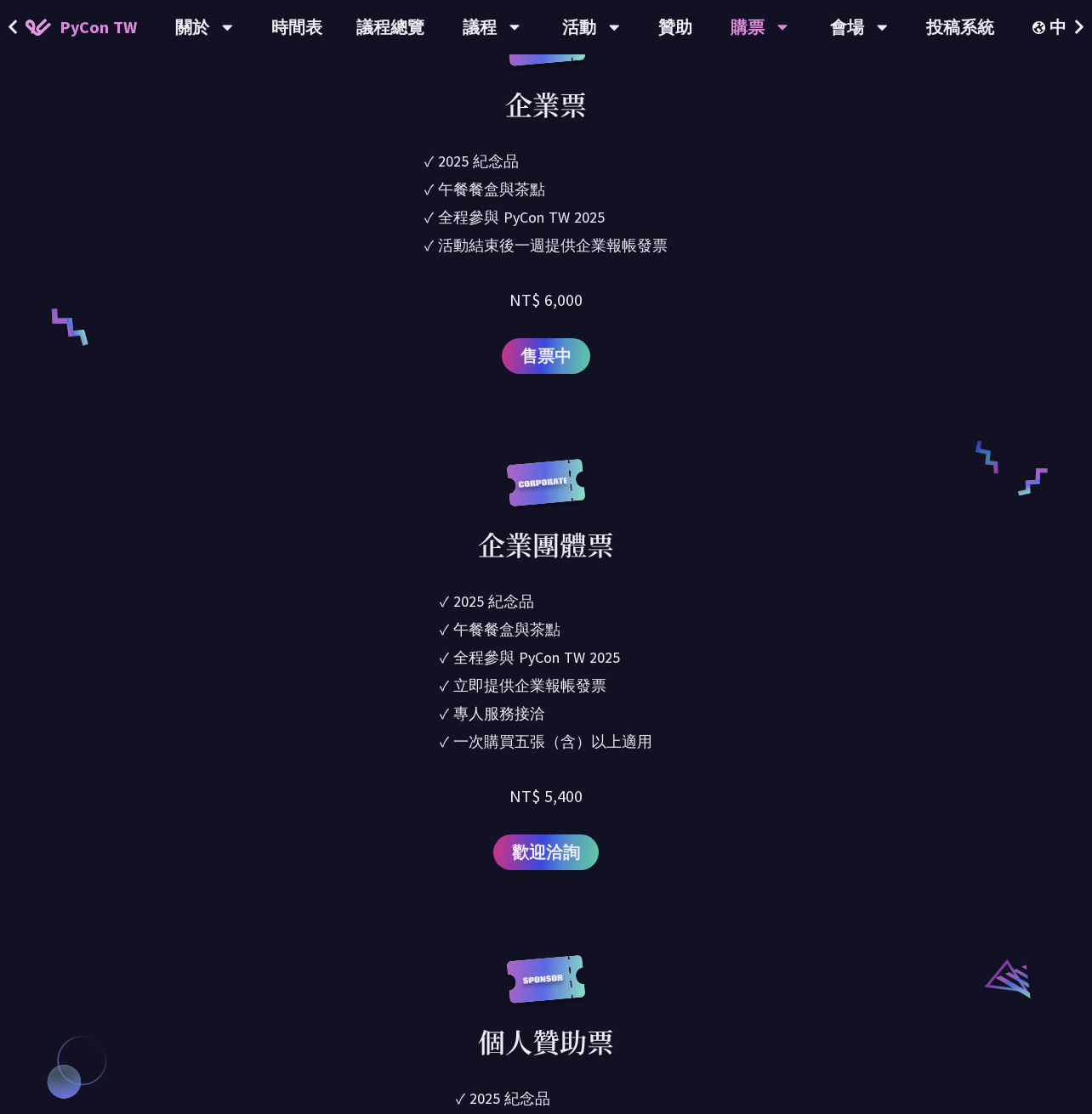
scroll to position [1275, 0]
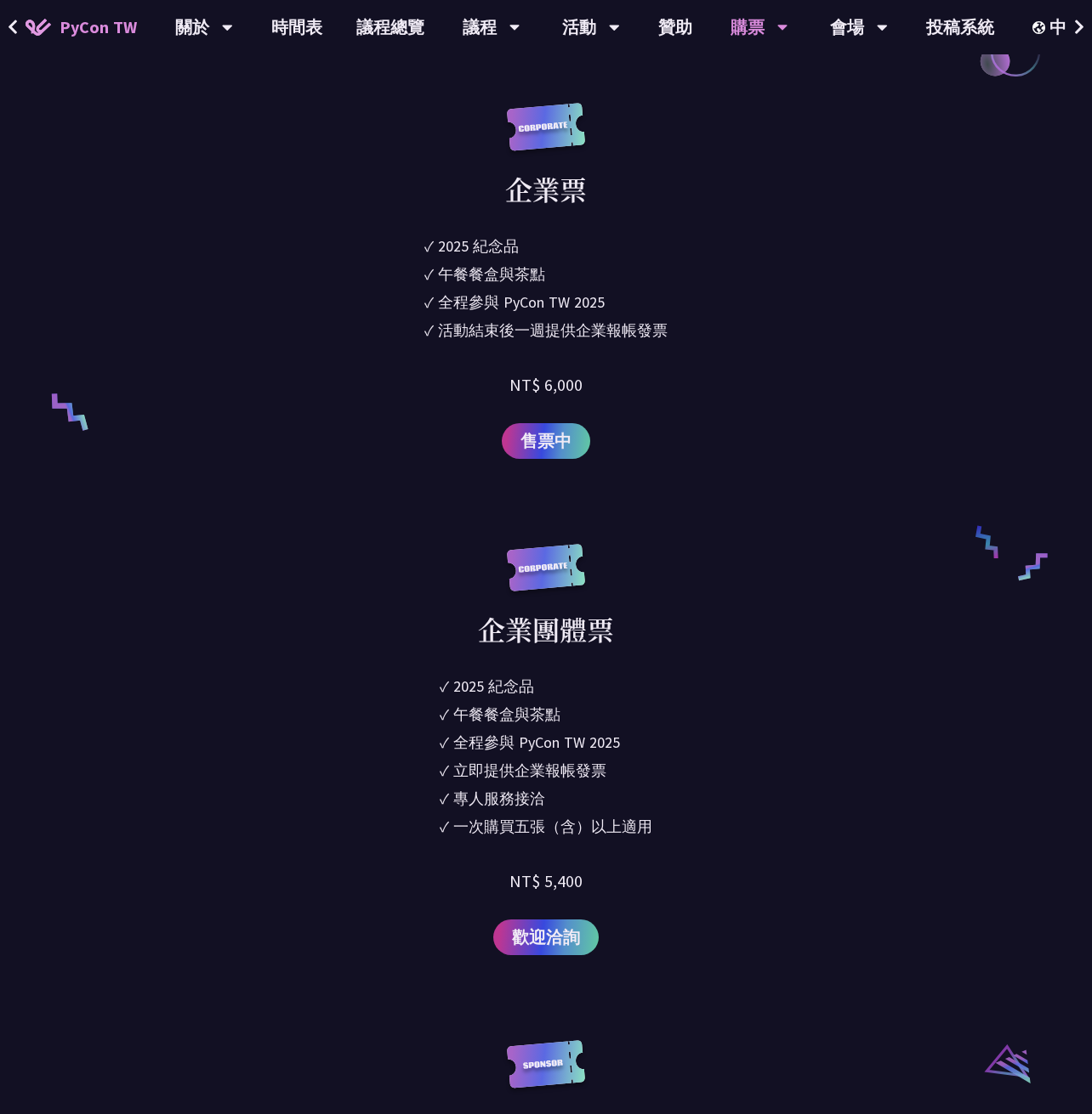
drag, startPoint x: 443, startPoint y: 334, endPoint x: 682, endPoint y: 332, distance: 239.0
click at [682, 332] on div "企業票 ✓ 2025 [PERSON_NAME]✓ 午餐餐盒與茶點 ✓ 全程參與 PyCon TW 2025 ✓ 活動結束後一週提供企業報帳發票 NT$ 6,…" at bounding box center [546, 280] width 540 height 356
